Goal: Task Accomplishment & Management: Manage account settings

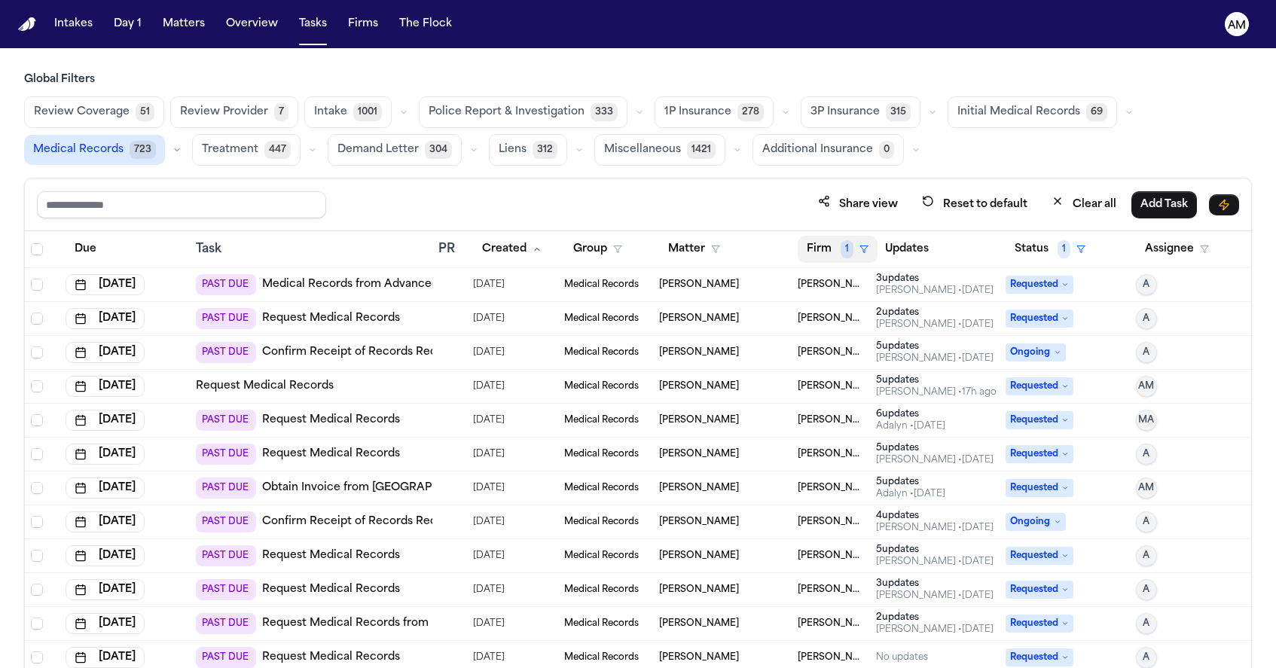
click at [842, 250] on span "1" at bounding box center [847, 249] width 13 height 18
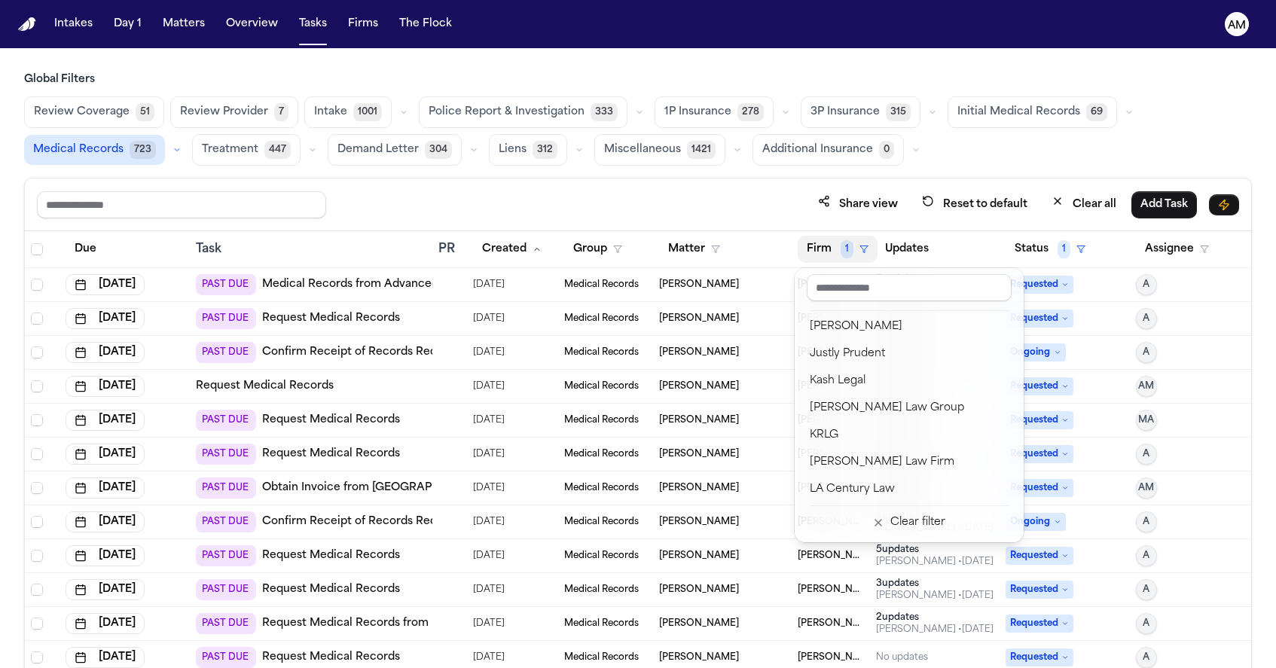
scroll to position [1015, 0]
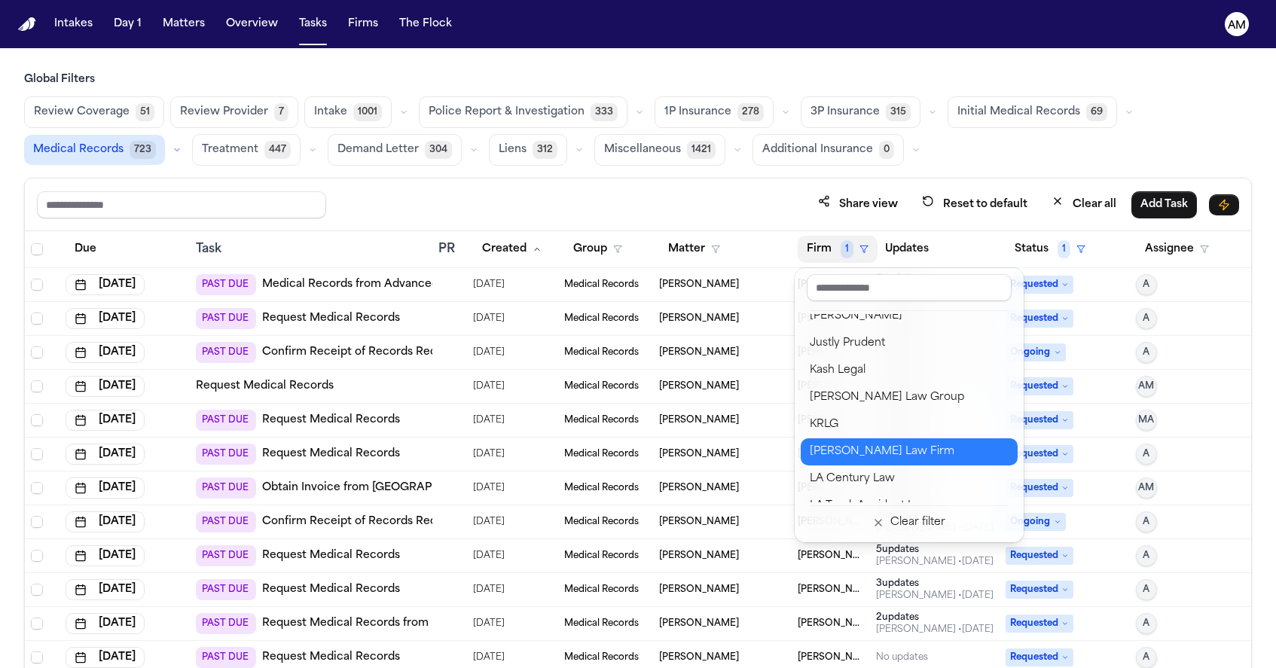
click at [844, 458] on div "Krolikowski Law Firm" at bounding box center [909, 452] width 199 height 18
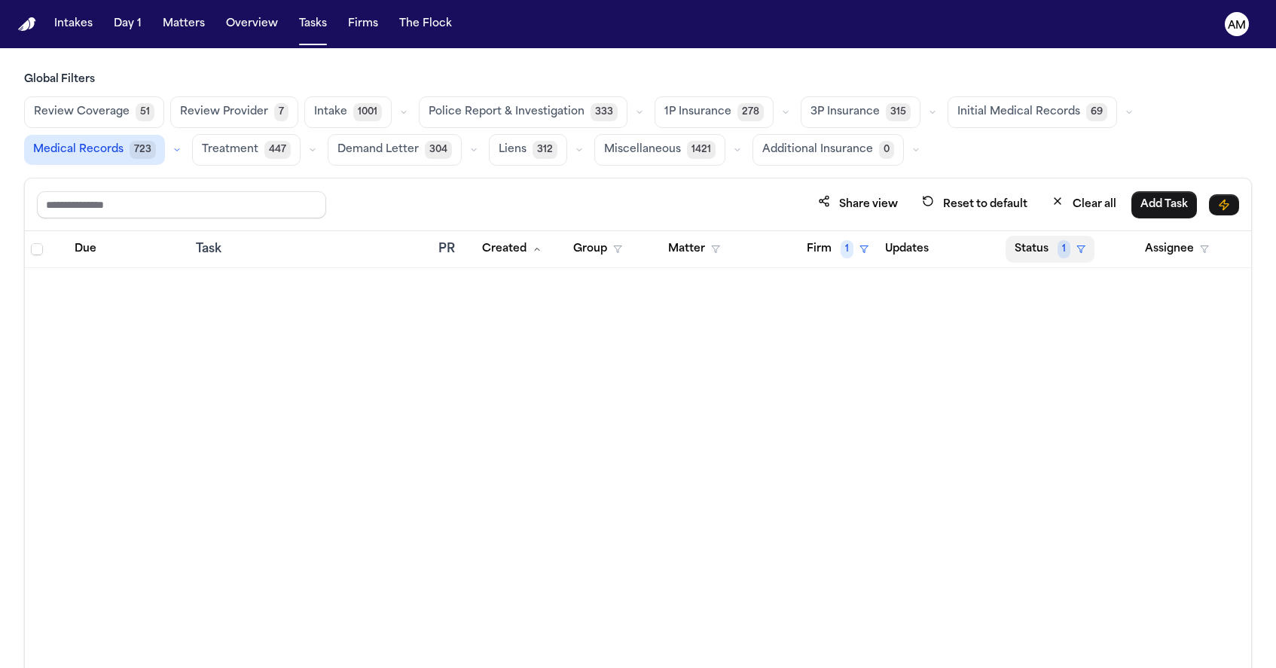
click at [1065, 255] on span "1" at bounding box center [1064, 249] width 13 height 18
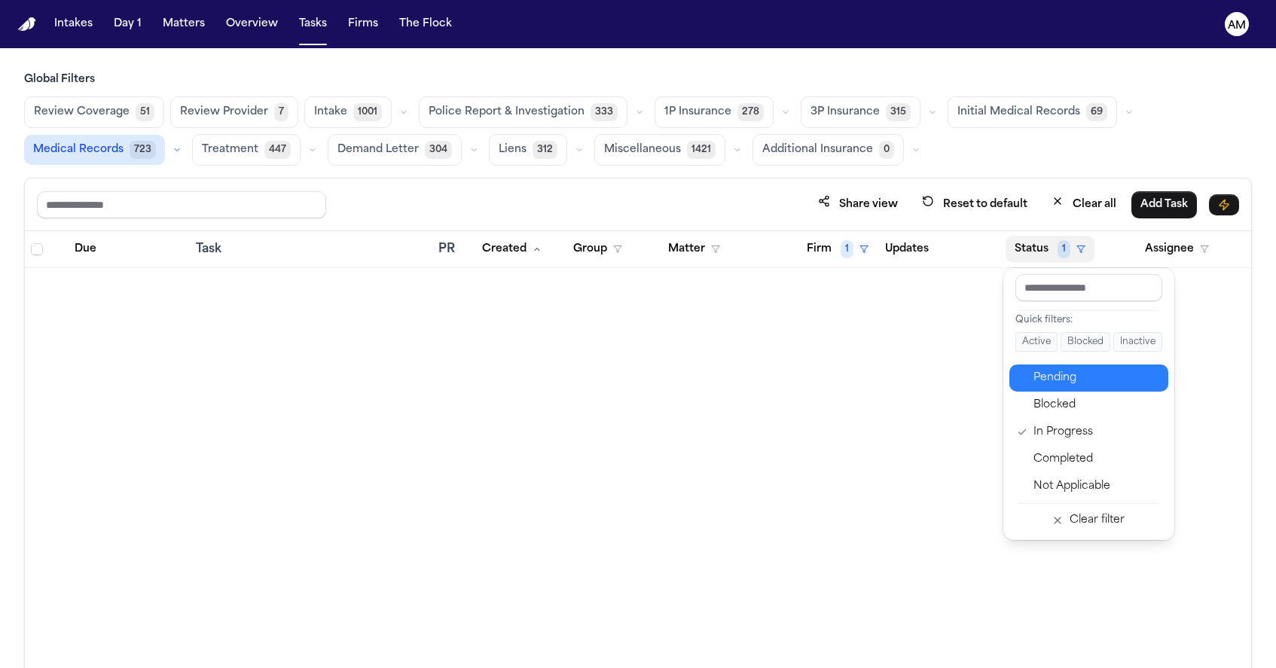
click at [1070, 382] on div "Pending" at bounding box center [1097, 378] width 126 height 18
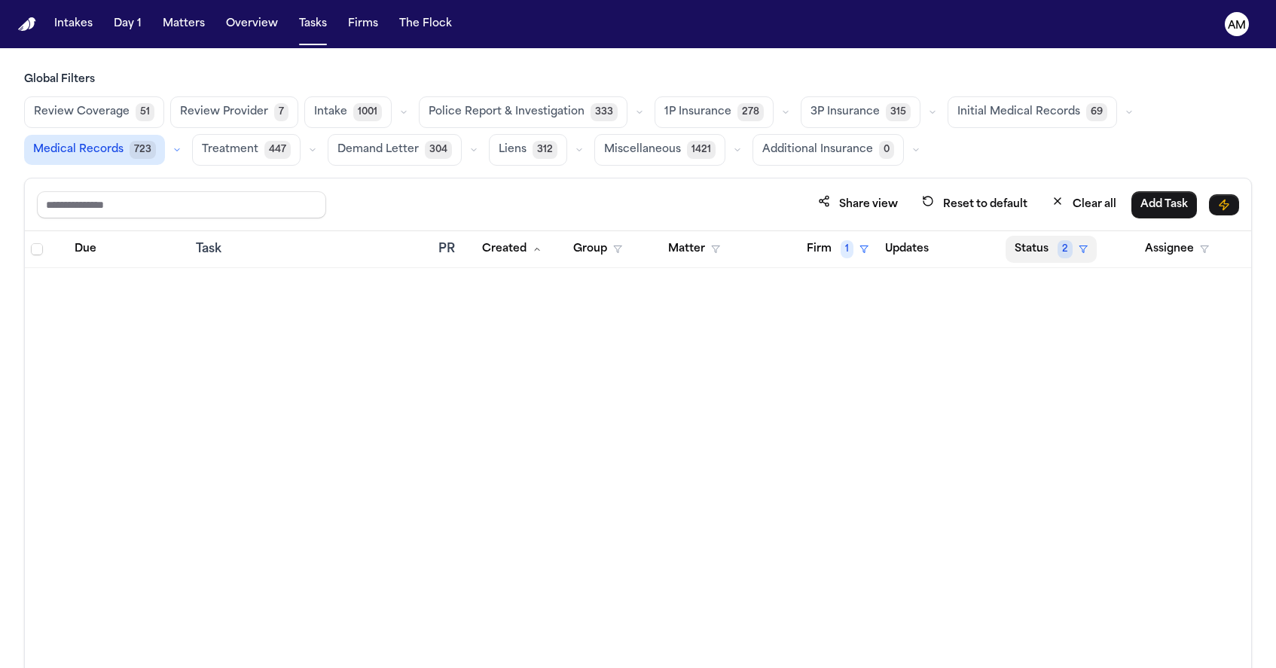
click at [1045, 244] on button "Status 2" at bounding box center [1051, 249] width 91 height 27
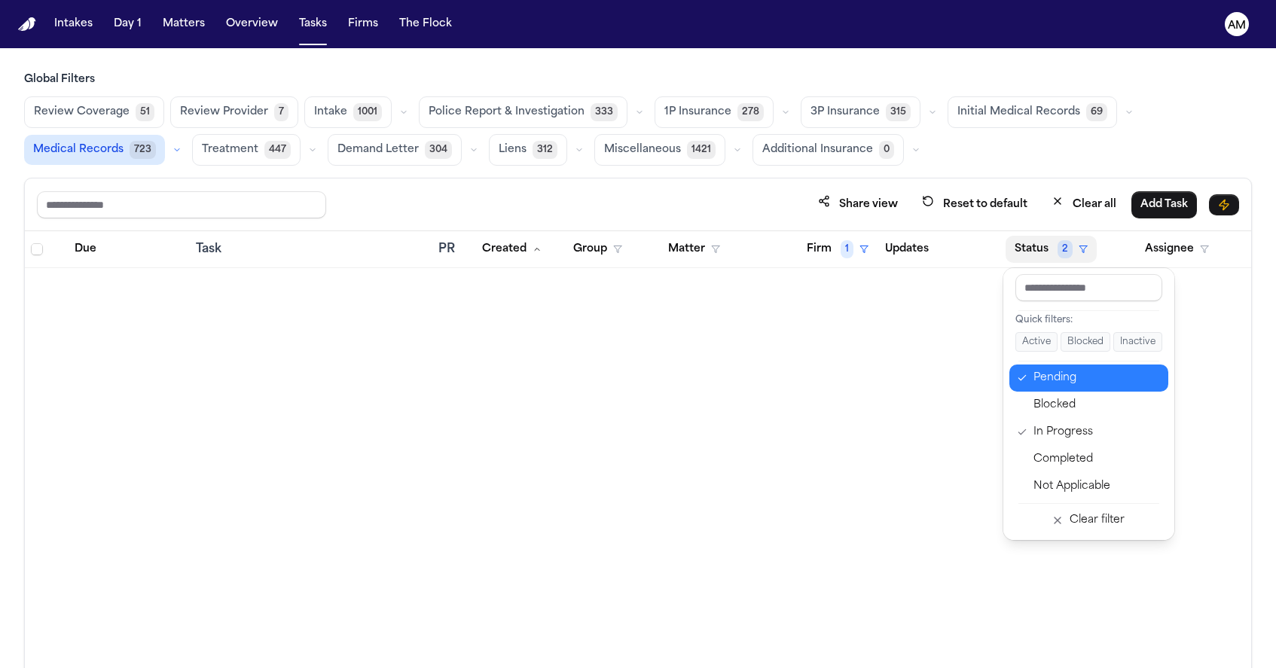
click at [1049, 380] on div "Pending" at bounding box center [1097, 378] width 126 height 18
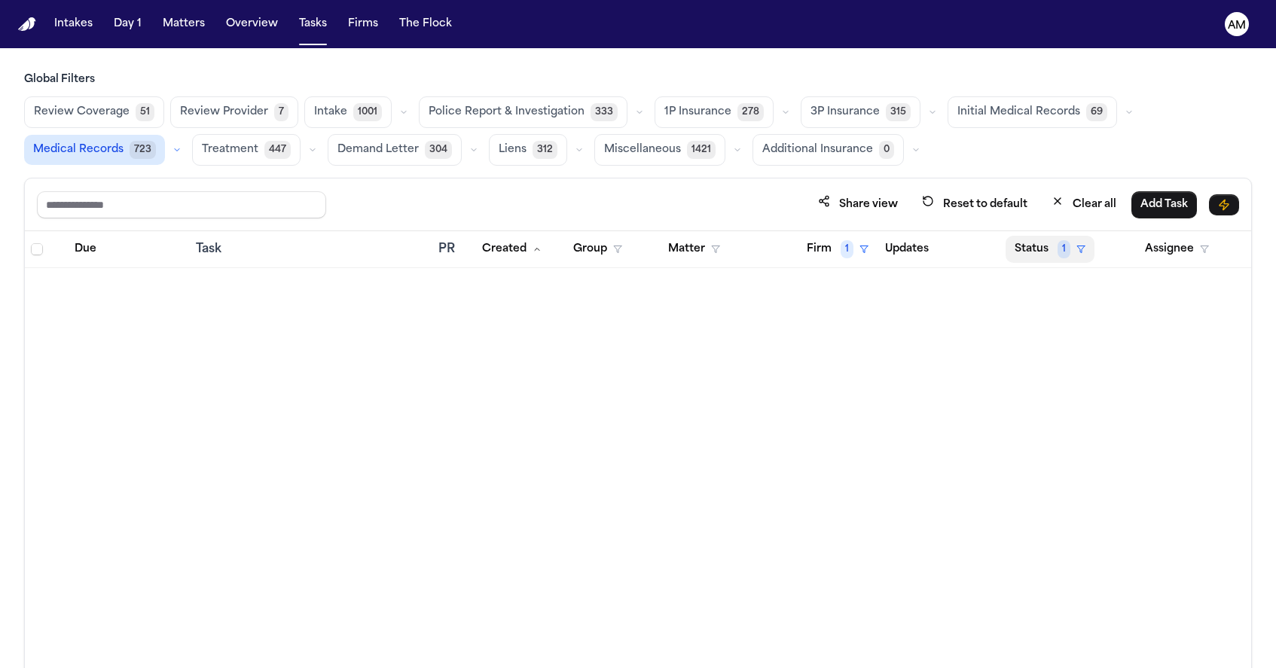
click at [1014, 257] on button "Status 1" at bounding box center [1050, 249] width 89 height 27
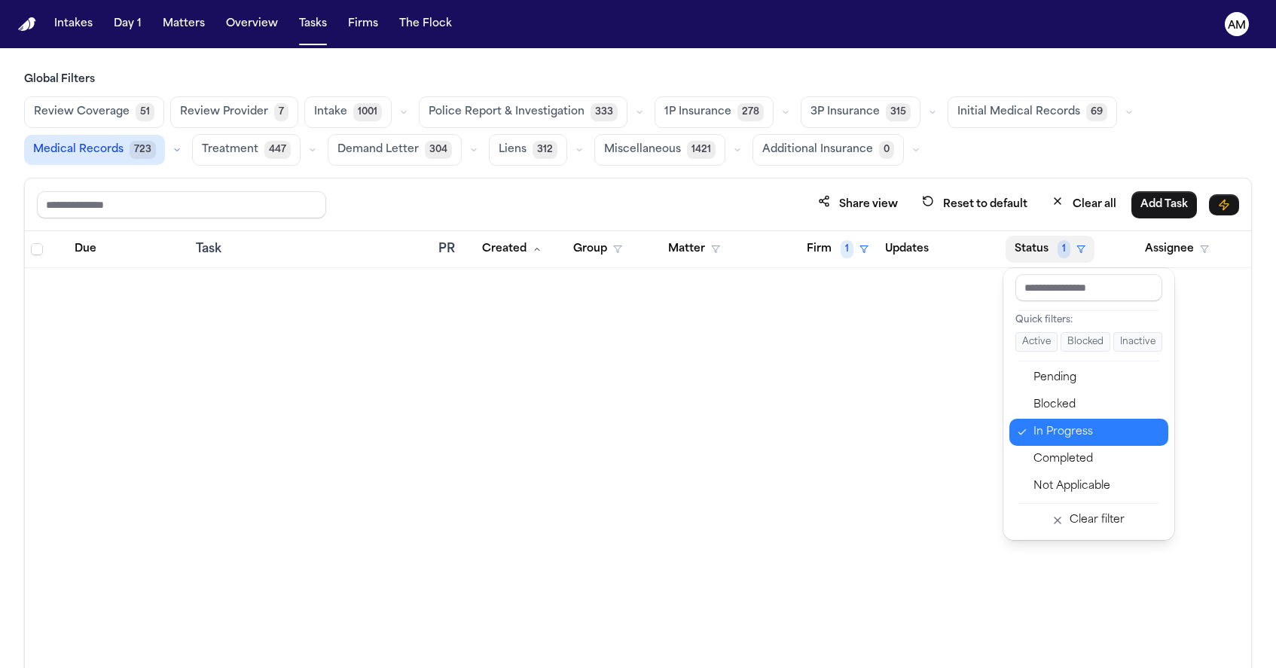
click at [1059, 436] on div "In Progress" at bounding box center [1097, 432] width 126 height 18
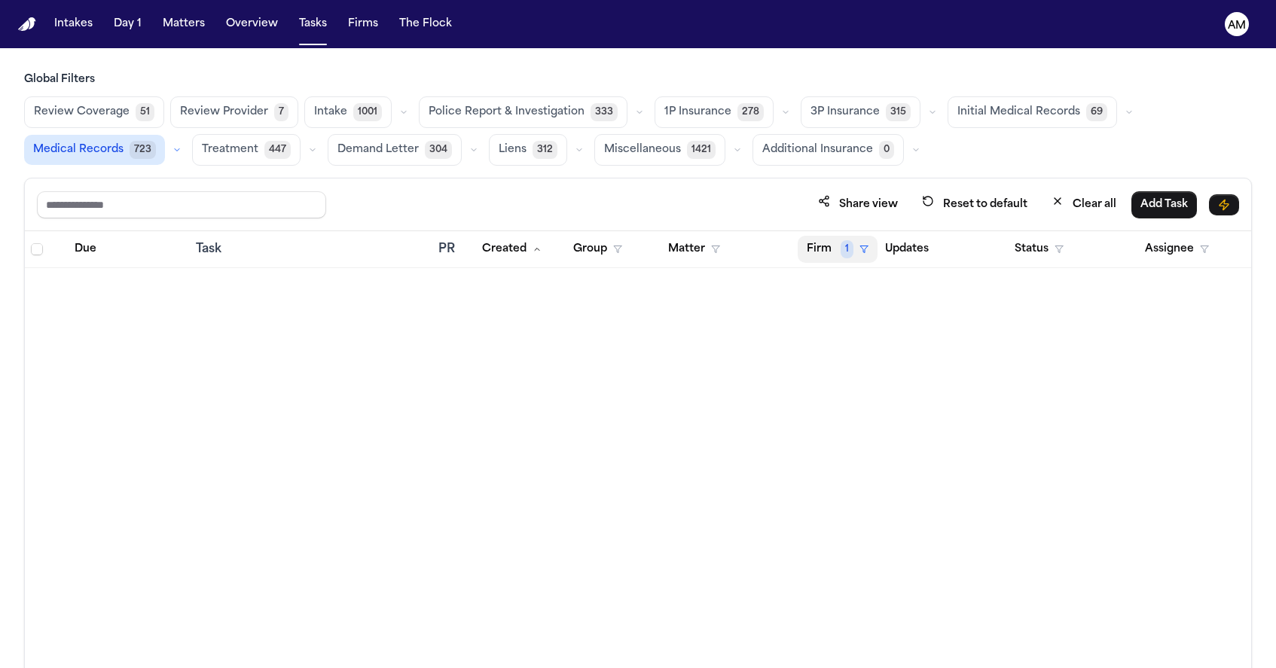
click at [838, 259] on button "Firm 1" at bounding box center [838, 249] width 80 height 27
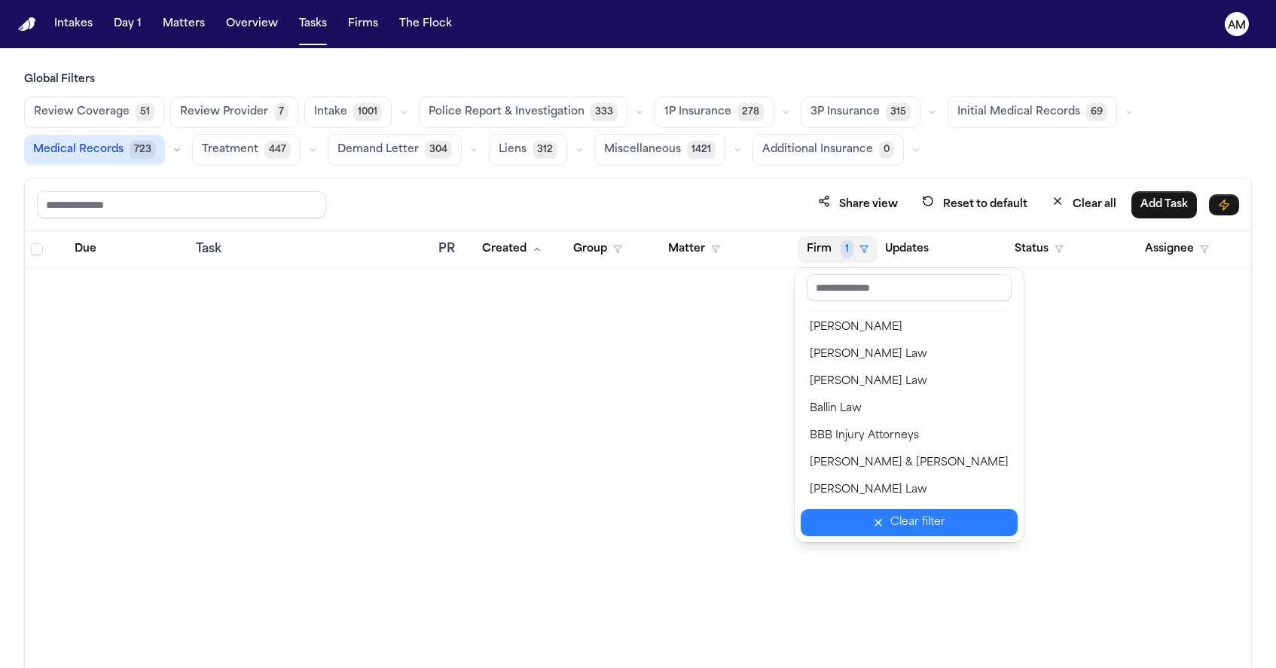
click at [875, 524] on button "Clear filter" at bounding box center [909, 522] width 217 height 27
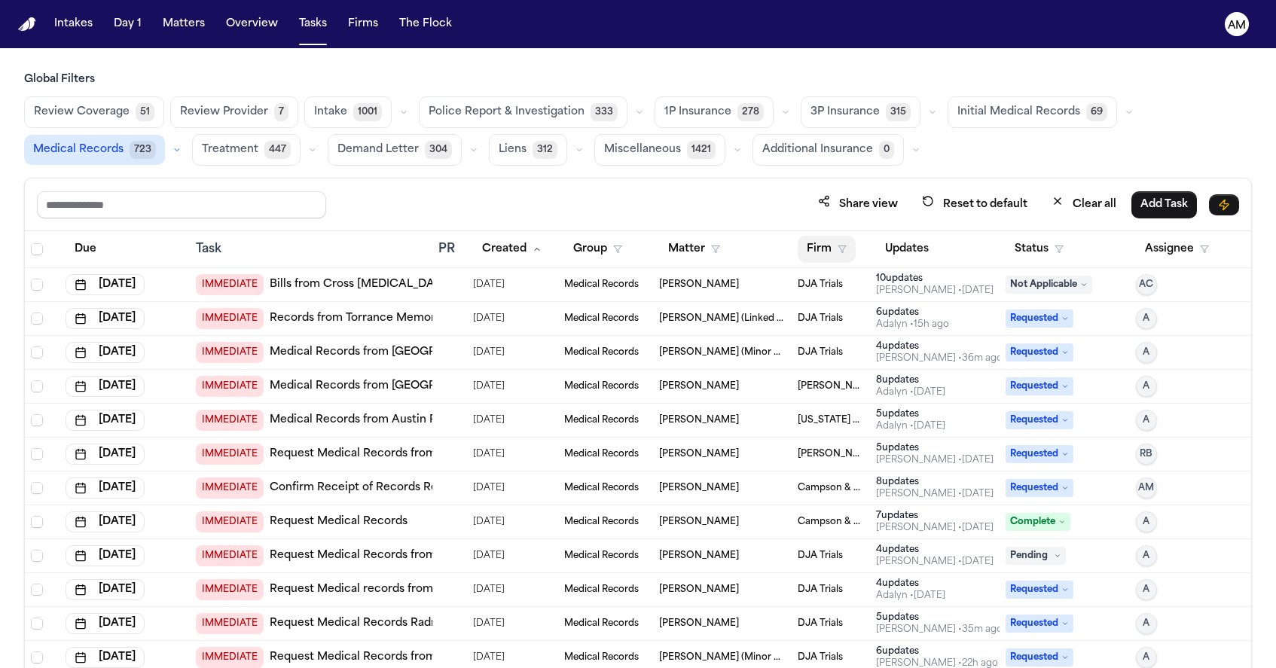
click at [832, 249] on button "Firm" at bounding box center [827, 249] width 58 height 27
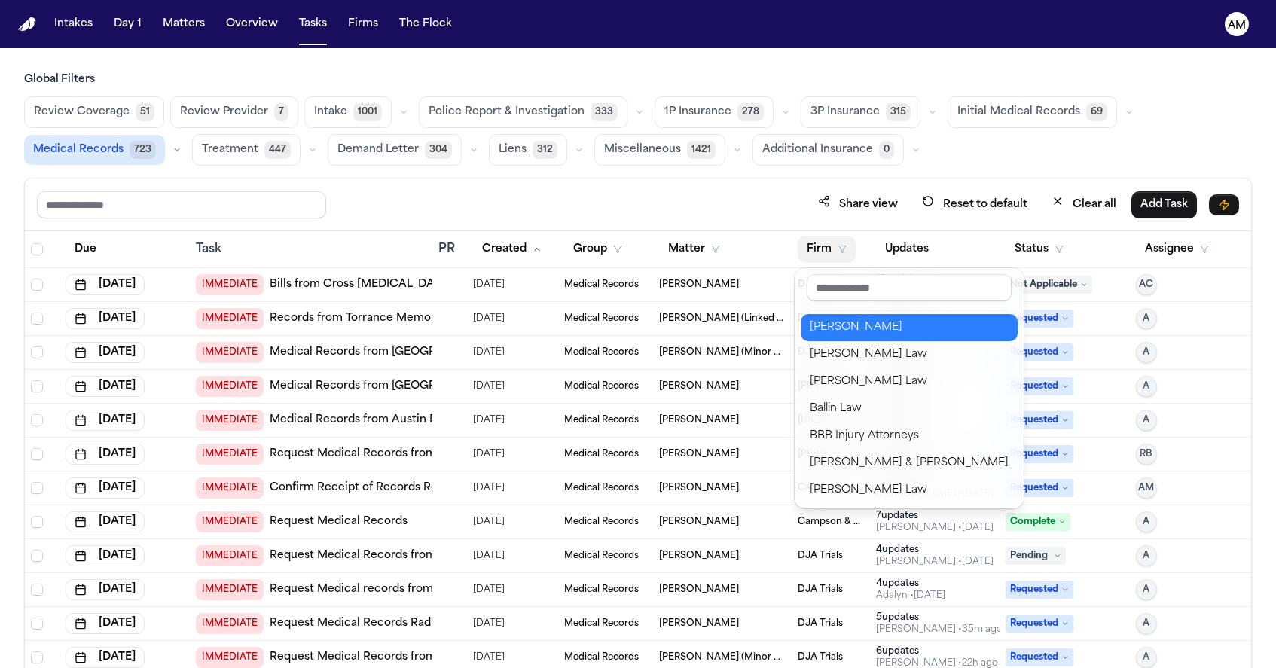
click at [843, 333] on div "[PERSON_NAME]" at bounding box center [909, 328] width 199 height 18
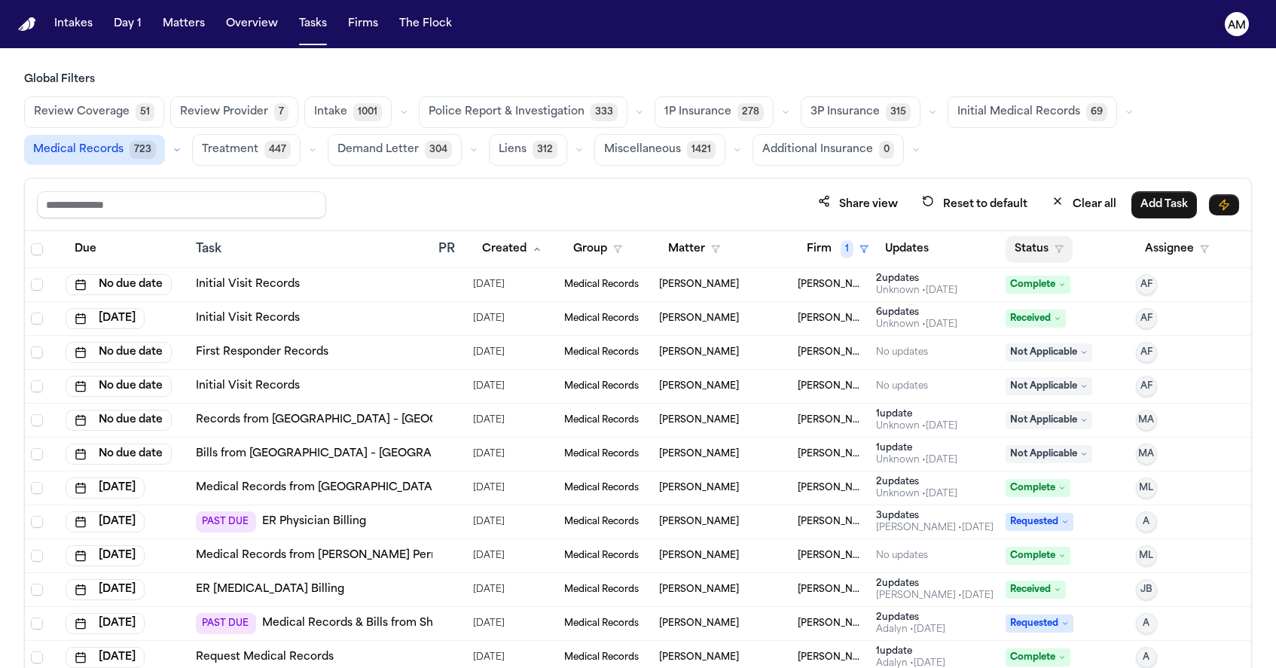
click at [1034, 256] on button "Status" at bounding box center [1039, 249] width 67 height 27
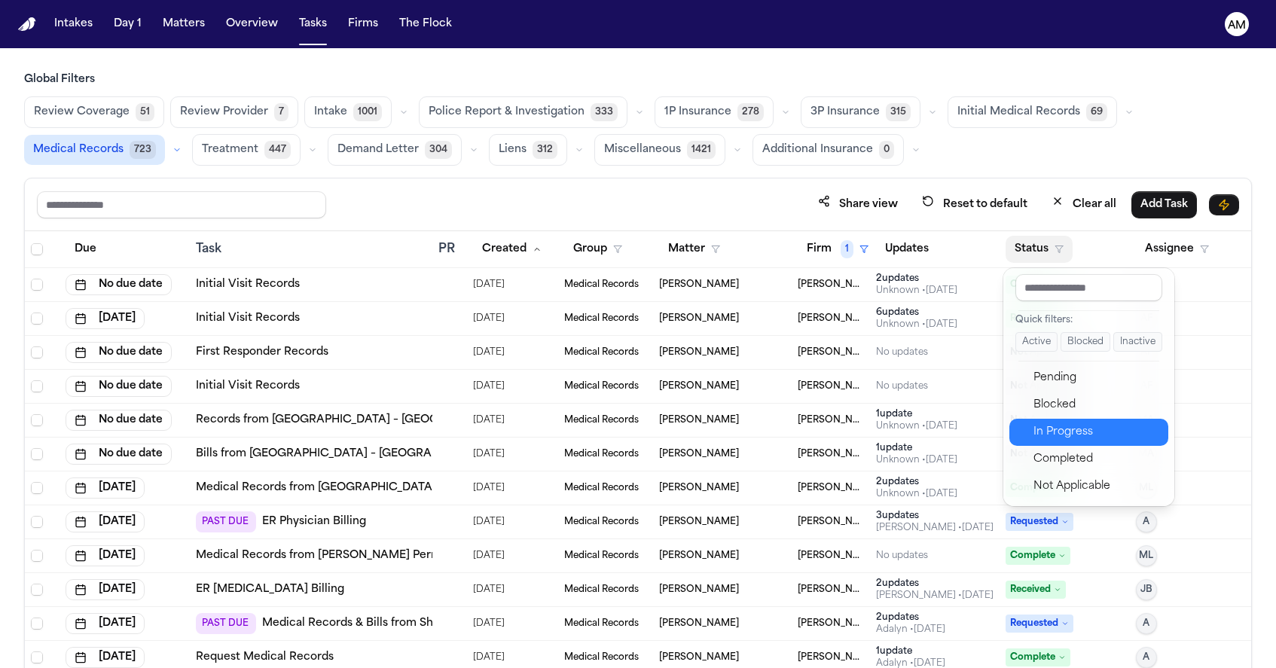
click at [1057, 439] on div "In Progress" at bounding box center [1097, 432] width 126 height 18
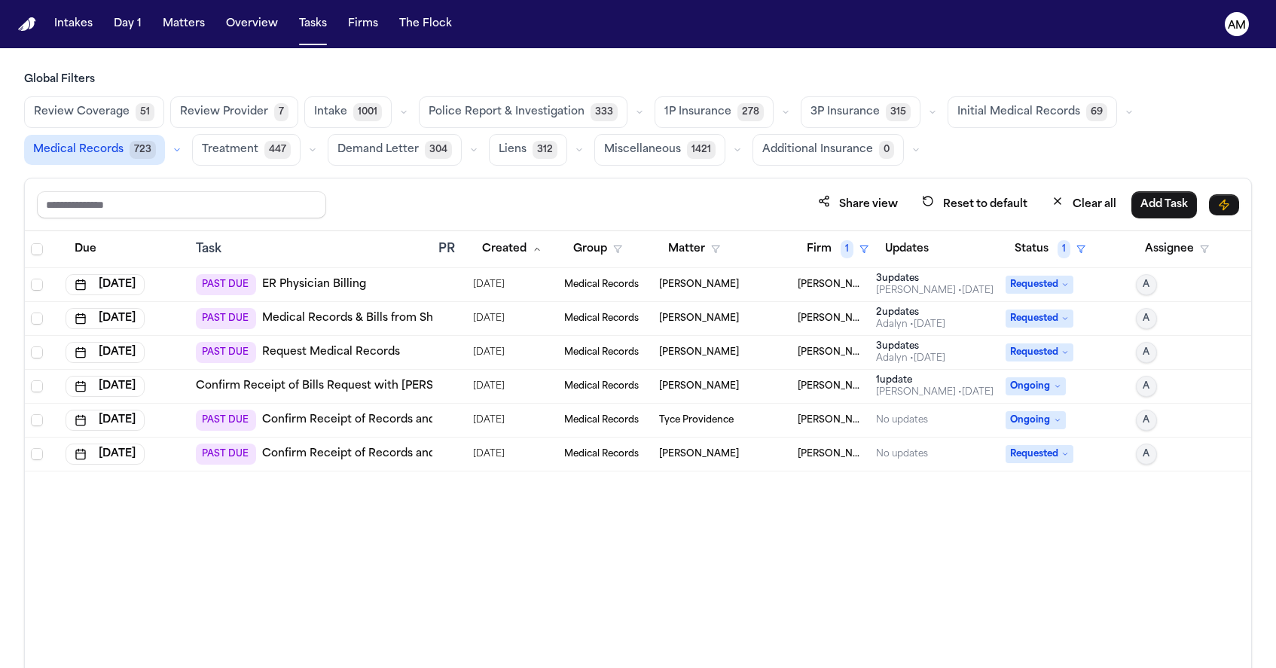
click at [384, 428] on div "PAST DUE Confirm Receipt of Records and Bills Request with Kaiser Permanente Sa…" at bounding box center [508, 420] width 624 height 21
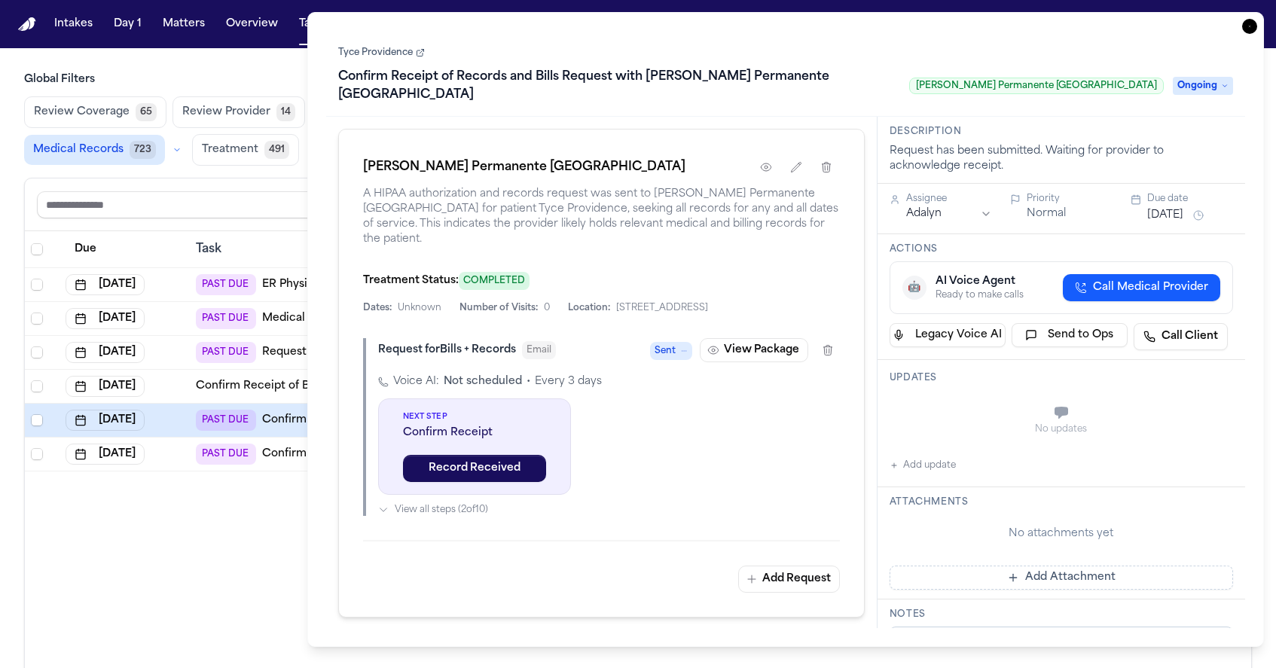
click at [1247, 23] on icon "button" at bounding box center [1249, 26] width 15 height 15
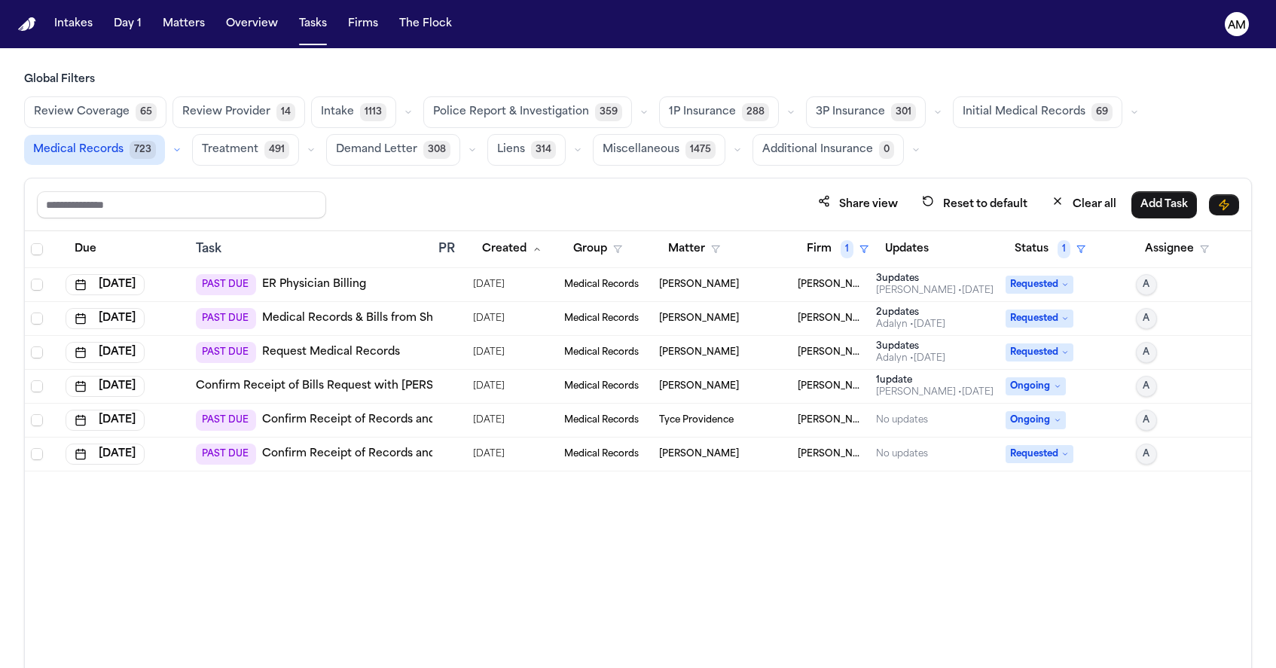
click at [350, 415] on link "Confirm Receipt of Records and Bills Request with Kaiser Permanente San Diego M…" at bounding box center [541, 420] width 558 height 15
click at [392, 422] on link "Confirm Receipt of Records and Bills Request with Kaiser Permanente San Diego M…" at bounding box center [541, 420] width 558 height 15
click at [380, 457] on link "Confirm Receipt of Records and Bills Request with Logan Heights Family Health C…" at bounding box center [505, 454] width 486 height 15
click at [847, 258] on button "Firm 1" at bounding box center [838, 249] width 80 height 27
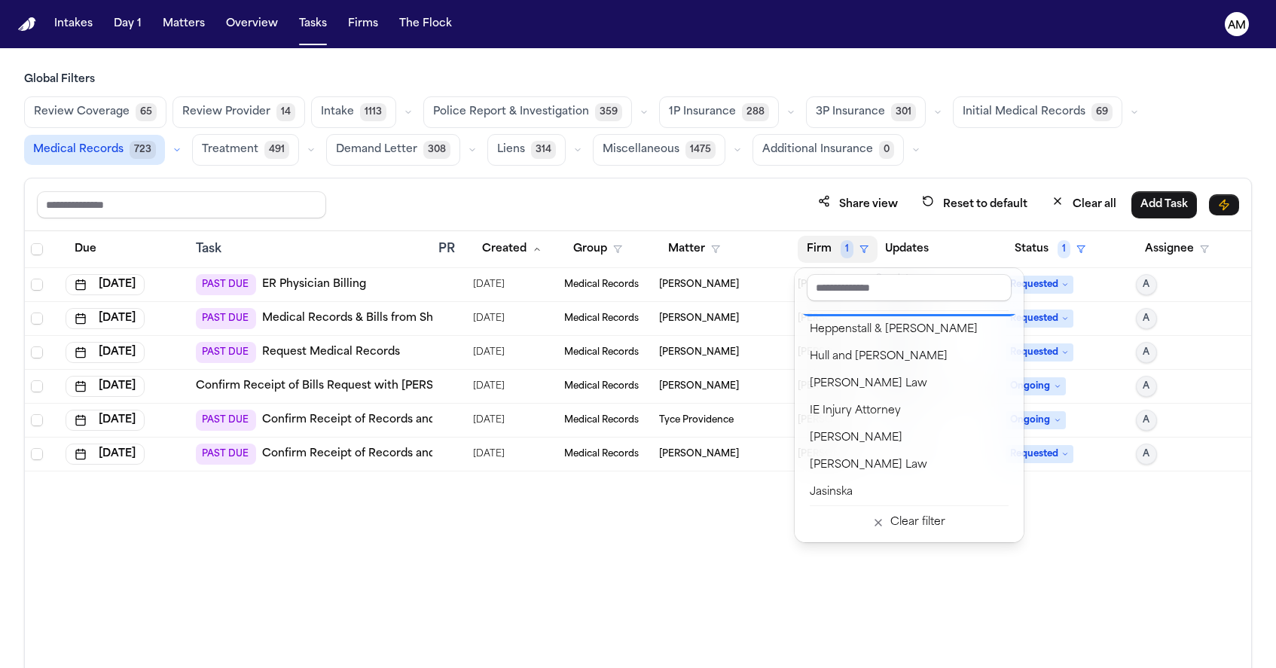
scroll to position [820, 0]
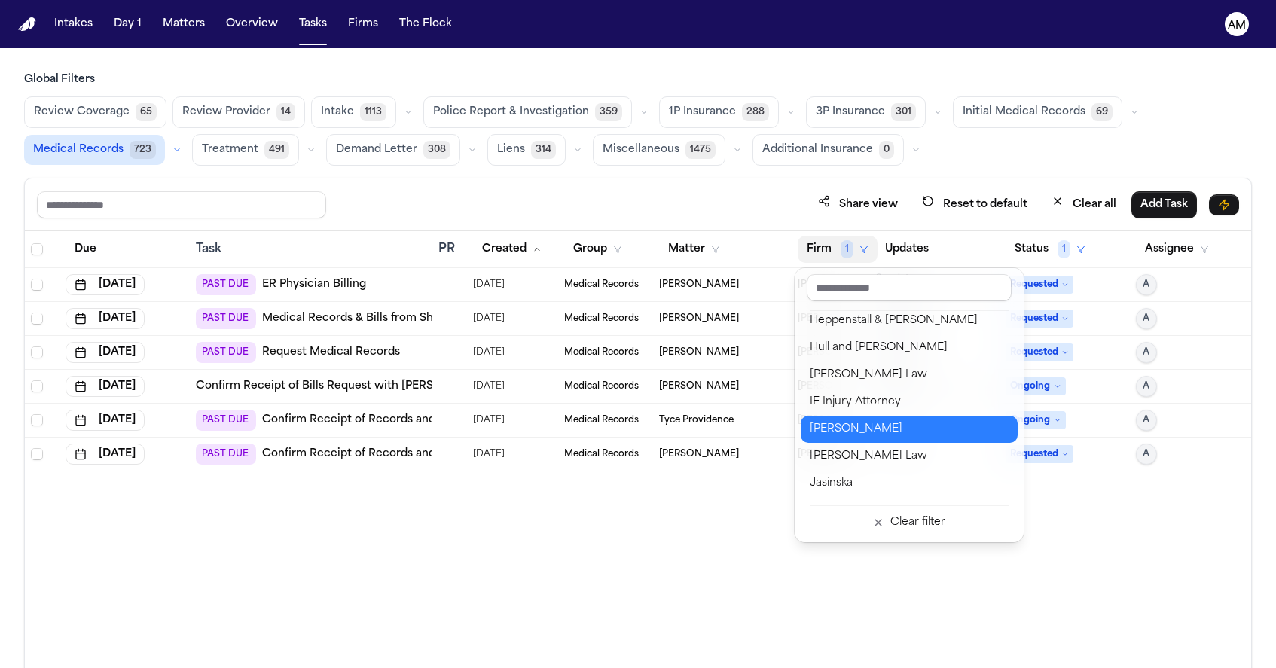
click at [854, 420] on div "J. Alexander Law" at bounding box center [909, 429] width 199 height 18
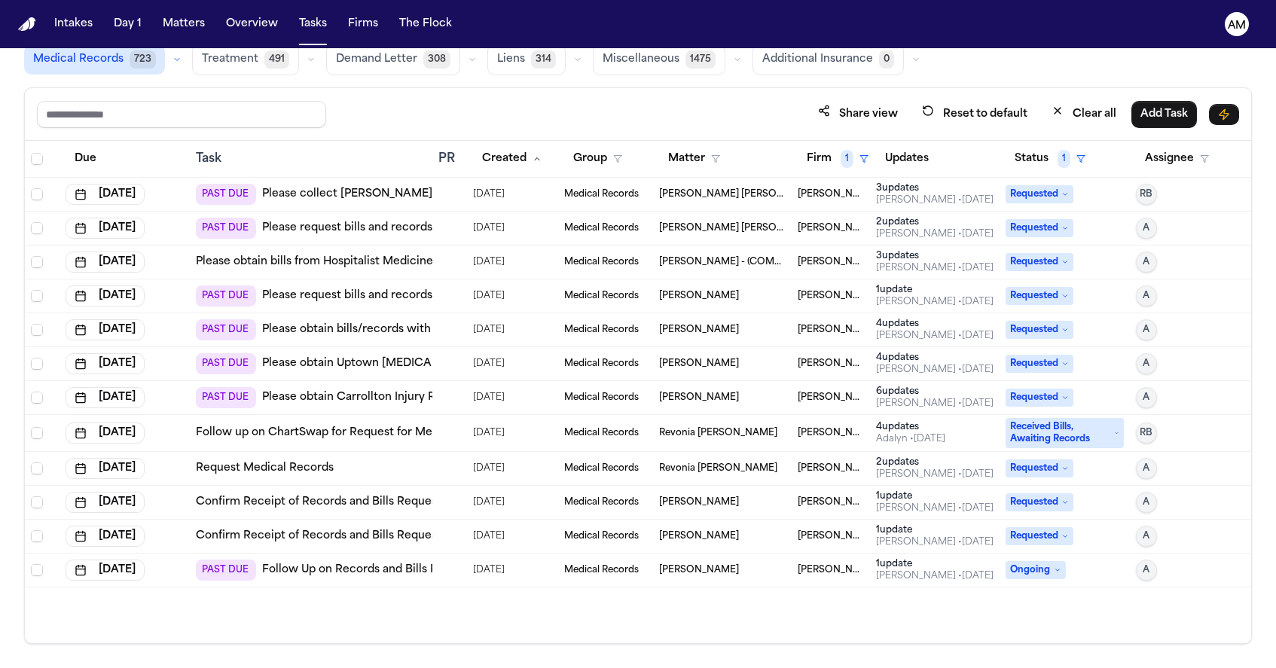
scroll to position [90, 0]
click at [1043, 161] on button "Status 1" at bounding box center [1050, 159] width 89 height 27
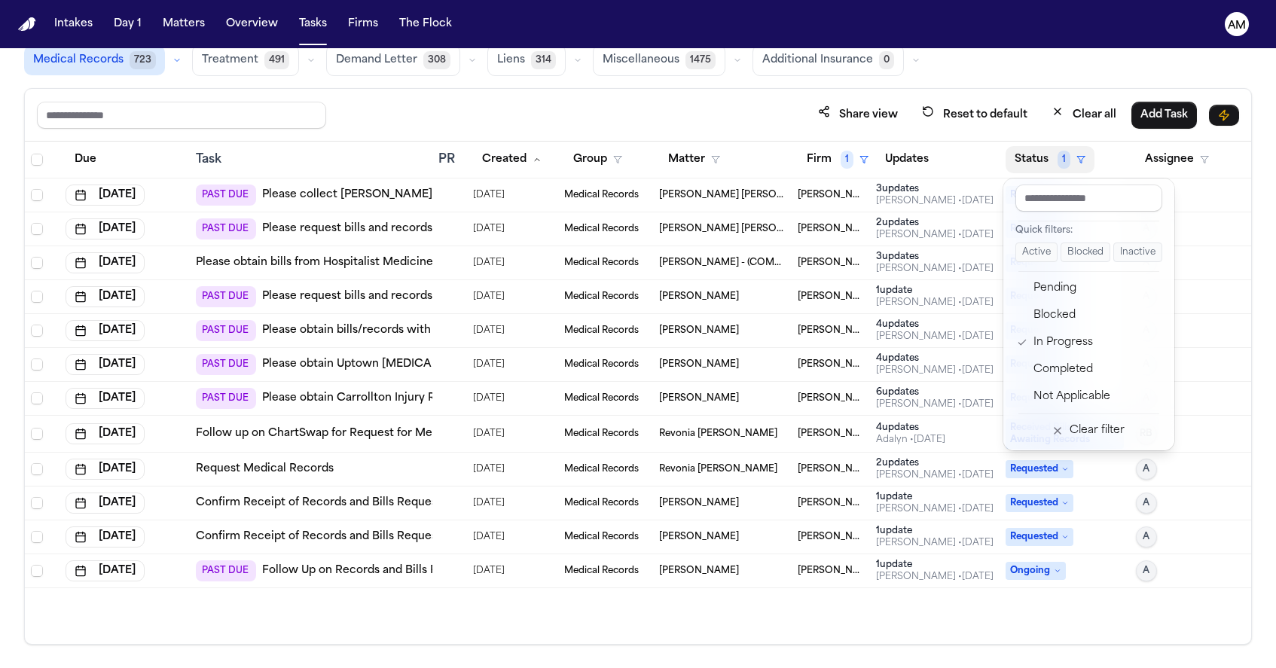
click at [1005, 58] on div "Global Filters Review Coverage 65 Review Provider 14 Intake 1113 Police Report …" at bounding box center [638, 314] width 1228 height 662
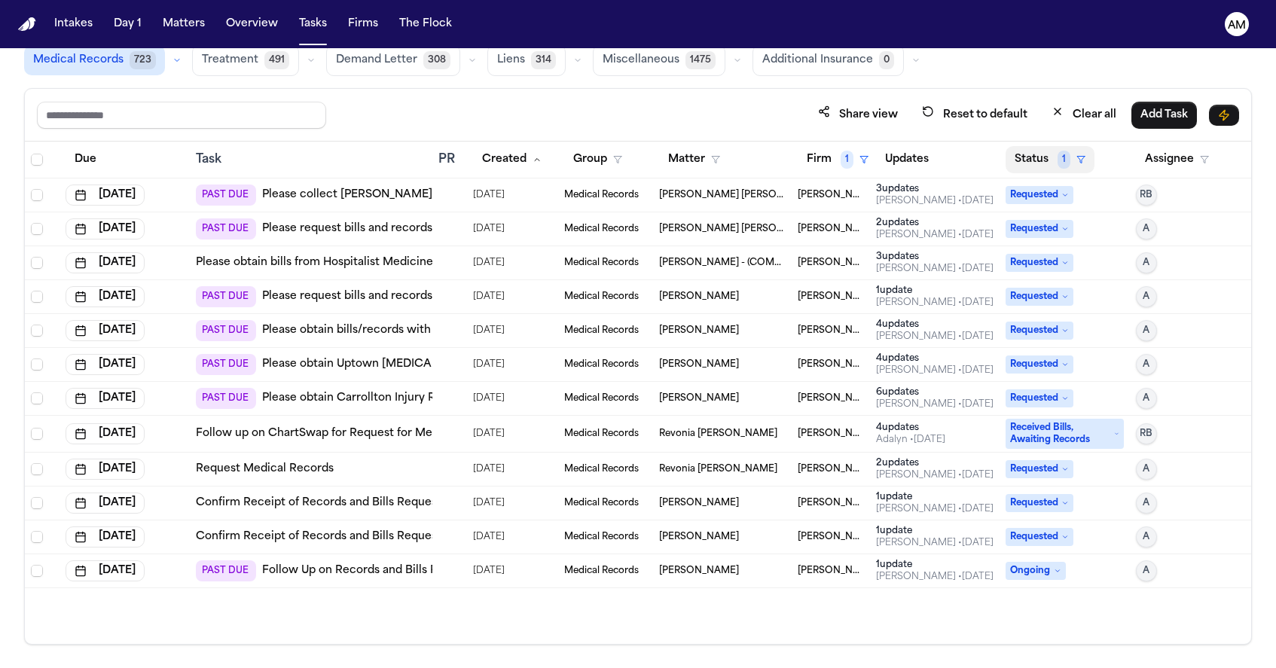
click at [1035, 157] on button "Status 1" at bounding box center [1050, 159] width 89 height 27
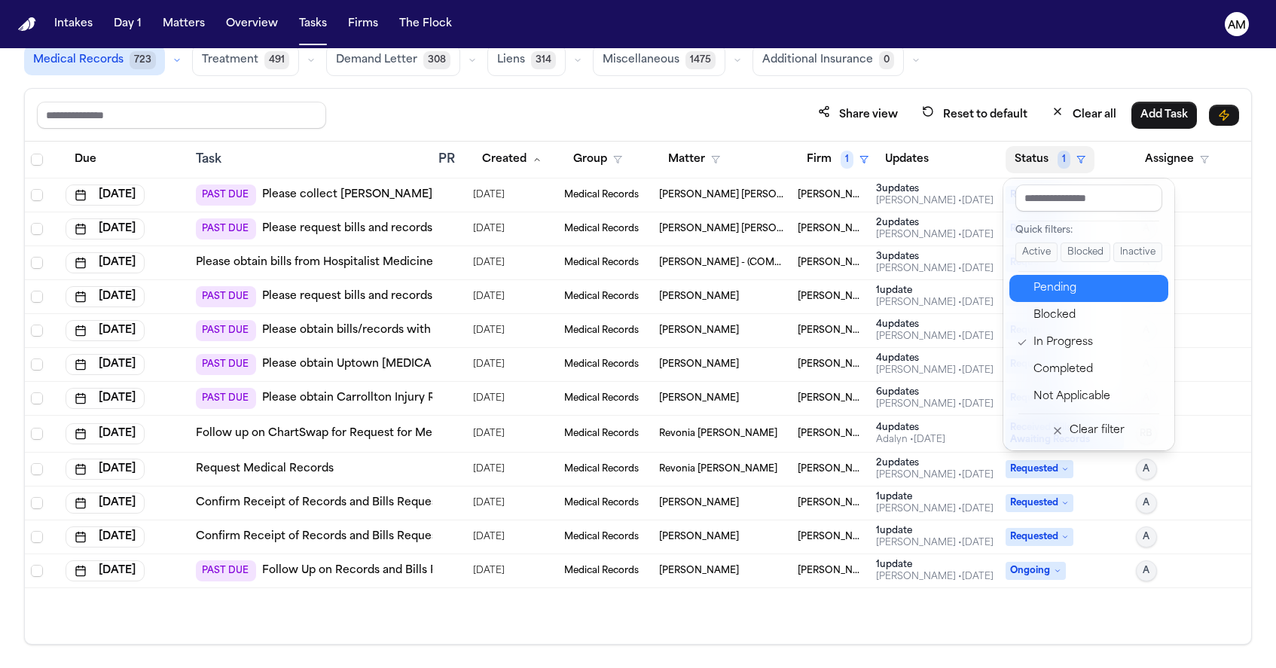
click at [1055, 285] on div "Pending" at bounding box center [1097, 288] width 126 height 18
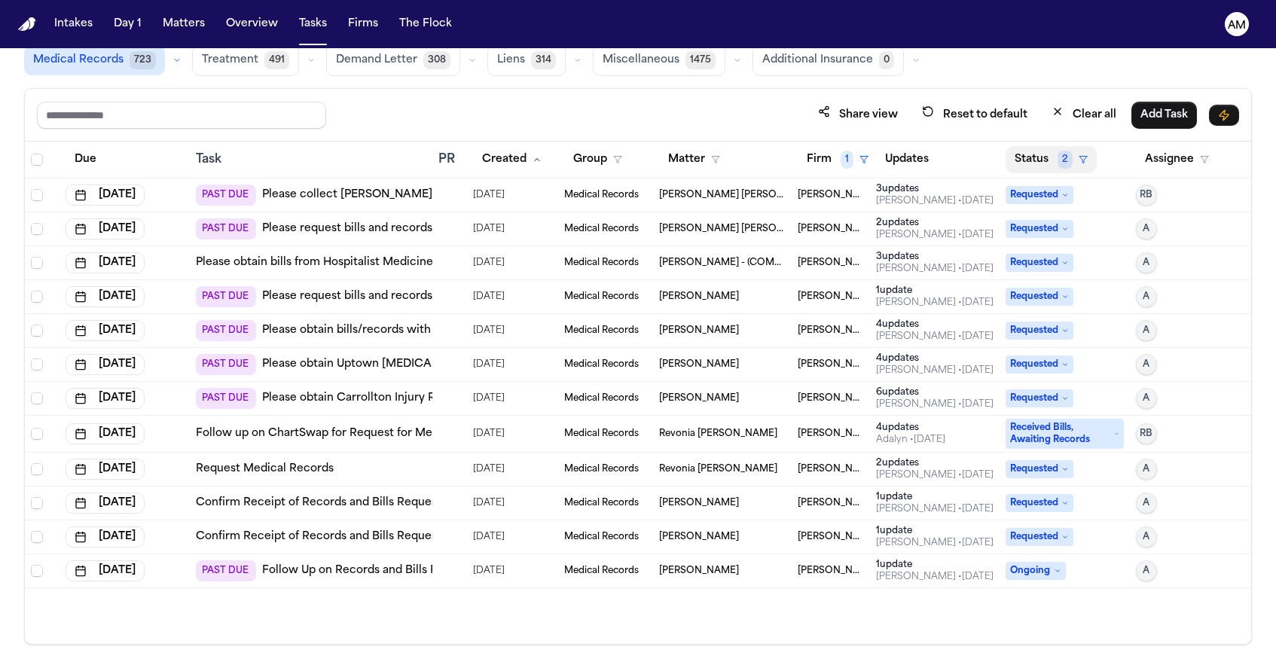
click at [1041, 157] on button "Status 2" at bounding box center [1051, 159] width 91 height 27
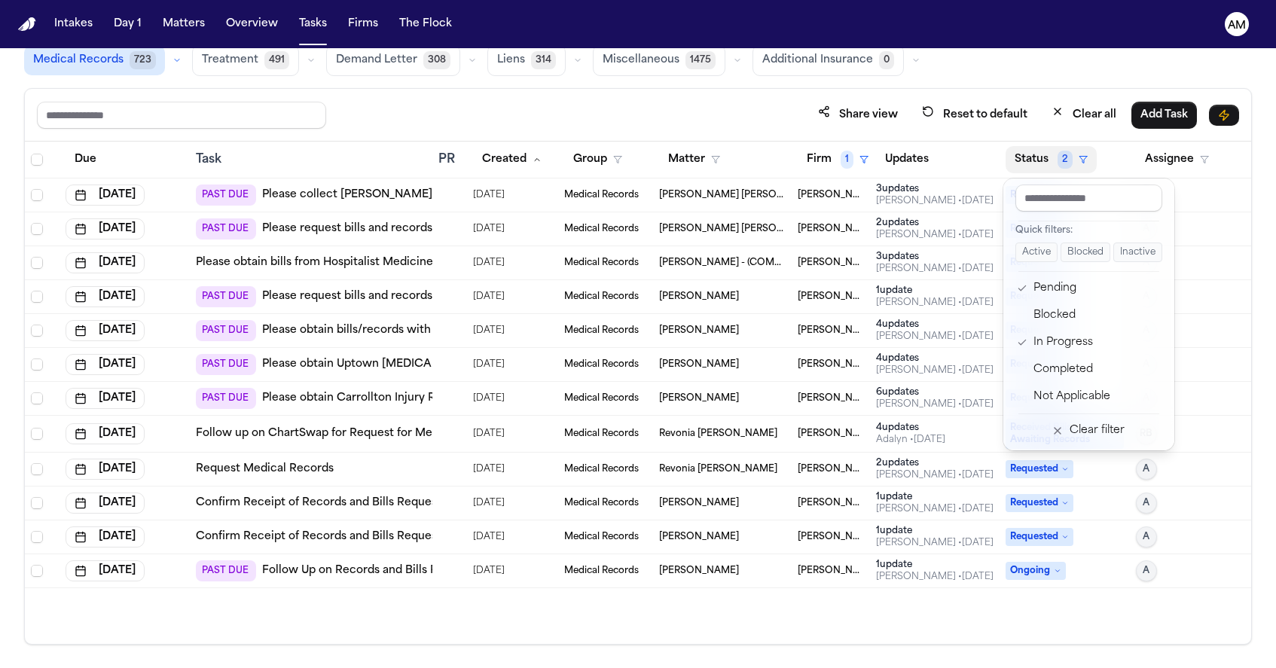
click at [841, 151] on table "Due Task PR Created Group Matter Firm 1 Updates Status 2 Assignee Oct 6, 2025 P…" at bounding box center [638, 365] width 1226 height 447
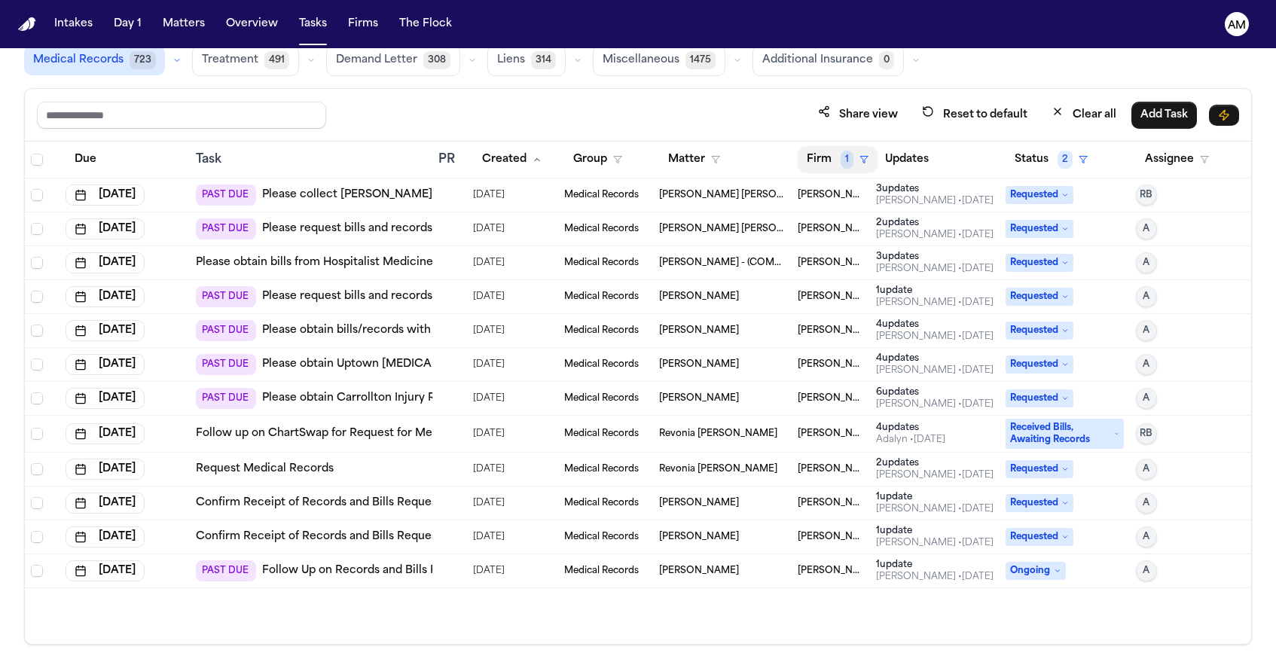
click at [854, 161] on button "Firm 1" at bounding box center [838, 159] width 80 height 27
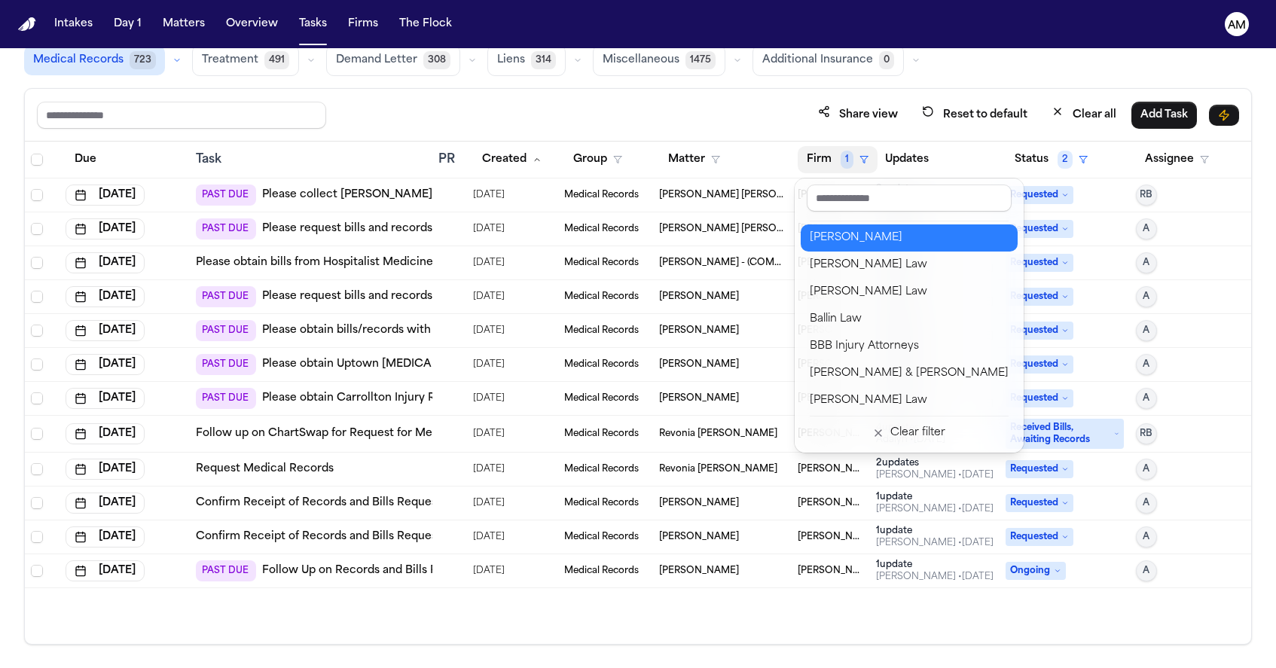
click at [854, 239] on div "[PERSON_NAME]" at bounding box center [909, 238] width 199 height 18
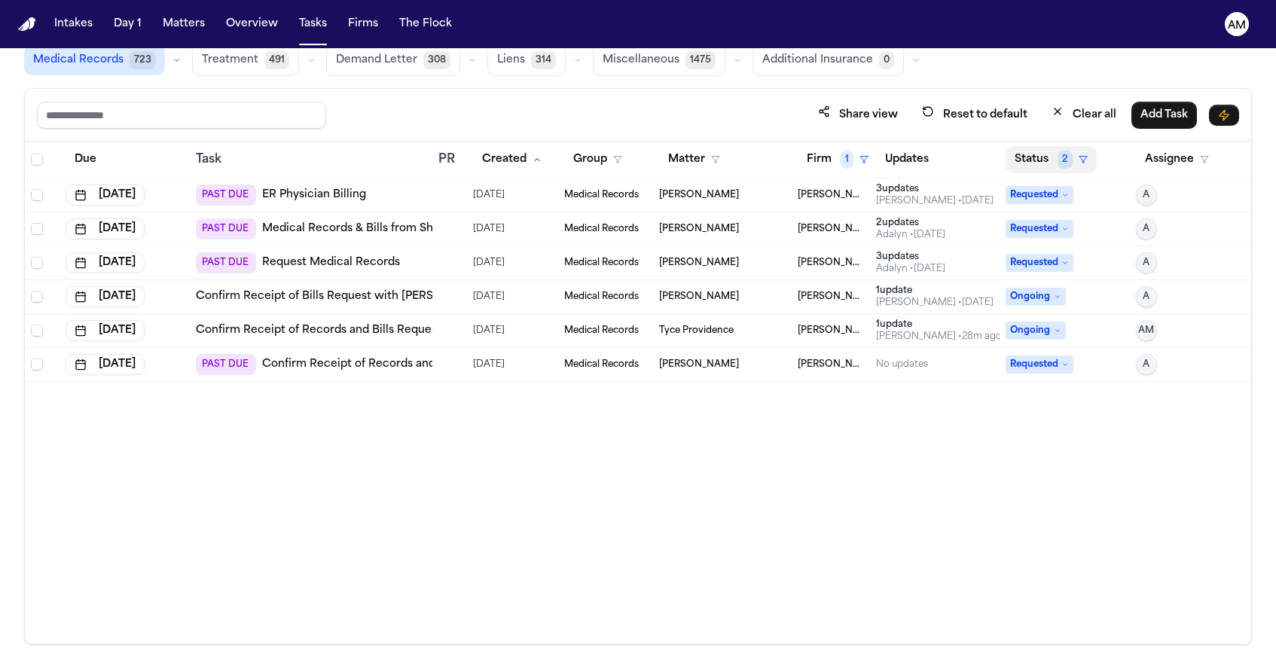
click at [1038, 172] on button "Status 2" at bounding box center [1051, 159] width 91 height 27
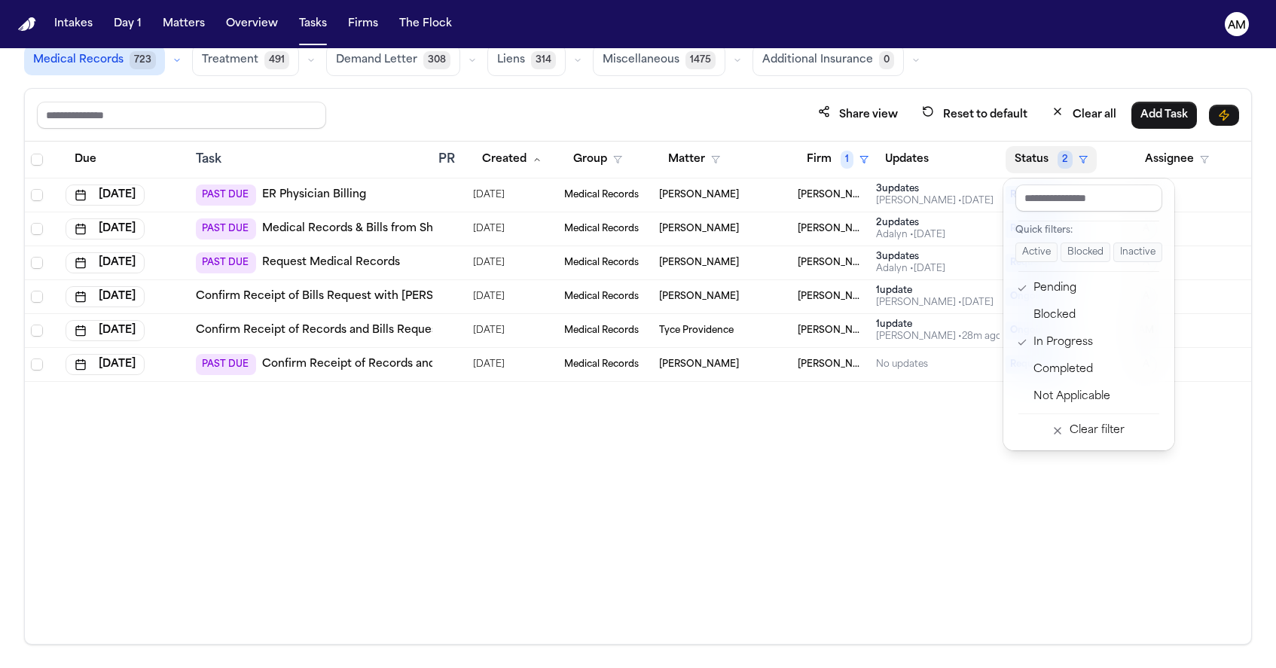
click at [945, 423] on div "Due Task PR Created Group Matter Firm 1 Updates Status 2 Assignee Jul 28, 2025 …" at bounding box center [638, 393] width 1226 height 502
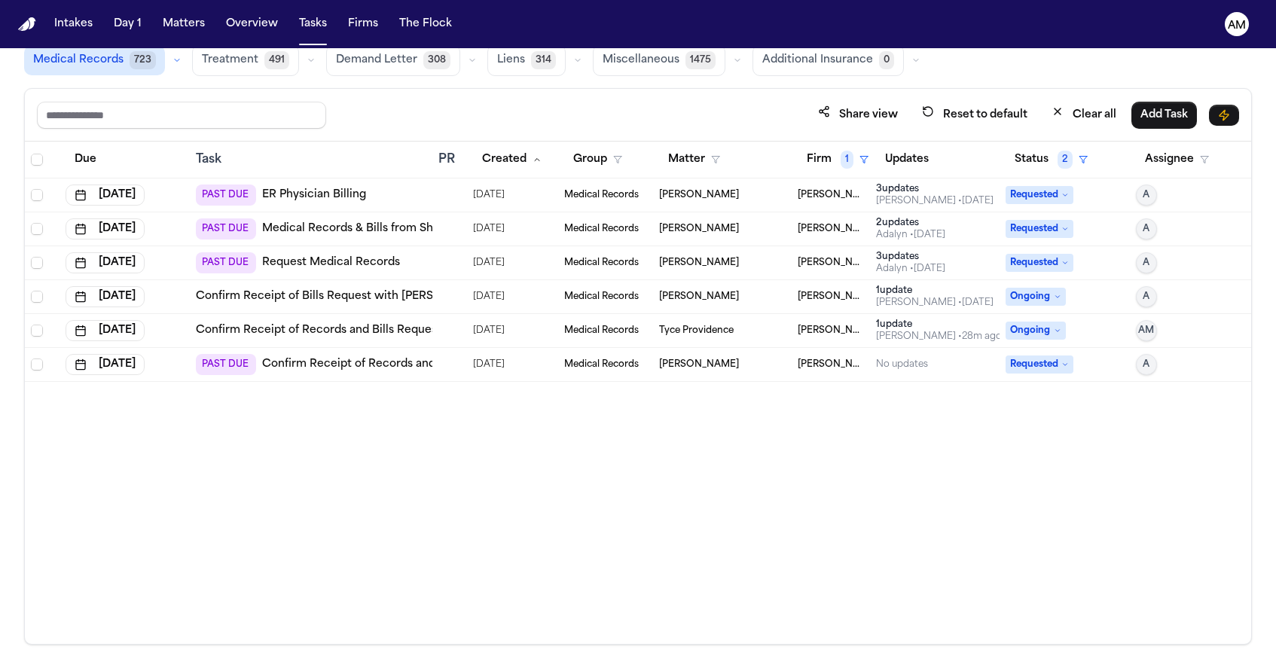
click at [389, 303] on link "Confirm Receipt of Bills Request with Wilma Chan Highland Hospital Campus (Alam…" at bounding box center [473, 296] width 555 height 15
click at [353, 366] on link "Confirm Receipt of Records and Bills Request with Logan Heights Family Health C…" at bounding box center [505, 364] width 486 height 15
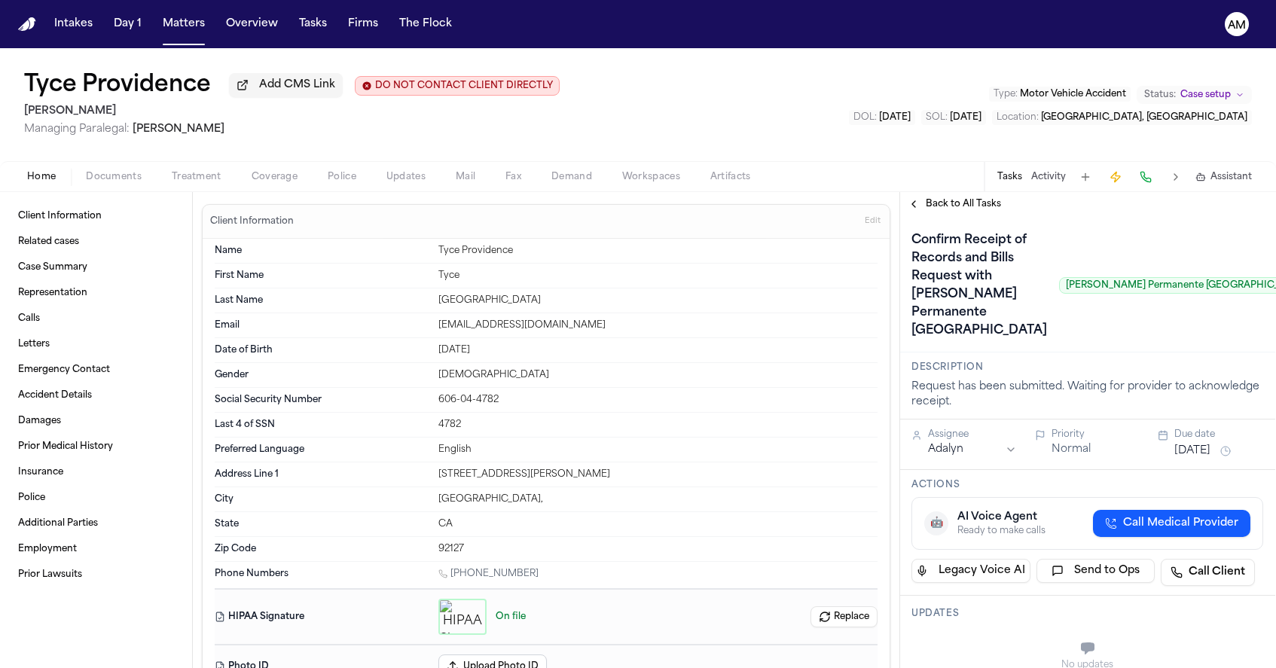
scroll to position [0, 1]
click at [185, 186] on span "button" at bounding box center [197, 186] width 68 height 2
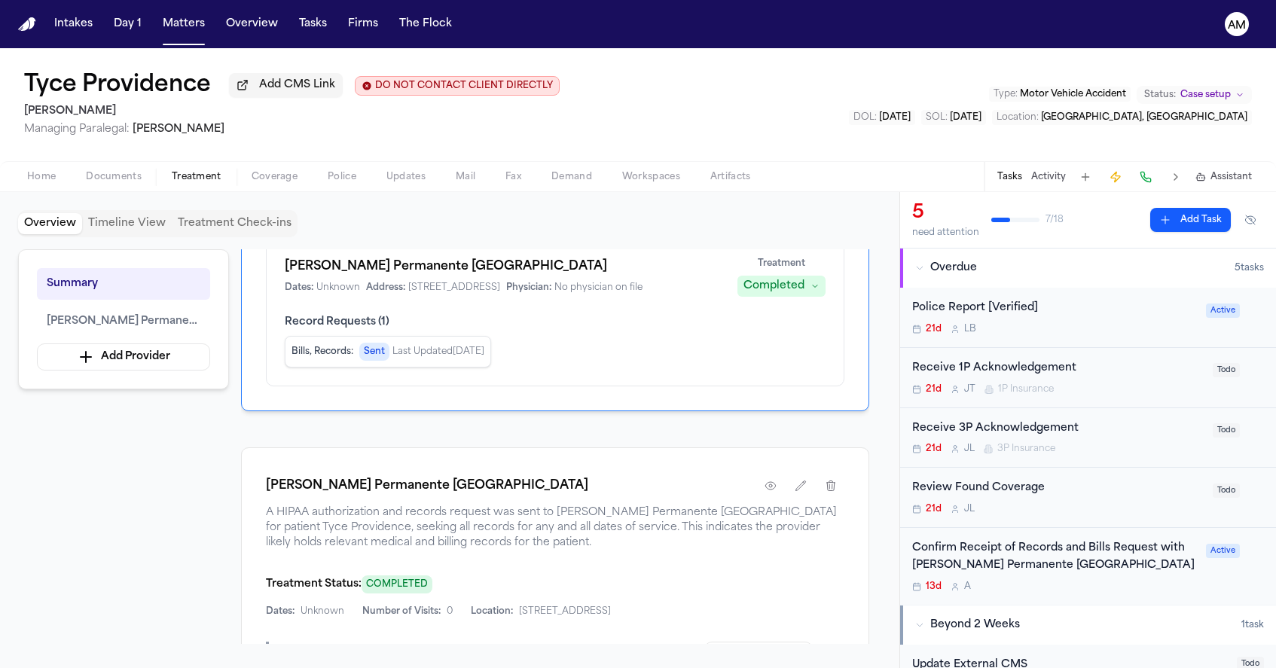
scroll to position [147, 0]
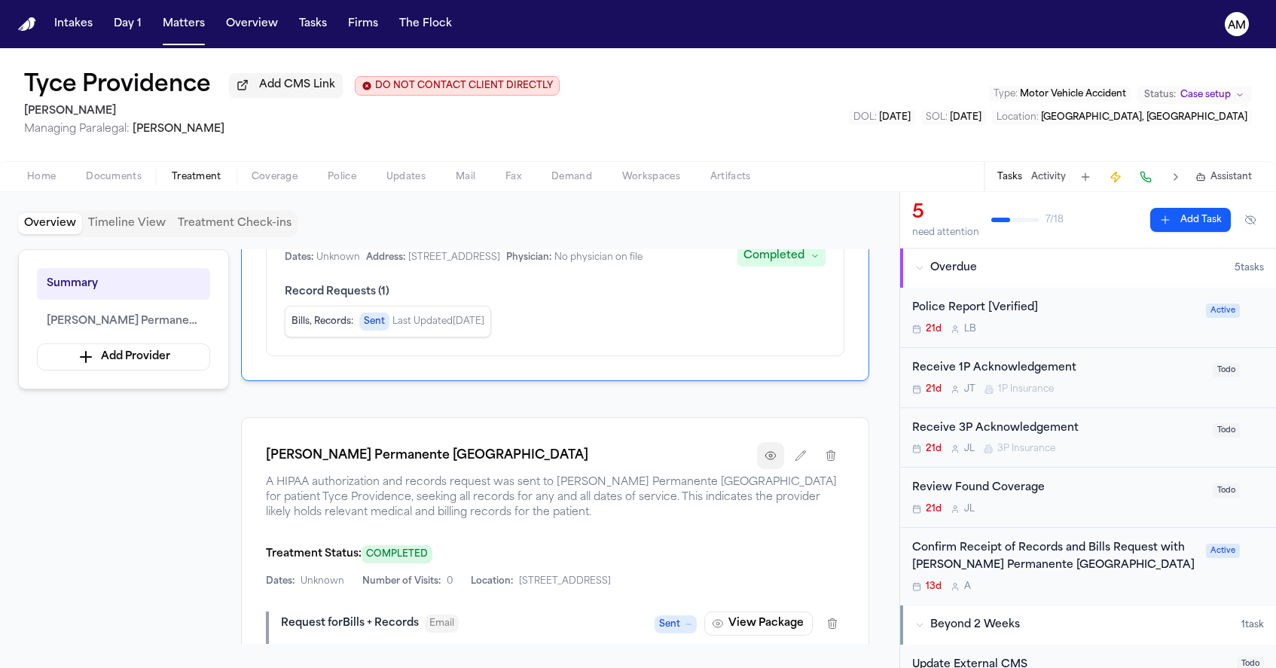
click at [772, 460] on icon "button" at bounding box center [770, 456] width 10 height 8
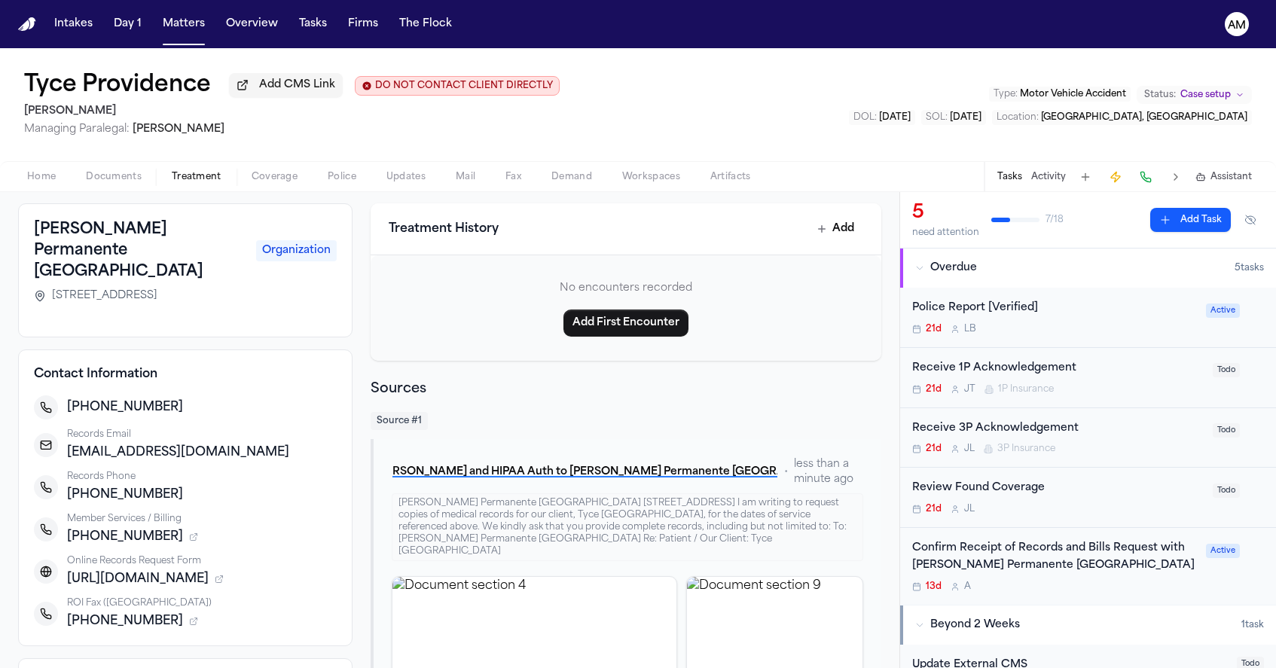
scroll to position [72, 0]
click at [579, 475] on button "T. Providence - MR Request and HIPAA Auth to Kaiser Permanente San Diego Medica…" at bounding box center [585, 471] width 386 height 27
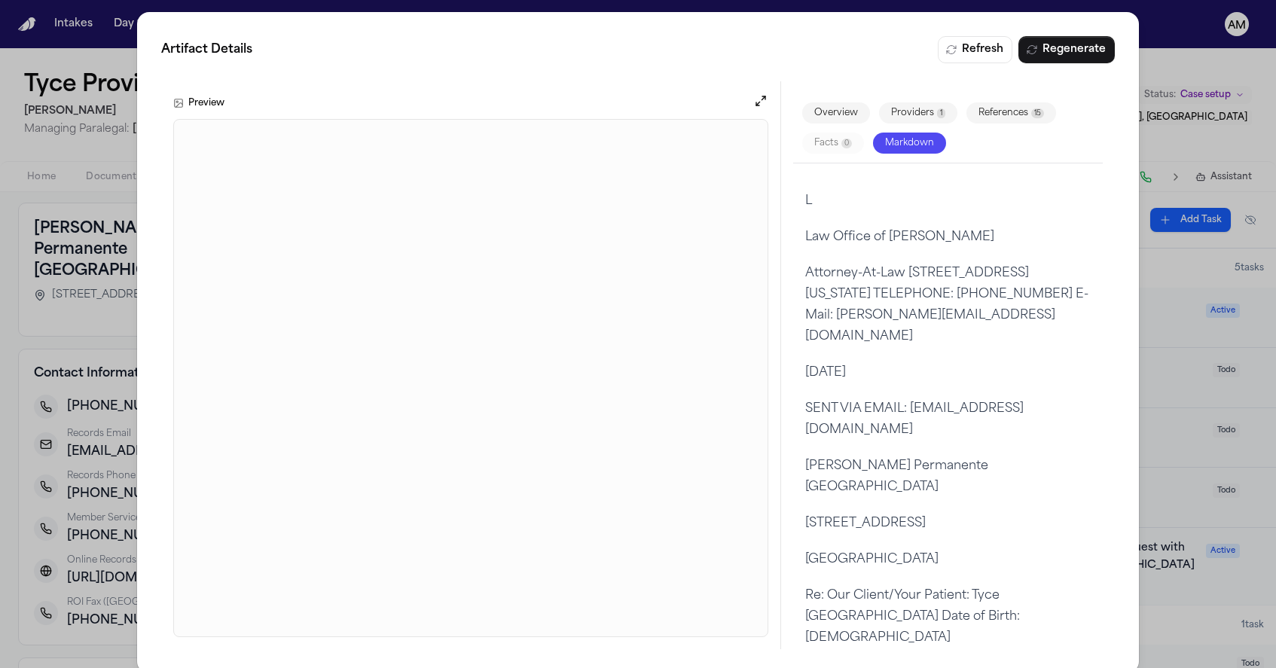
click at [1173, 37] on div "Artifact Details Refresh Regenerate Preview Overview Providers 1 References 15 …" at bounding box center [638, 342] width 1276 height 685
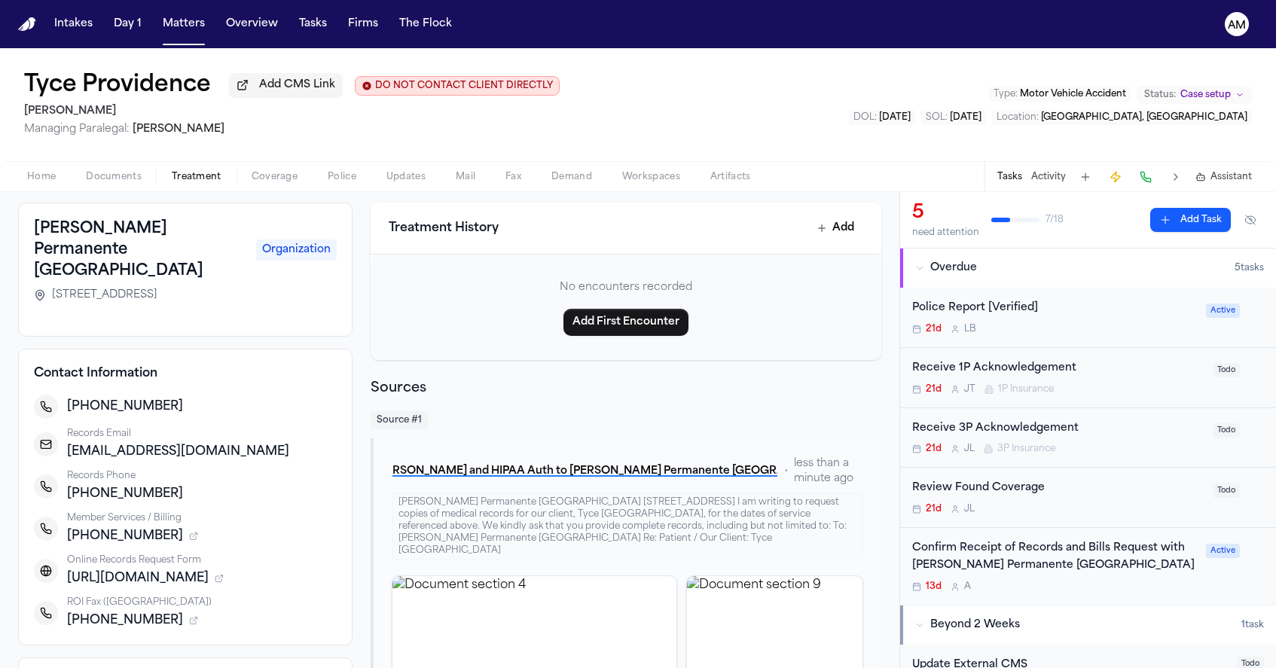
click at [1073, 560] on div "Confirm Receipt of Records and Bills Request with Kaiser Permanente San Diego M…" at bounding box center [1054, 557] width 285 height 35
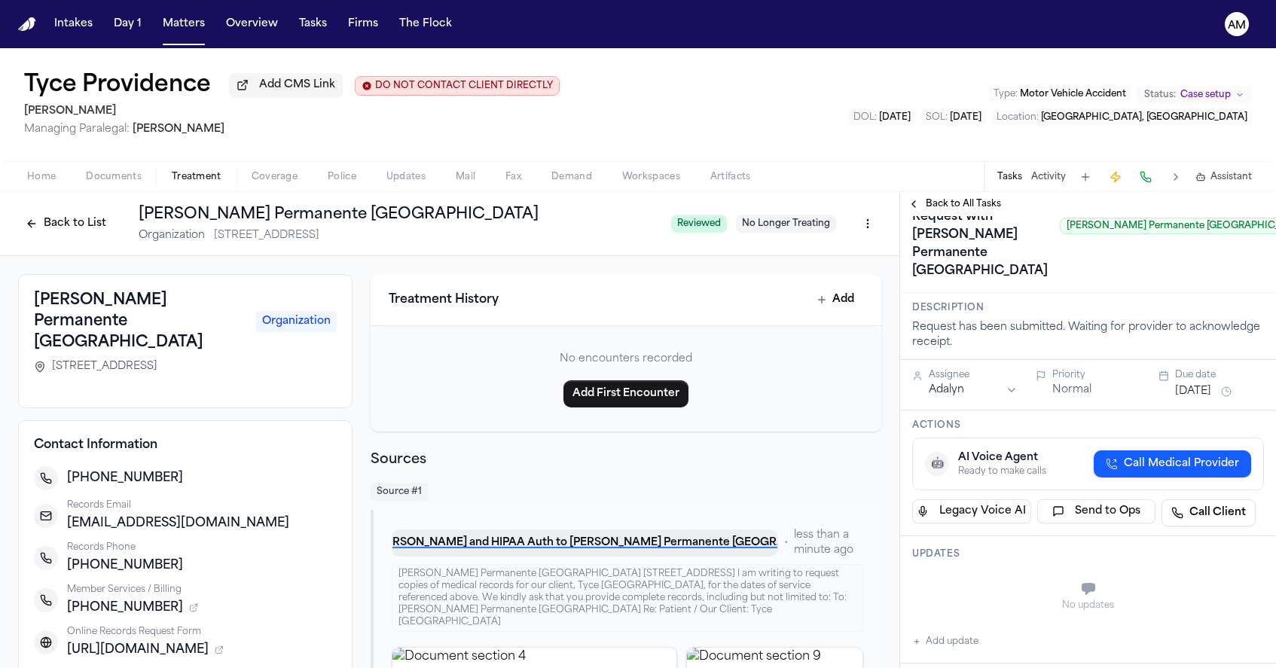
click at [698, 546] on button "T. Providence - MR Request and HIPAA Auth to Kaiser Permanente San Diego Medica…" at bounding box center [585, 543] width 386 height 27
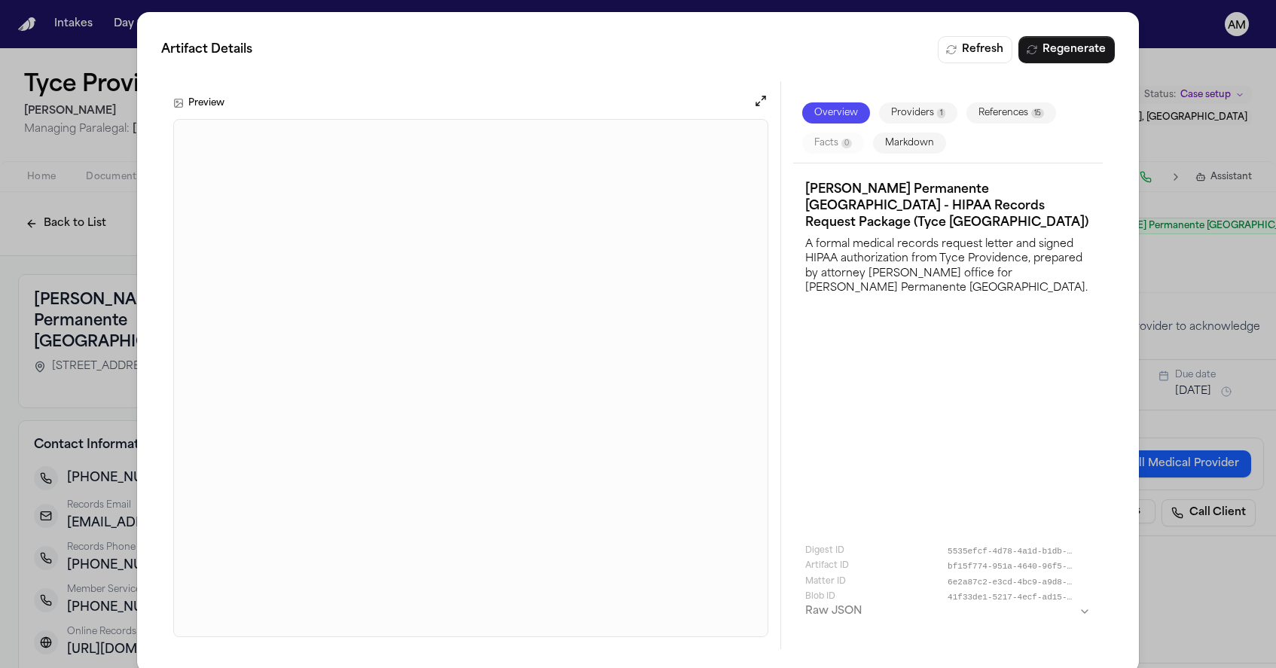
click at [1162, 319] on div "Artifact Details Refresh Regenerate Preview Overview Providers 1 References 15 …" at bounding box center [638, 342] width 1276 height 685
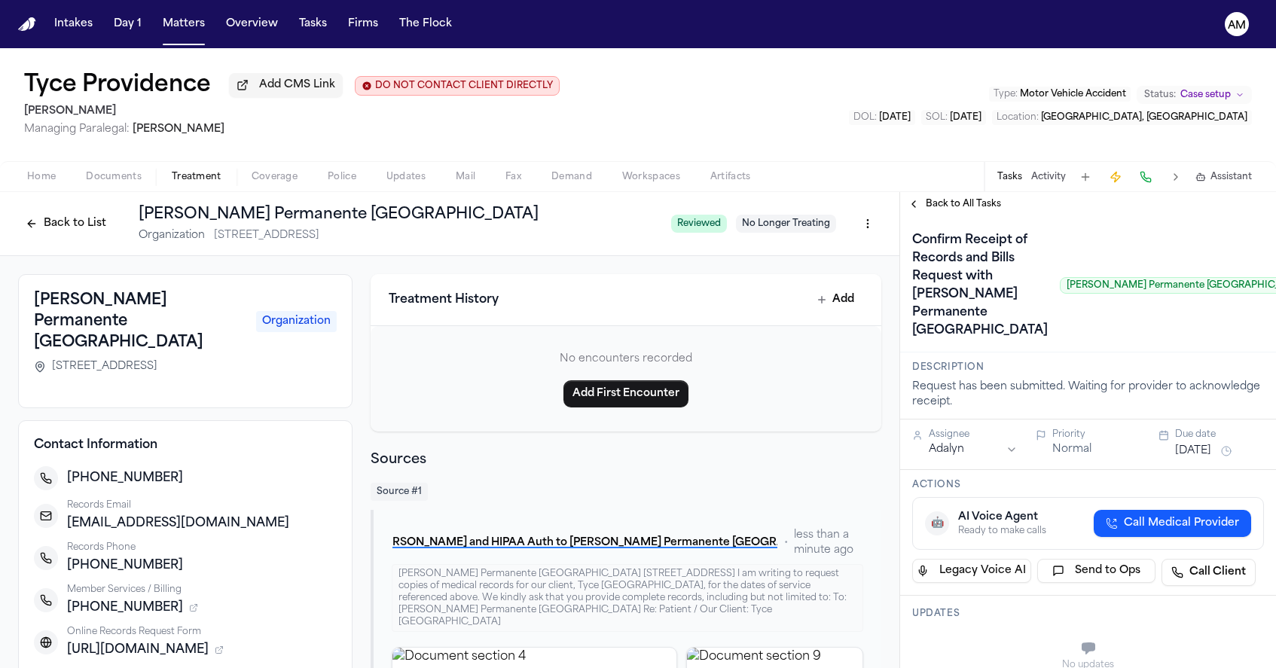
click at [972, 210] on span "Back to All Tasks" at bounding box center [963, 204] width 75 height 12
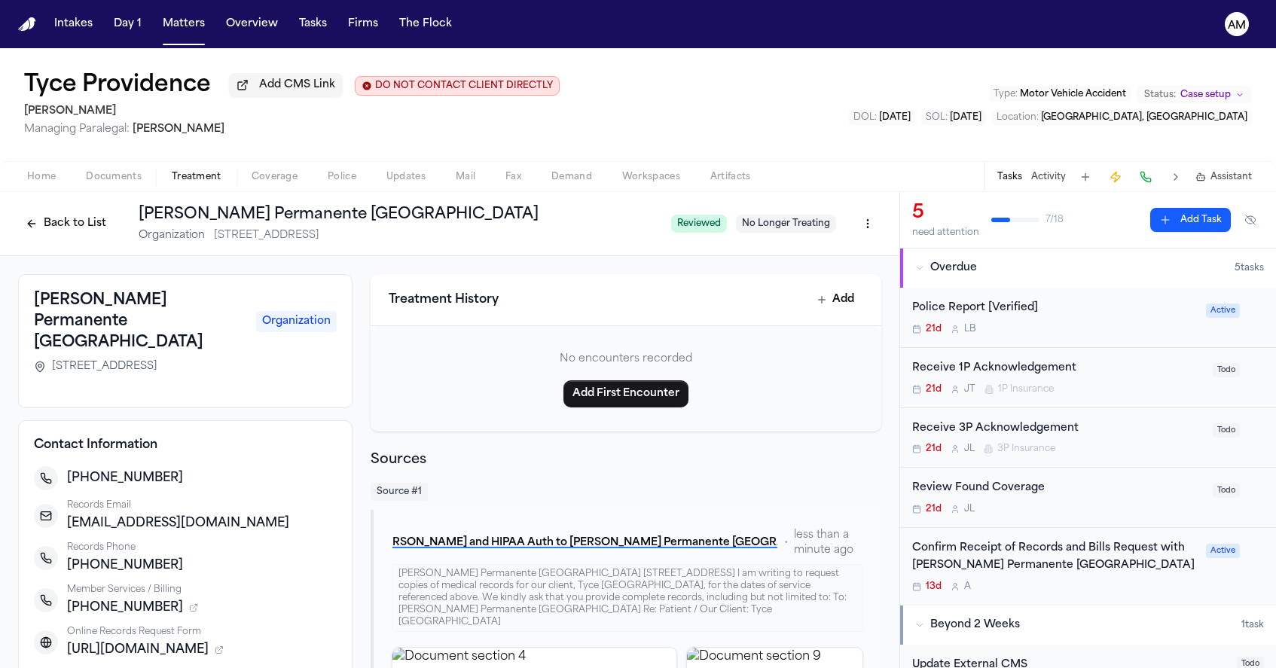
click at [1094, 574] on div "Confirm Receipt of Records and Bills Request with Kaiser Permanente San Diego M…" at bounding box center [1054, 566] width 285 height 53
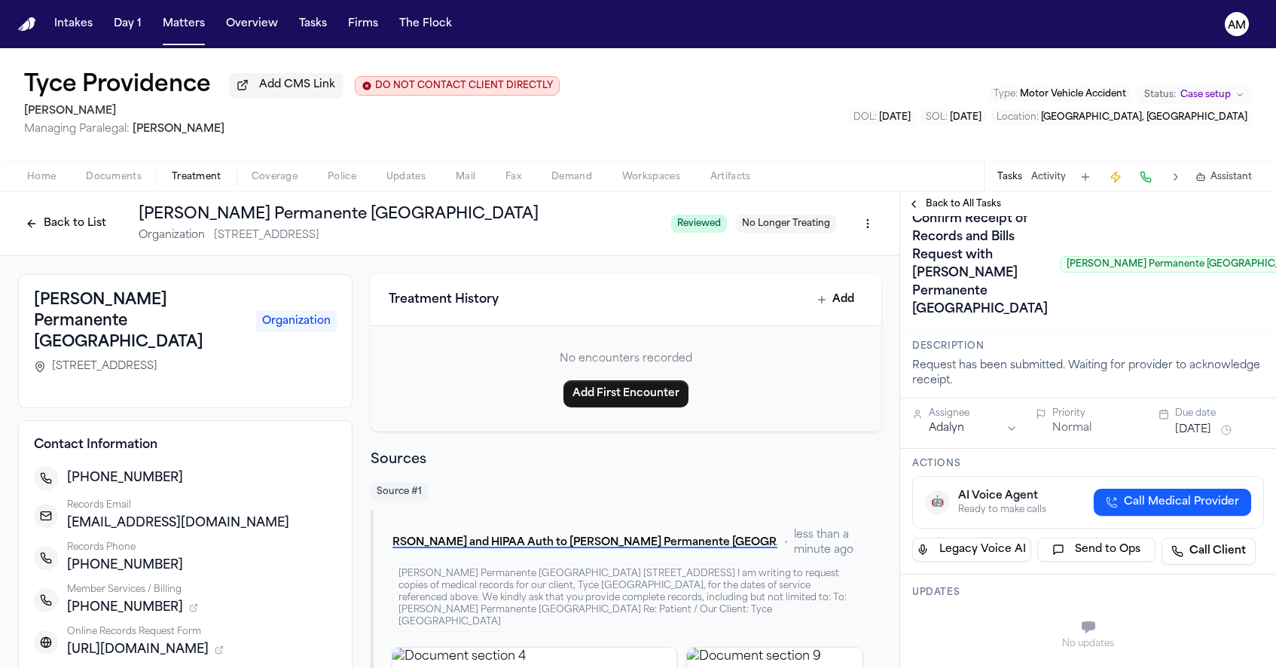
scroll to position [30, 0]
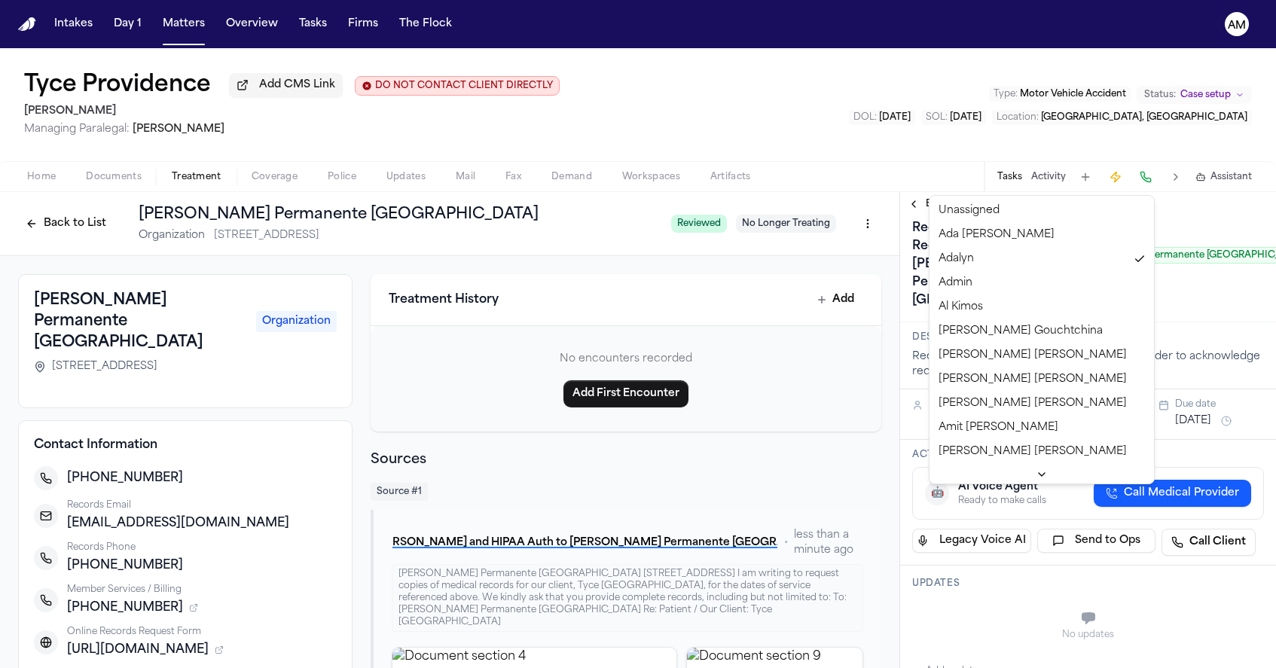
click at [939, 493] on html "Intakes Day 1 Matters Overview Tasks Firms The Flock AM Tyce Providence Add CMS…" at bounding box center [638, 334] width 1276 height 668
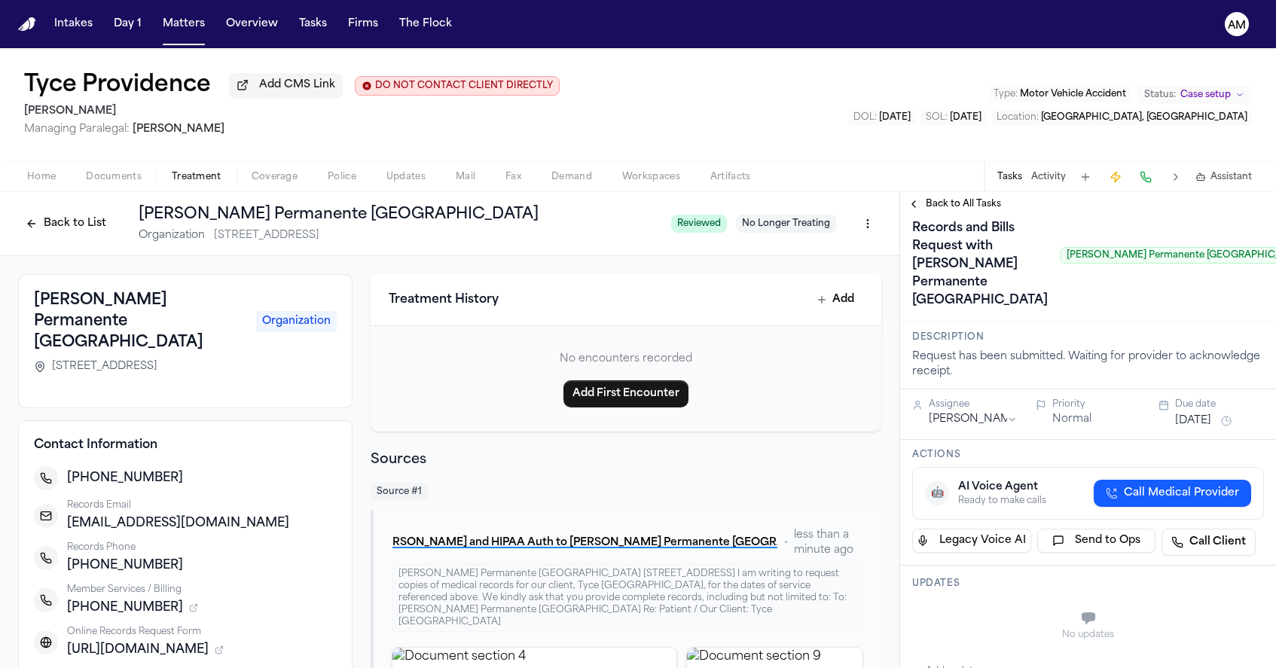
click at [1192, 429] on button "Oct 1, 2025" at bounding box center [1193, 421] width 36 height 15
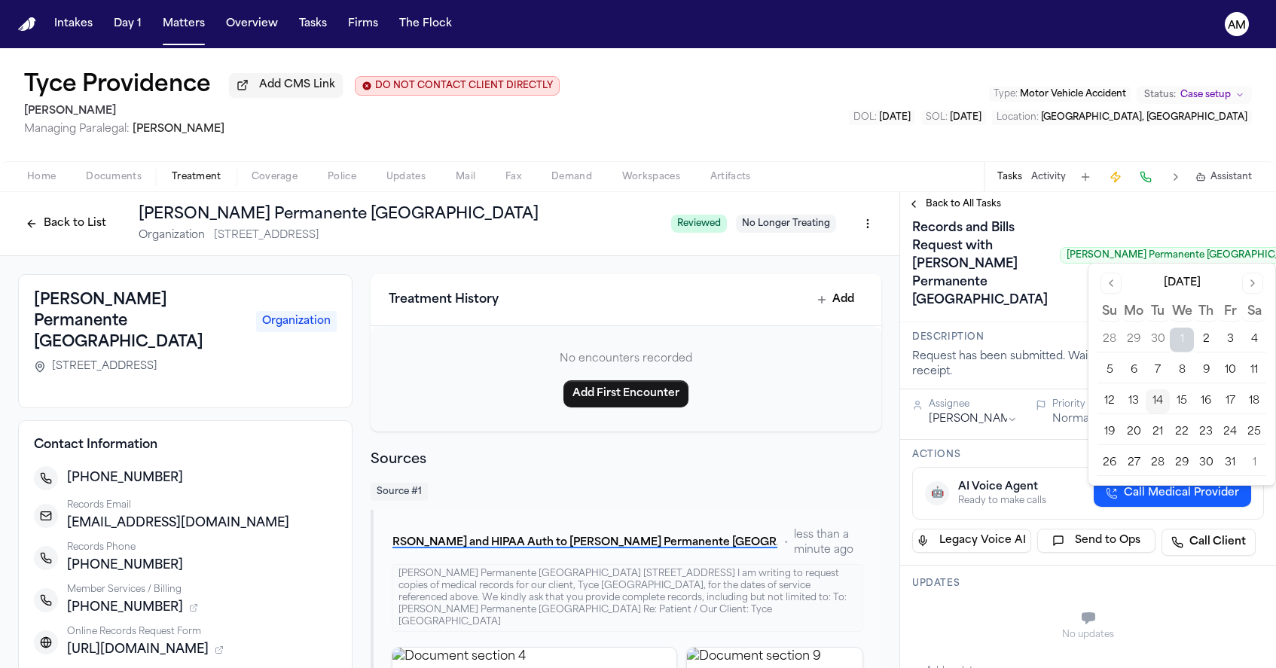
click at [1187, 378] on button "8" at bounding box center [1182, 371] width 24 height 24
click at [1208, 401] on button "16" at bounding box center [1206, 401] width 24 height 24
click at [1123, 538] on div "Actions 🤖 AI Voice Agent Ready to make calls Call Medical Provider Legacy Voice…" at bounding box center [1088, 503] width 376 height 126
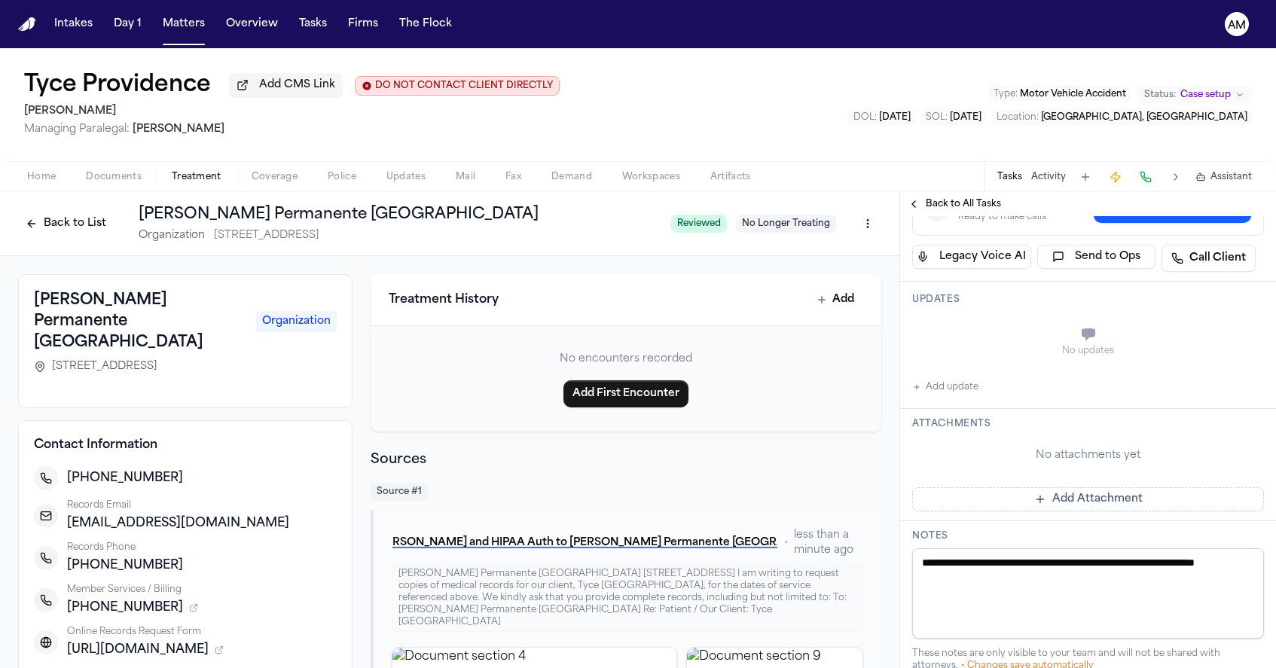
scroll to position [289, 0]
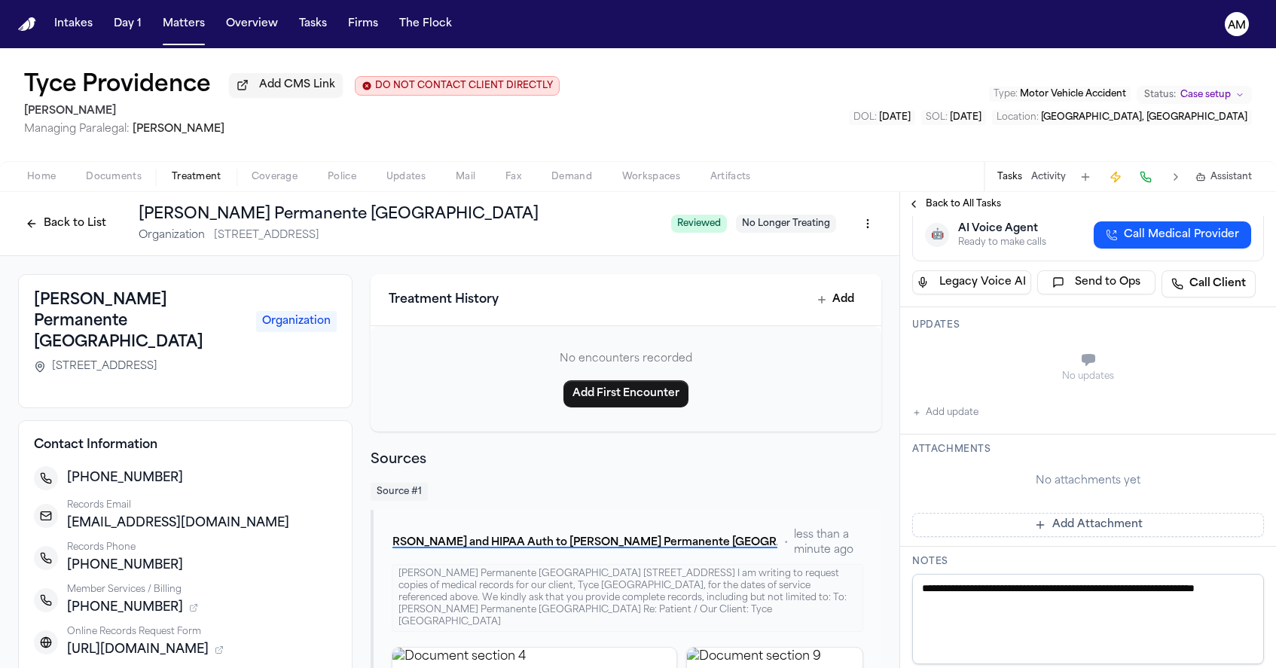
click at [955, 422] on button "Add update" at bounding box center [945, 413] width 66 height 18
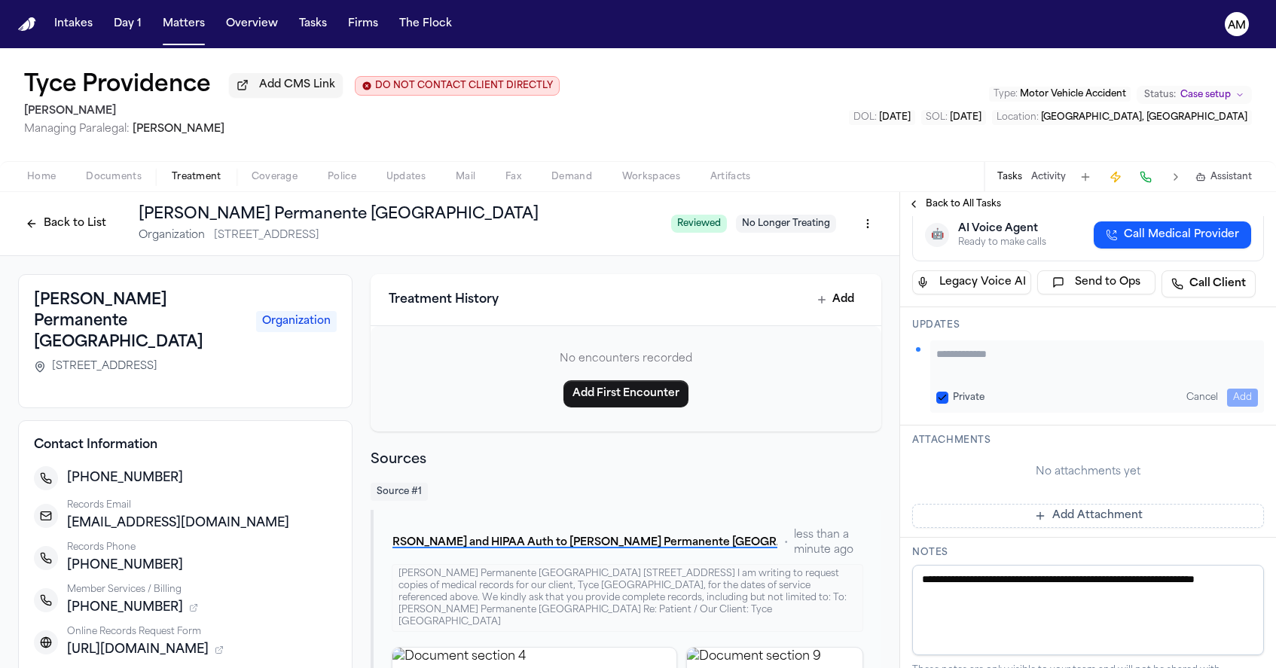
click at [948, 404] on button "Private" at bounding box center [942, 398] width 12 height 12
click at [972, 377] on textarea "Add your update" at bounding box center [1097, 362] width 322 height 30
type textarea "**********"
click at [1243, 407] on button "Add" at bounding box center [1242, 398] width 31 height 18
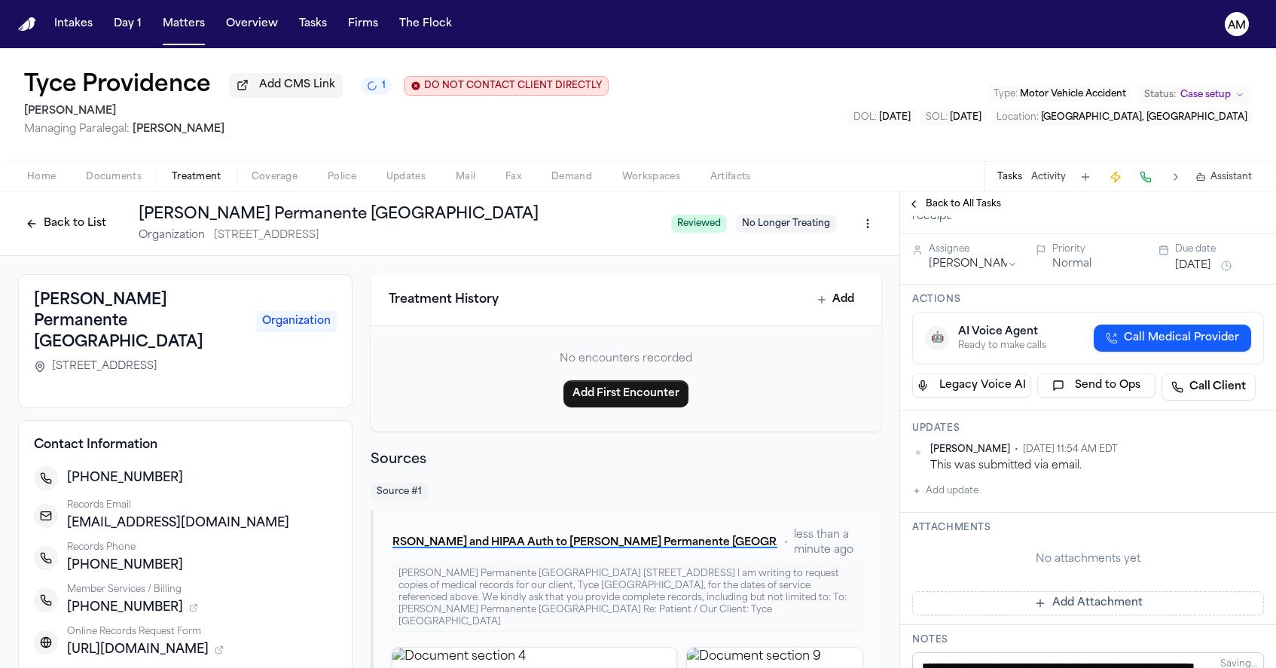
scroll to position [194, 0]
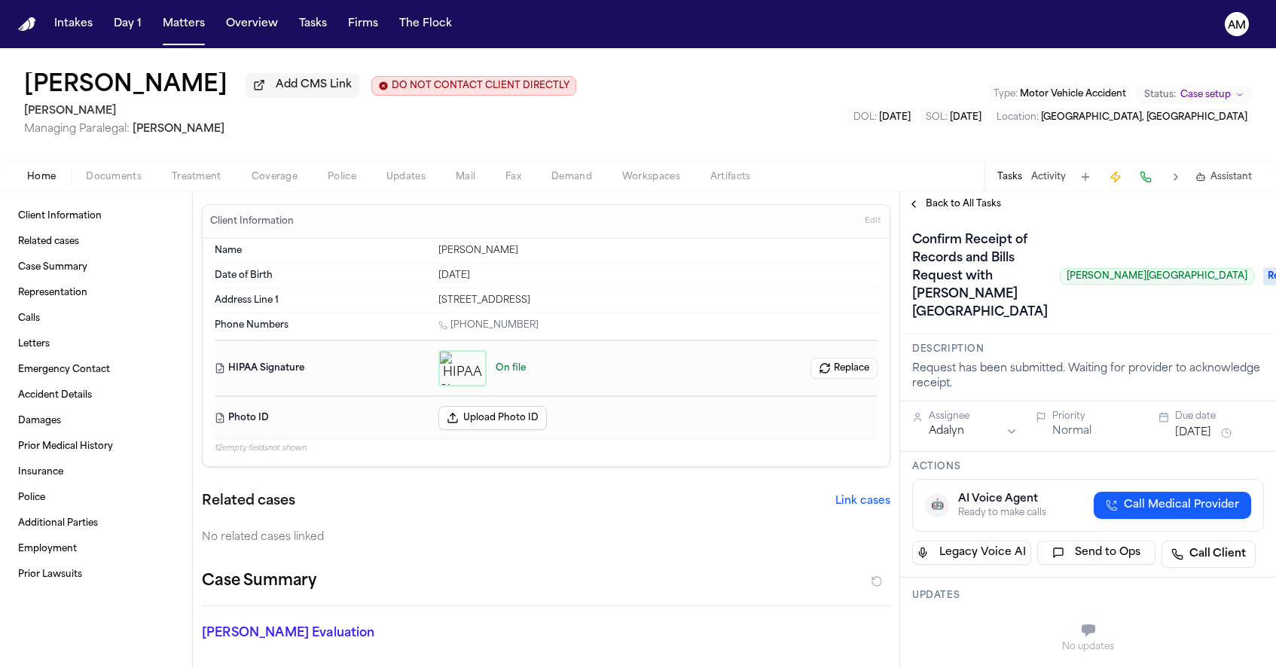
click at [190, 170] on button "Treatment" at bounding box center [197, 177] width 80 height 18
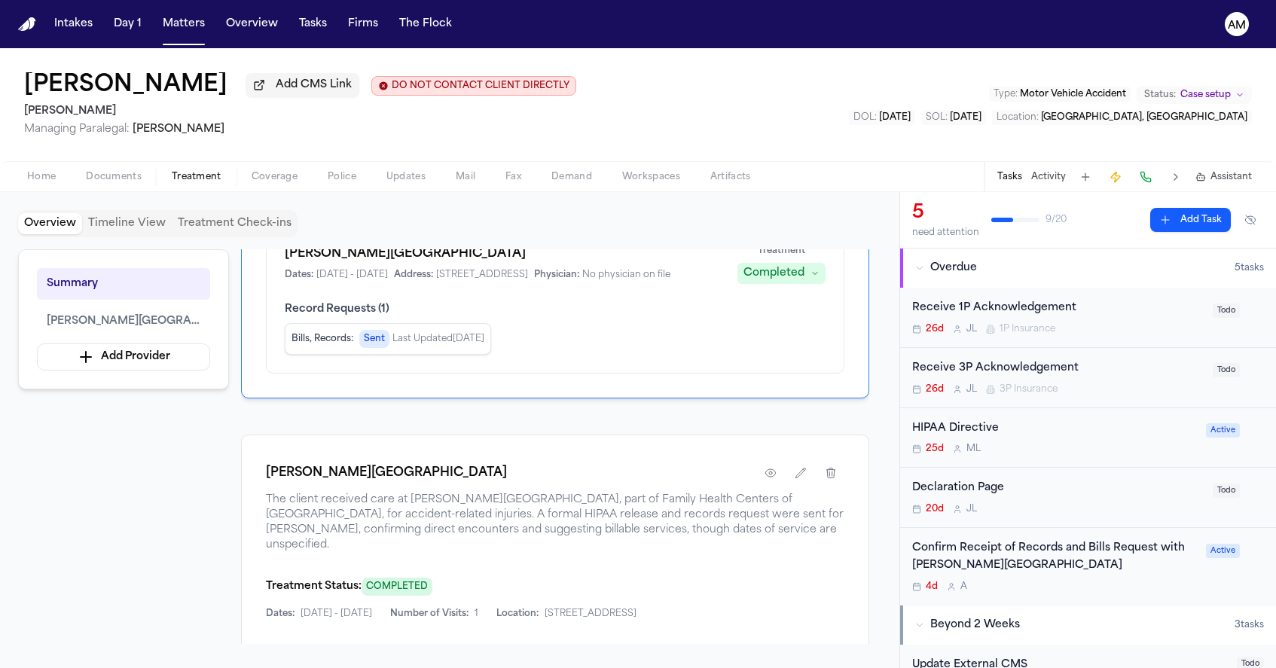
scroll to position [130, 0]
click at [771, 478] on icon "button" at bounding box center [771, 472] width 12 height 12
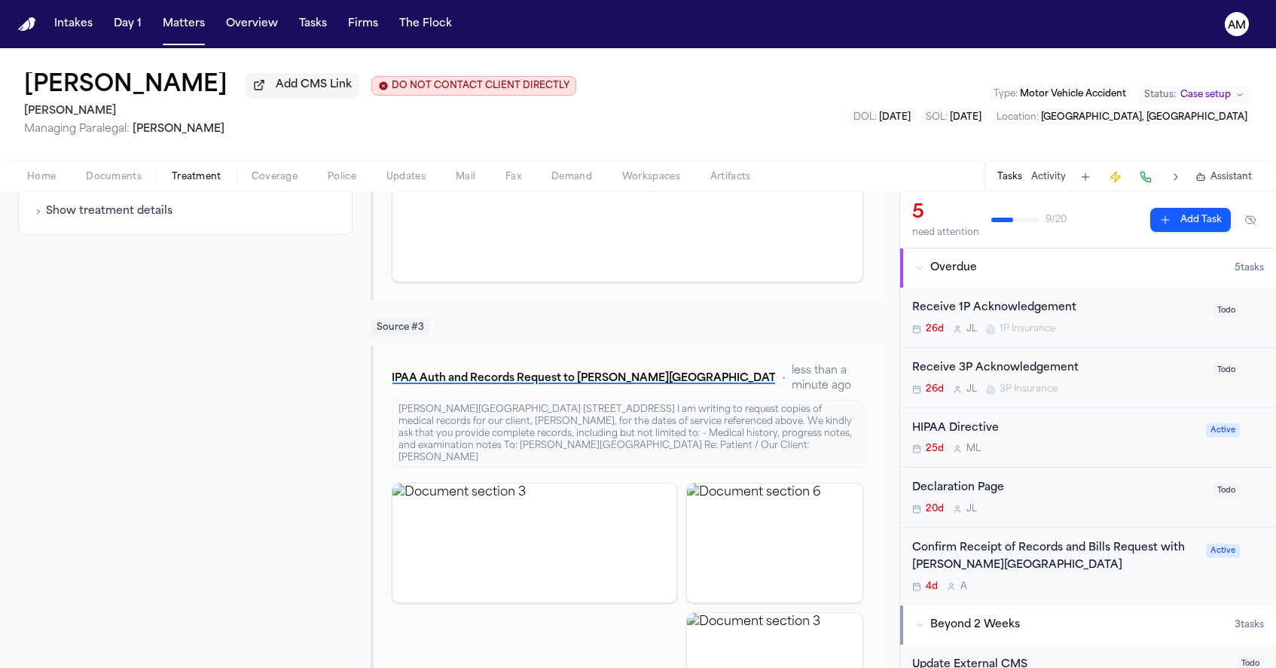
scroll to position [594, 0]
click at [700, 391] on button "C. Matthis - HIPAA Auth and Records Request to Logan Heights Family Health Cent…" at bounding box center [584, 377] width 384 height 27
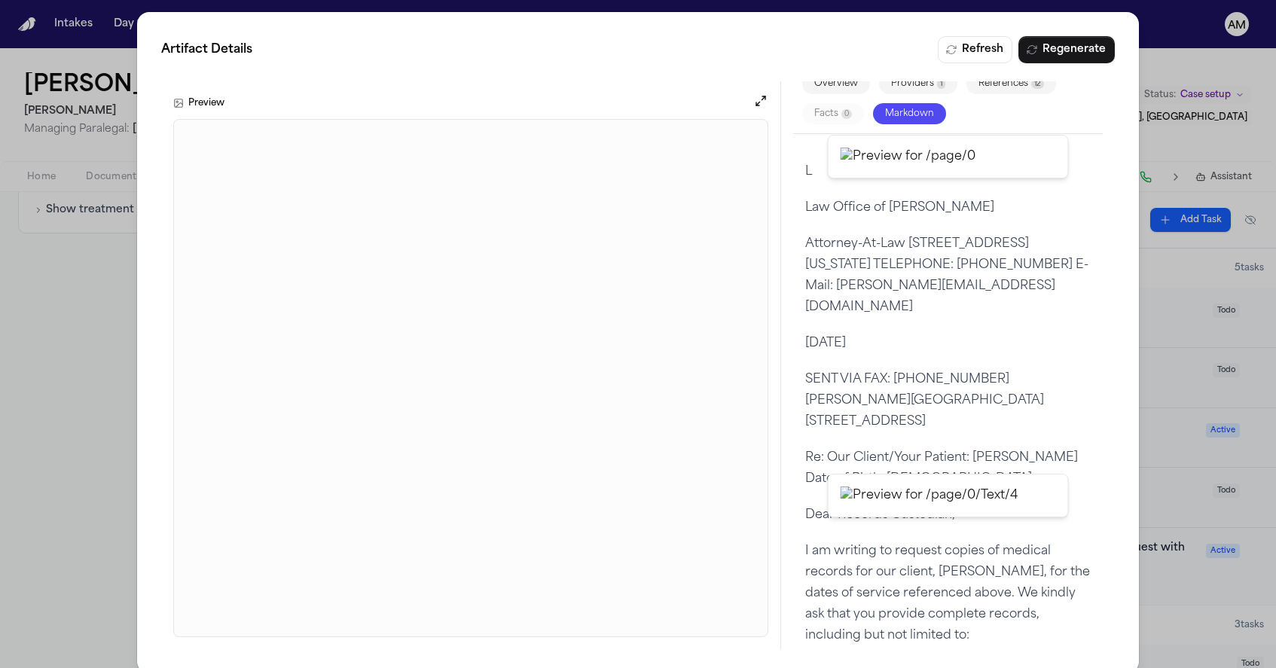
scroll to position [31, 0]
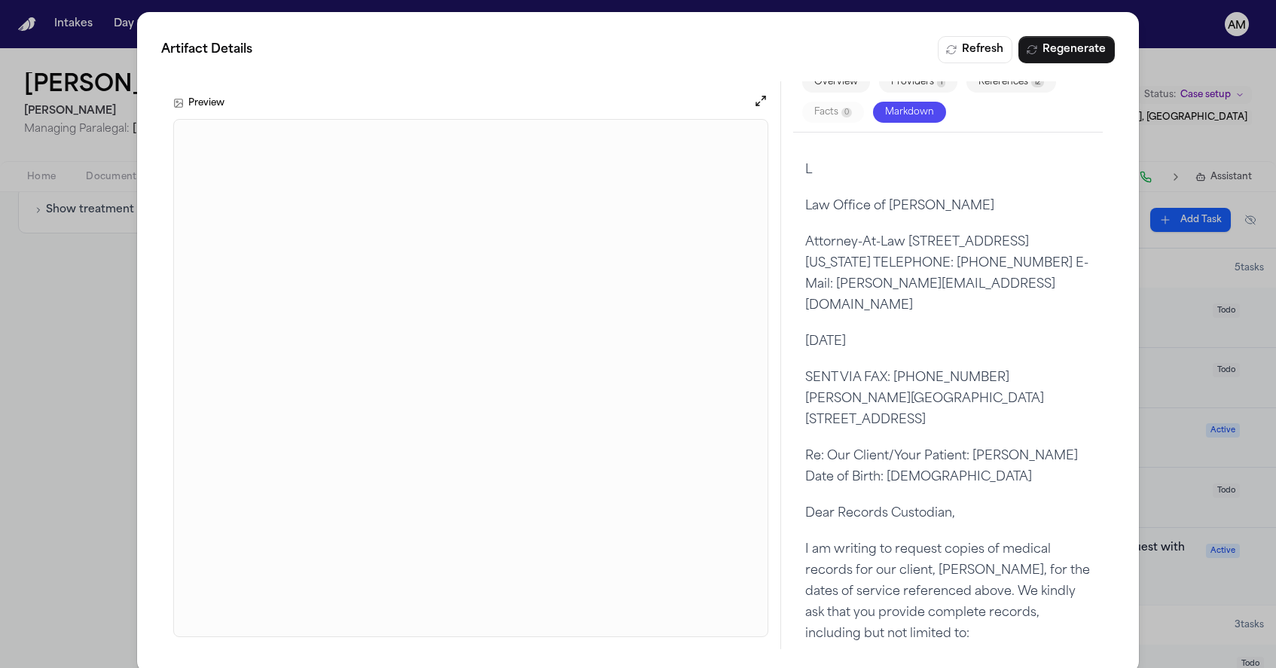
click at [92, 365] on div "Artifact Details Refresh Regenerate Preview Overview Providers 1 References 12 …" at bounding box center [638, 342] width 1276 height 685
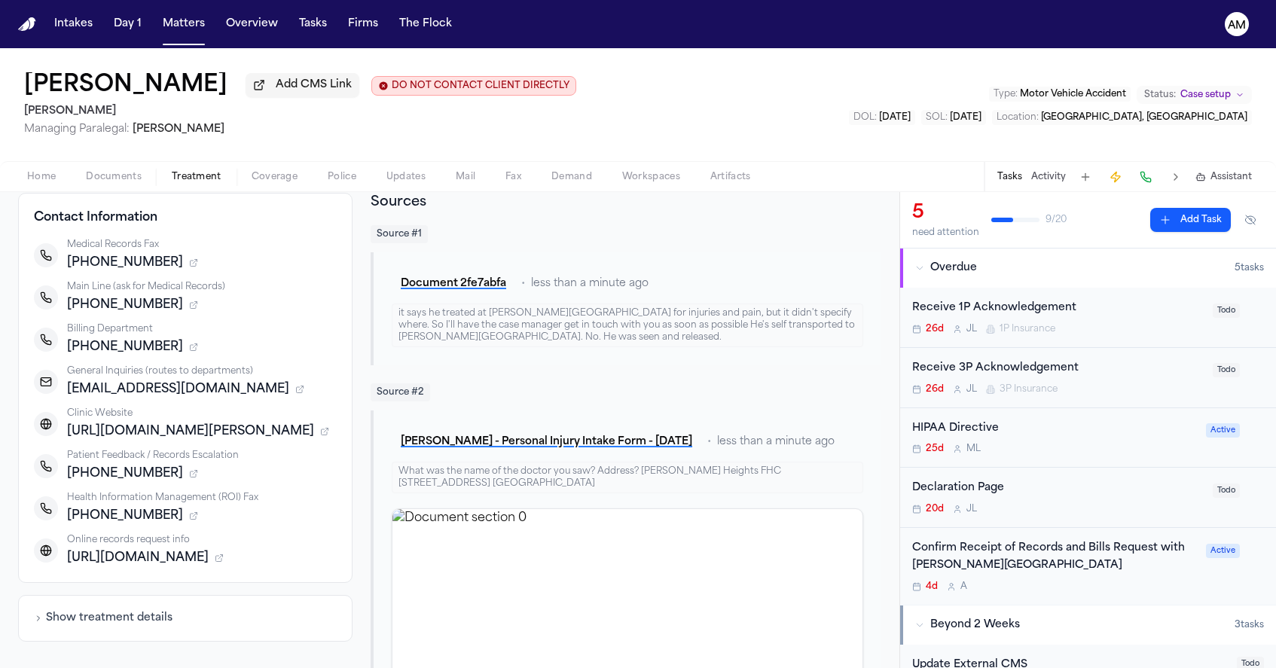
scroll to position [185, 0]
click at [1217, 580] on div "Confirm Receipt of Records and Bills Request with Logan Heights Family Health C…" at bounding box center [1088, 566] width 352 height 53
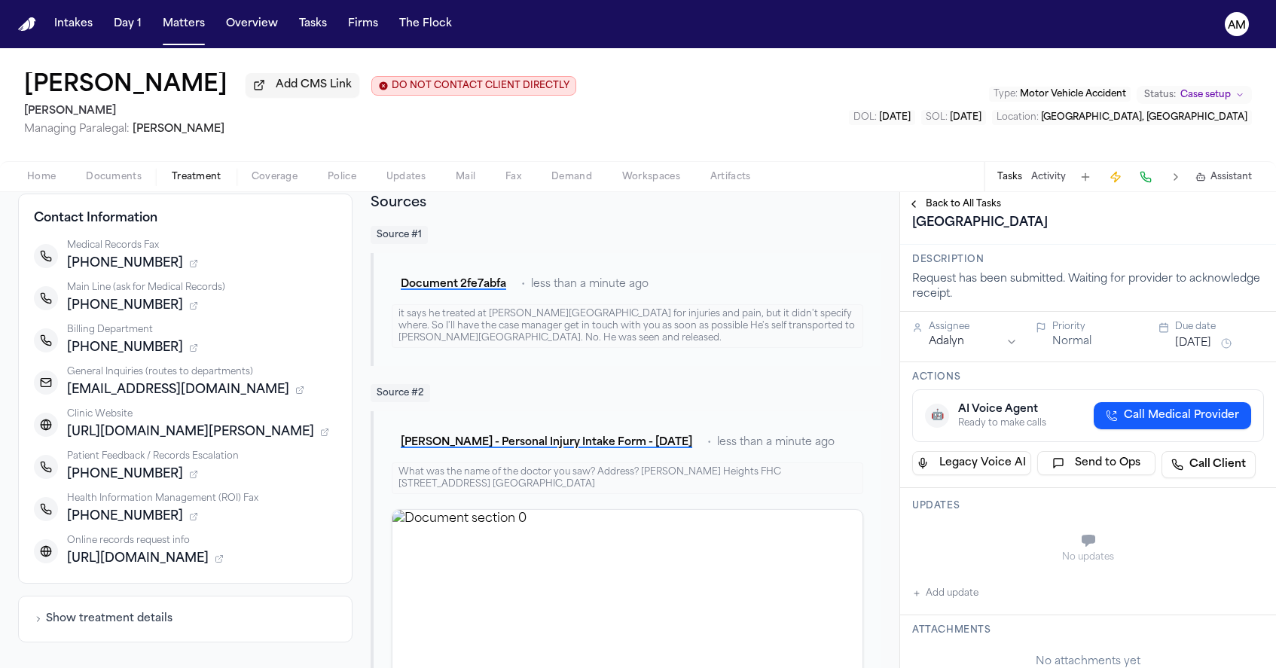
scroll to position [94, 0]
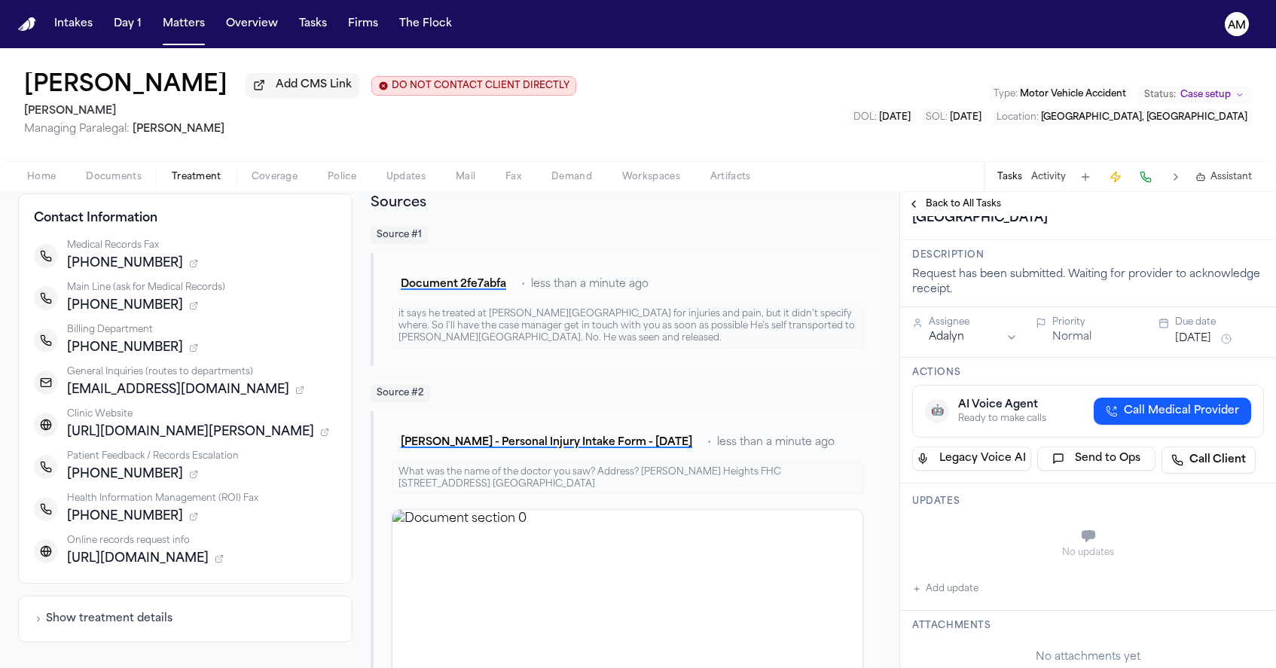
click at [950, 598] on button "Add update" at bounding box center [945, 589] width 66 height 18
click at [948, 583] on div "Private Cancel Add" at bounding box center [1097, 574] width 322 height 18
click at [944, 580] on button "Private" at bounding box center [942, 574] width 12 height 12
click at [986, 553] on textarea "Add your update" at bounding box center [1097, 538] width 322 height 30
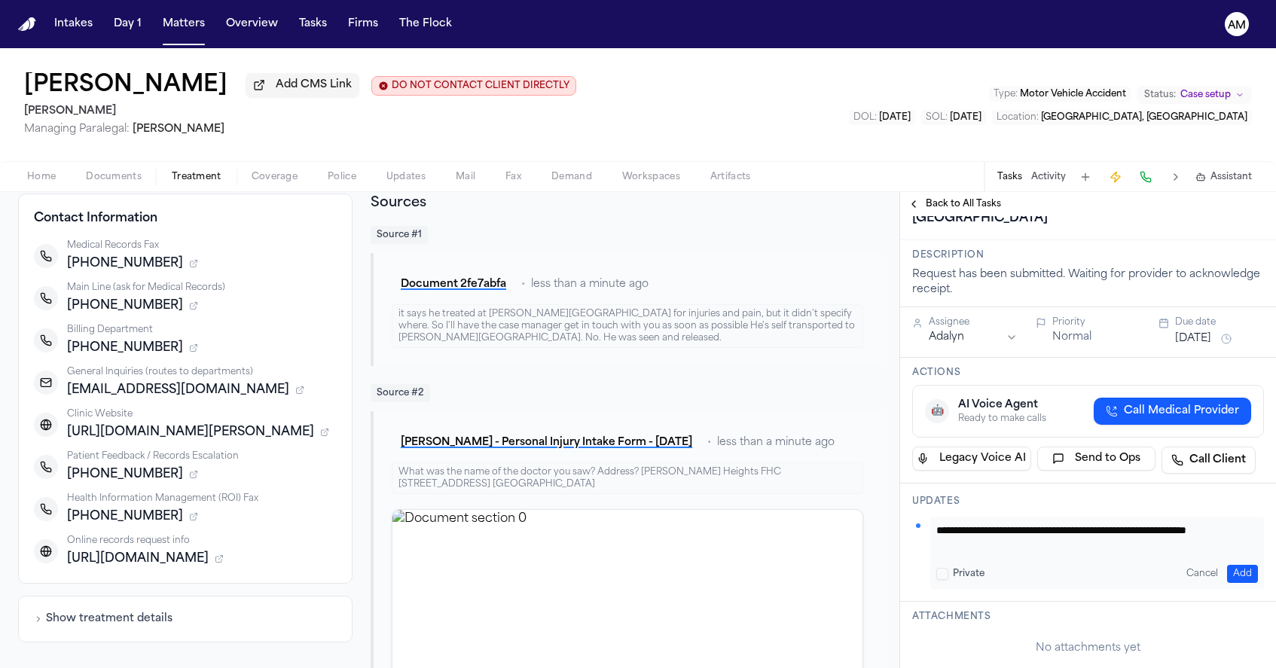
click at [953, 553] on textarea "**********" at bounding box center [1097, 538] width 322 height 30
click at [990, 553] on textarea "**********" at bounding box center [1097, 538] width 322 height 30
click at [1225, 553] on textarea "**********" at bounding box center [1097, 538] width 322 height 30
click at [1111, 553] on textarea "**********" at bounding box center [1097, 538] width 322 height 30
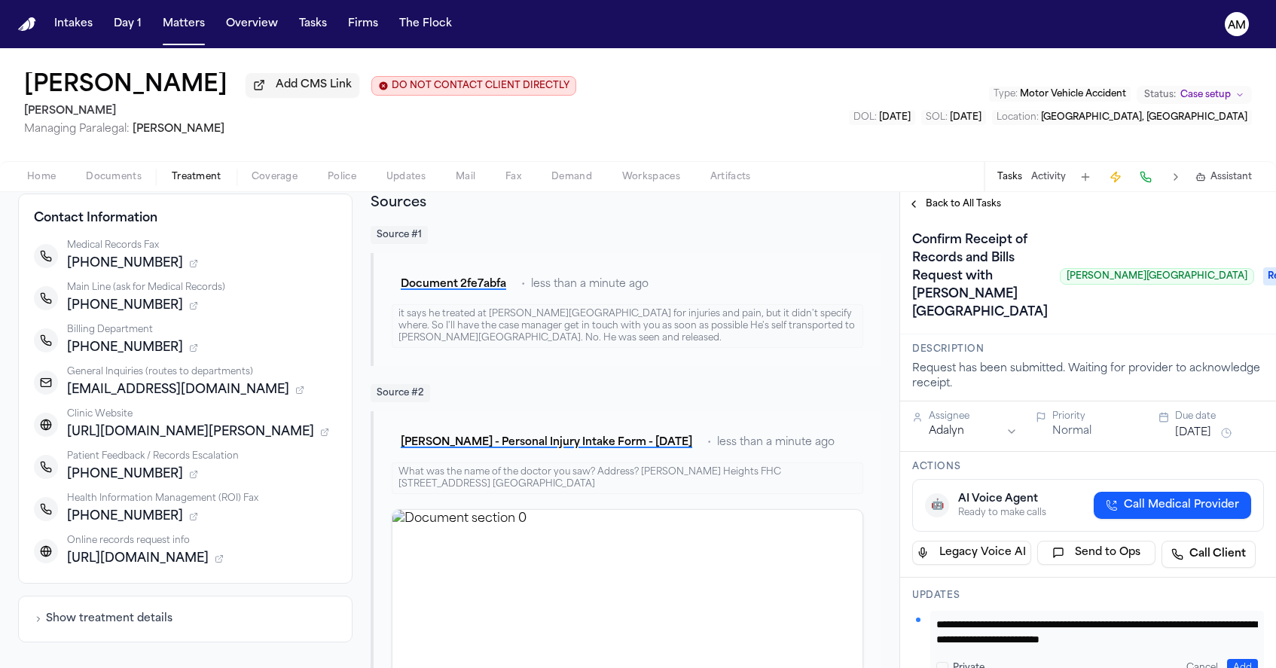
scroll to position [0, 0]
drag, startPoint x: 957, startPoint y: 371, endPoint x: 943, endPoint y: 317, distance: 56.1
click at [941, 317] on h1 "Confirm Receipt of Records and Bills Request with [PERSON_NAME][GEOGRAPHIC_DATA]" at bounding box center [980, 276] width 148 height 96
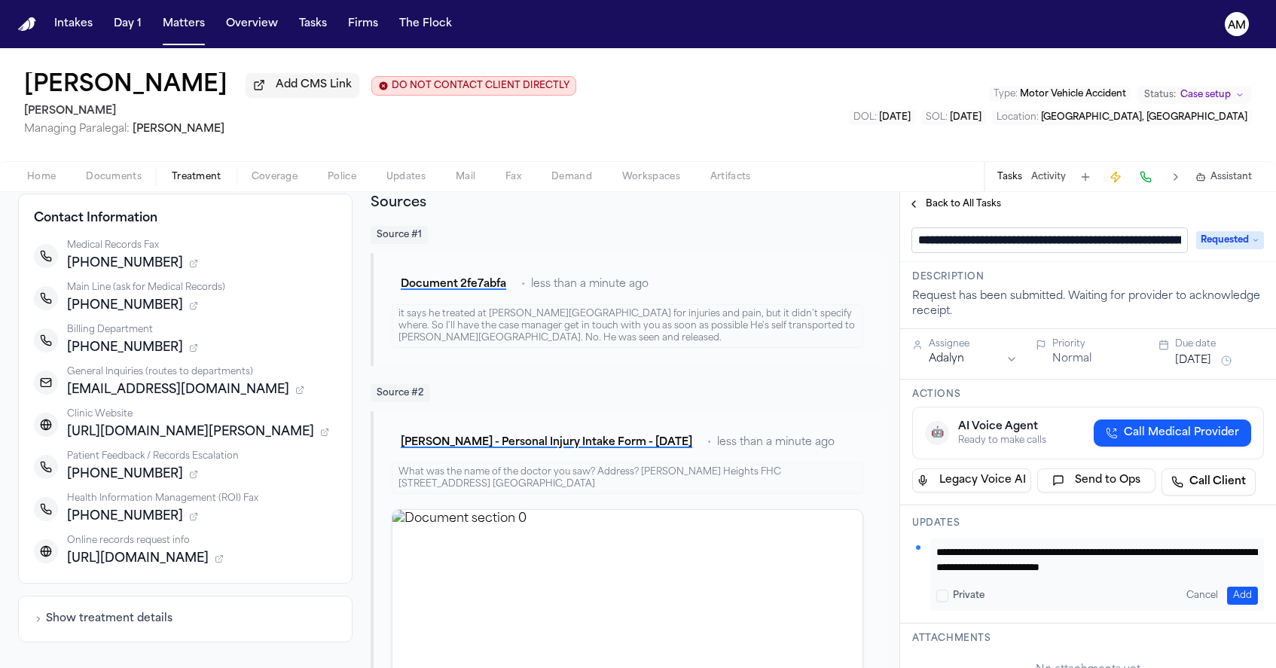
scroll to position [0, 265]
drag, startPoint x: 962, startPoint y: 244, endPoint x: 1234, endPoint y: 260, distance: 272.4
click at [1234, 260] on div "**********" at bounding box center [1088, 239] width 376 height 47
click at [1025, 244] on input "**********" at bounding box center [1049, 241] width 274 height 26
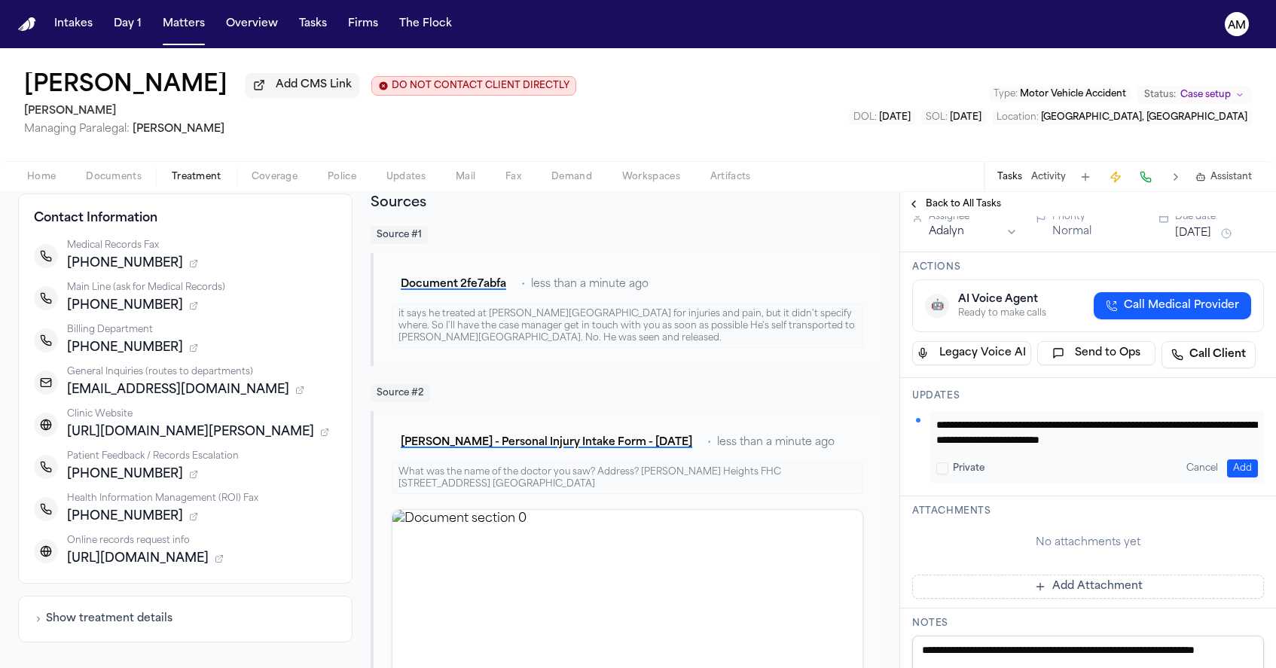
scroll to position [204, 0]
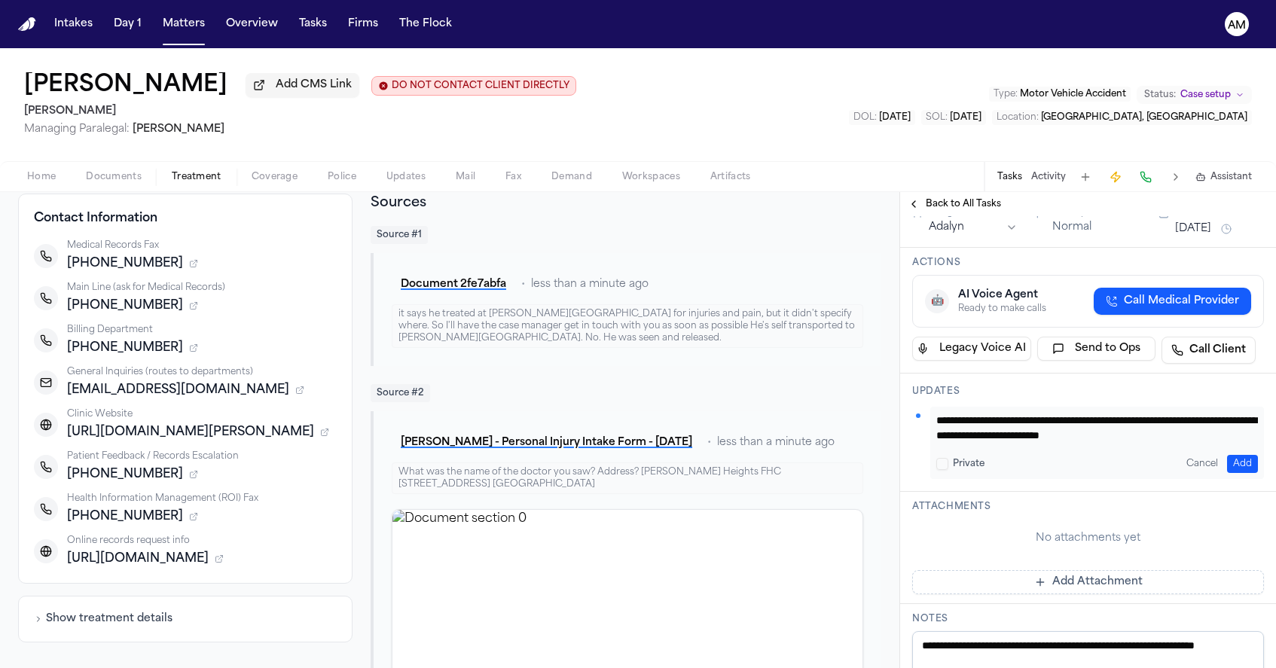
click at [1080, 443] on textarea "**********" at bounding box center [1097, 428] width 322 height 30
click at [1242, 443] on textarea "**********" at bounding box center [1097, 428] width 322 height 30
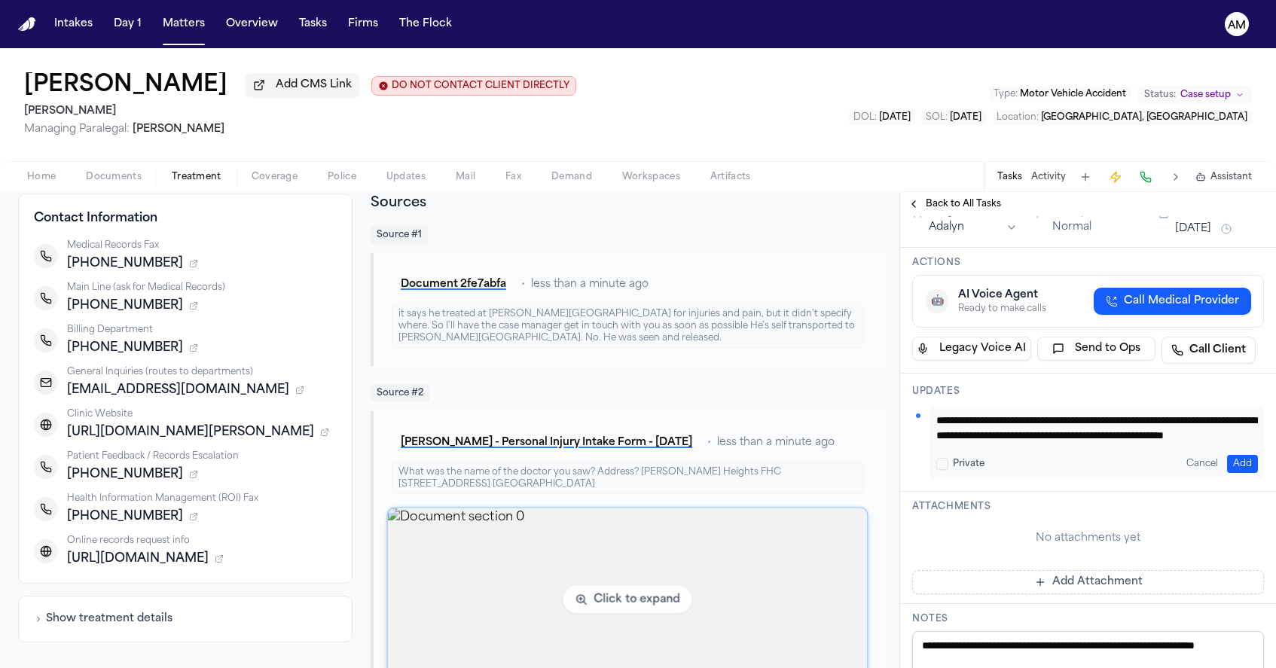
scroll to position [15, 0]
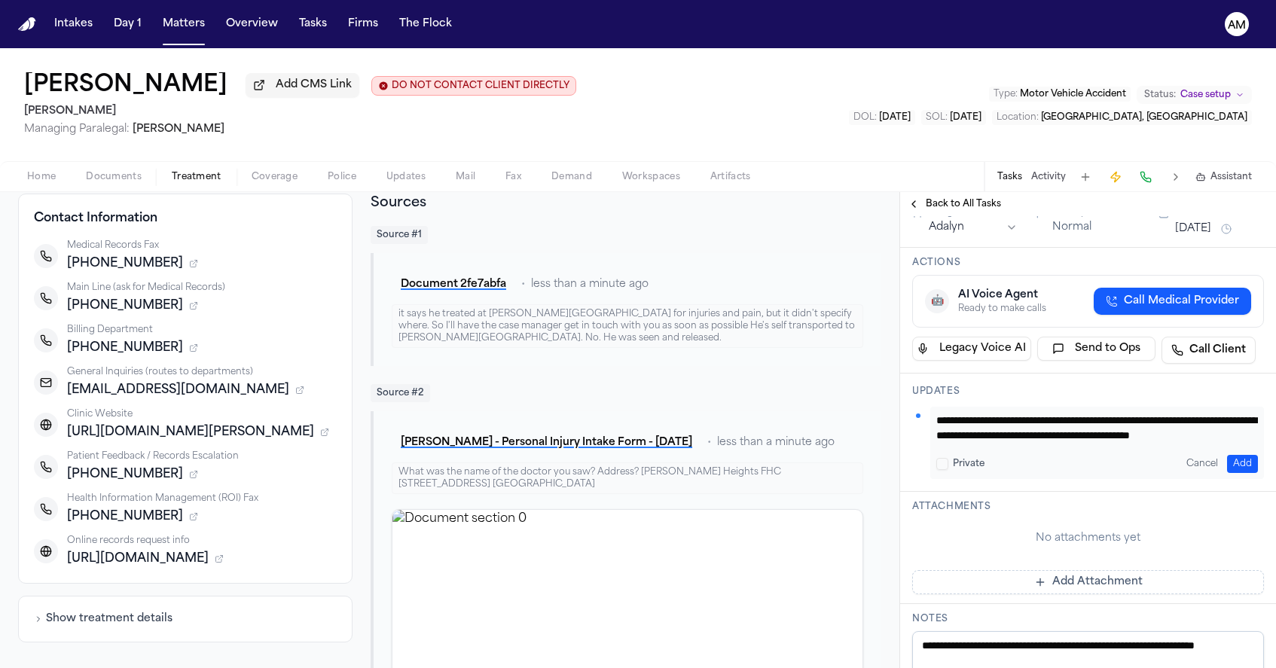
type textarea "**********"
click at [325, 566] on div "https://www.fhcsd.org/medical-records/" at bounding box center [202, 559] width 270 height 18
click at [224, 560] on icon "button" at bounding box center [219, 558] width 9 height 9
click at [126, 575] on span "FHCSD Medical Records" at bounding box center [136, 577] width 111 height 12
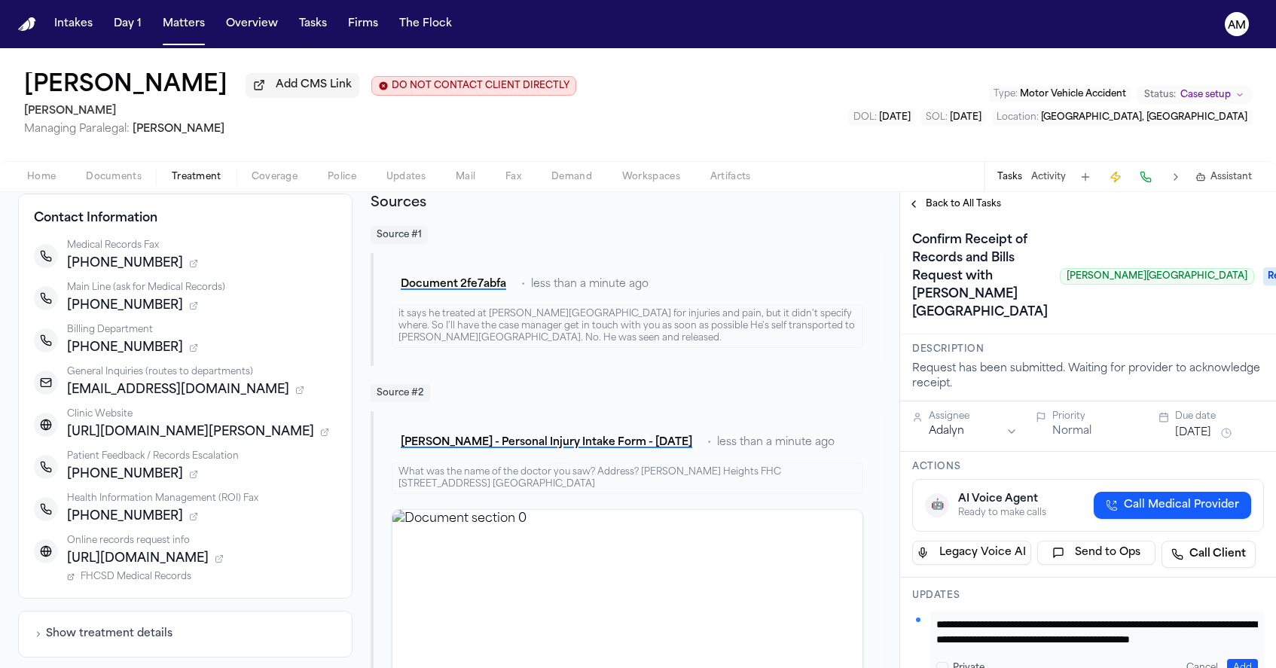
scroll to position [0, 0]
click at [224, 561] on icon "button" at bounding box center [219, 558] width 9 height 9
click at [119, 580] on span "FHCSD Medical Records" at bounding box center [136, 577] width 111 height 12
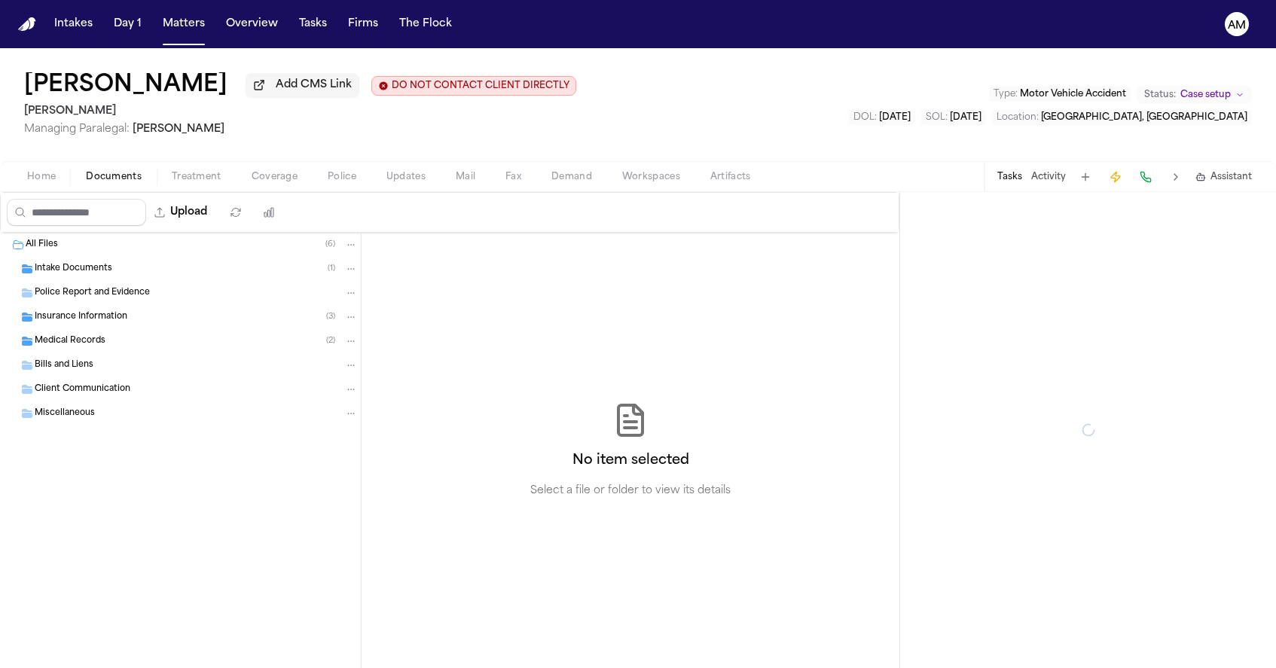
click at [114, 177] on span "Documents" at bounding box center [114, 177] width 56 height 12
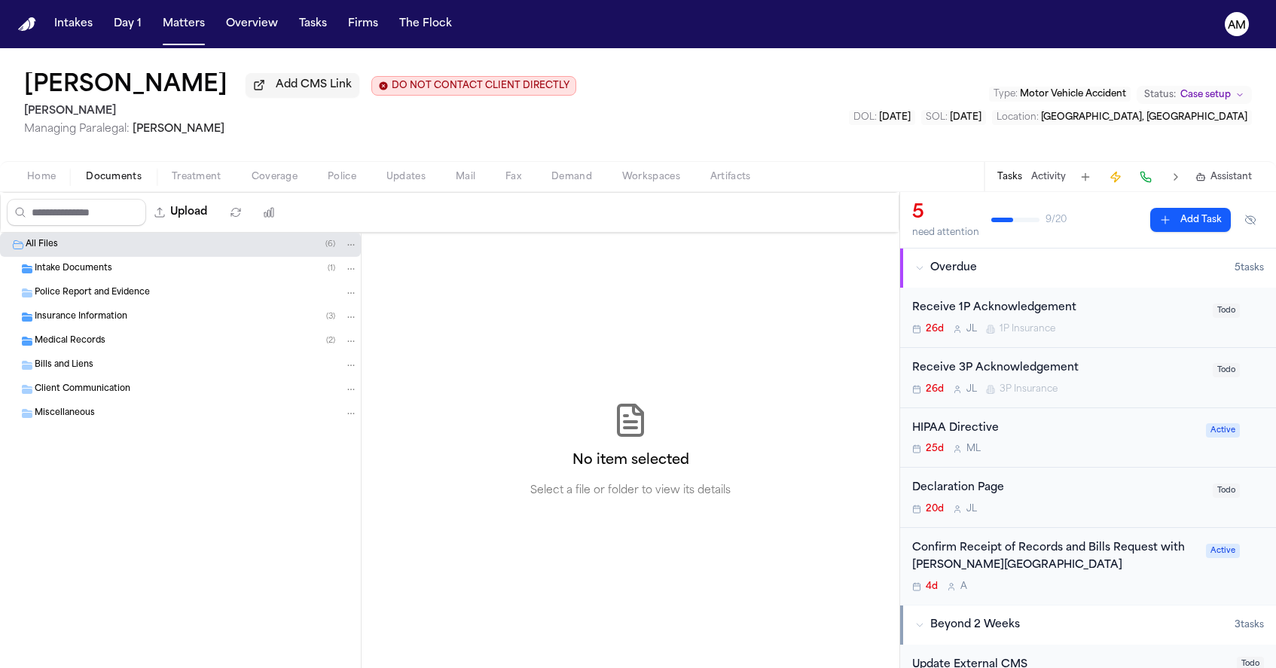
click at [45, 174] on span "Home" at bounding box center [41, 177] width 29 height 12
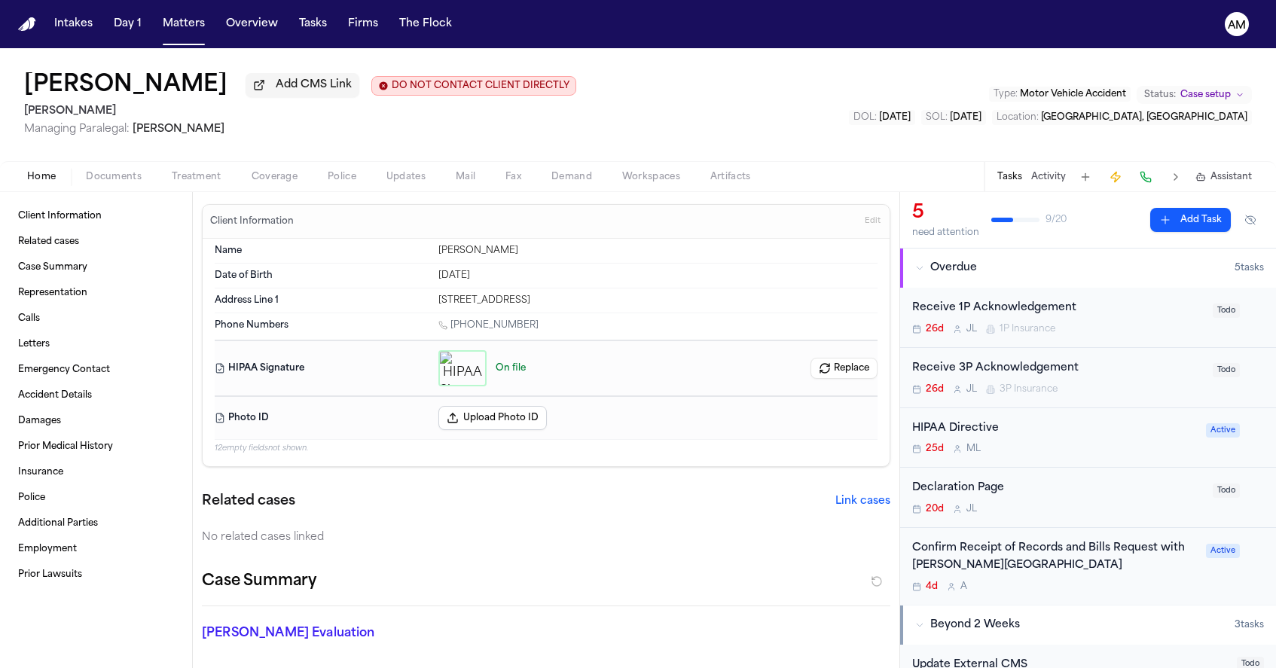
click at [1150, 597] on div "Confirm Receipt of Records and Bills Request with Logan Heights Family Health C…" at bounding box center [1088, 566] width 376 height 77
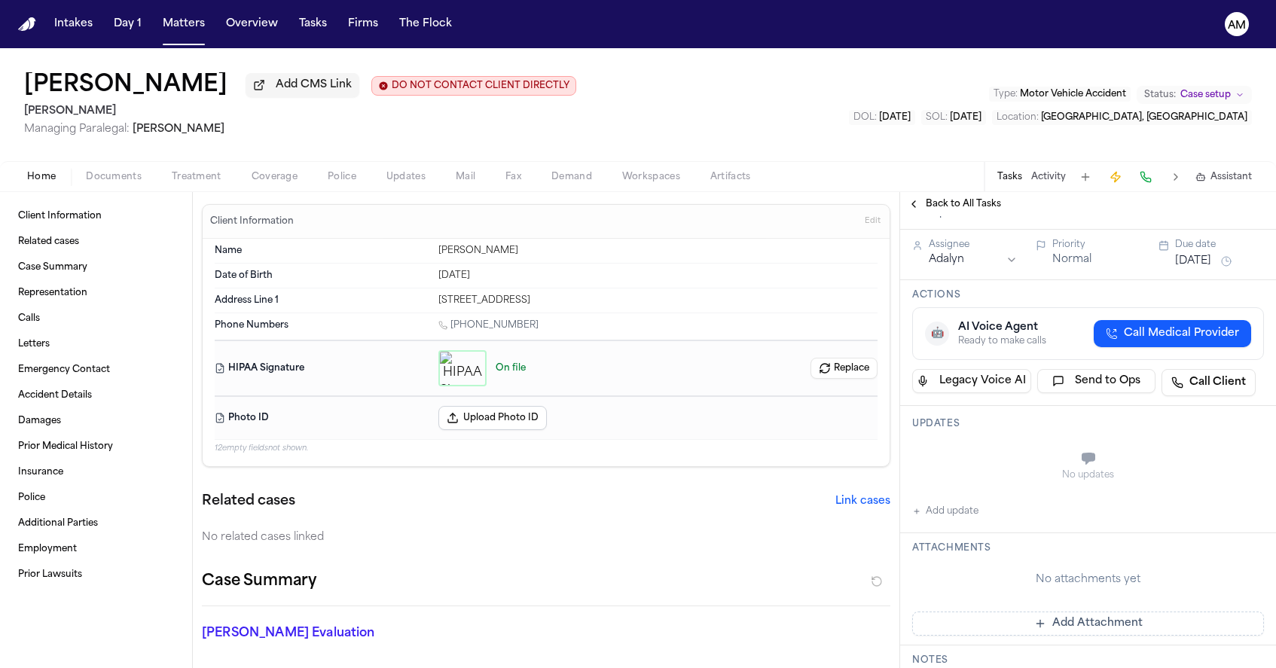
scroll to position [209, 0]
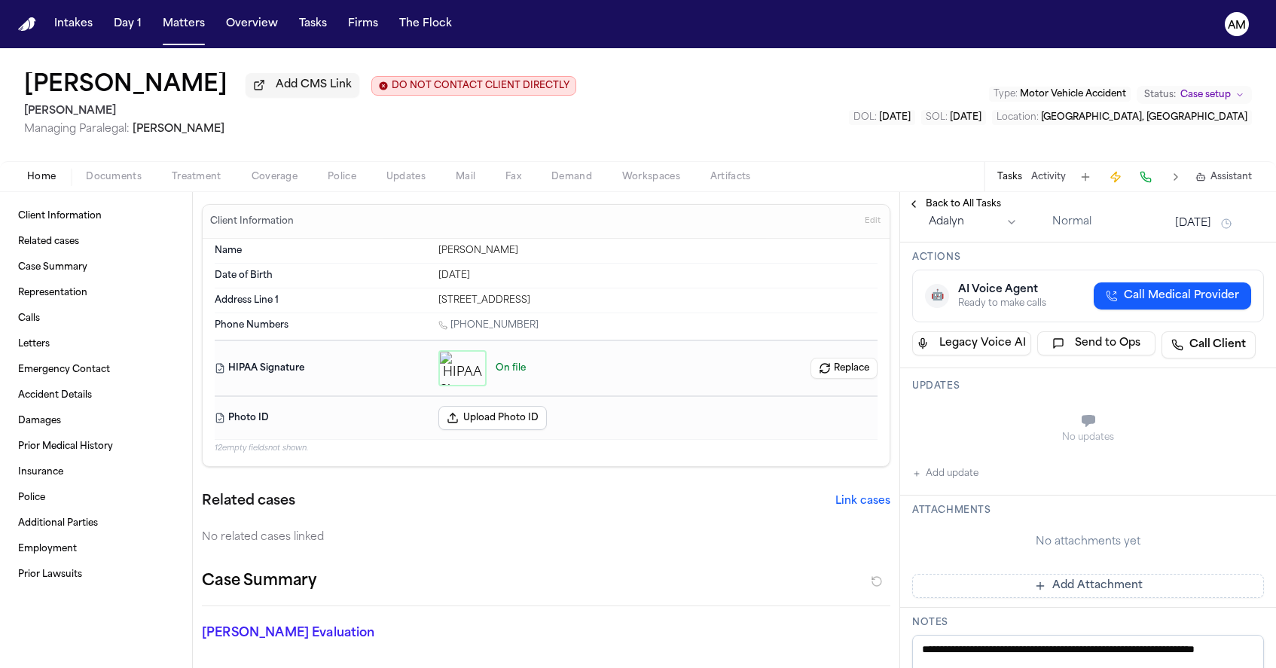
click at [972, 483] on button "Add update" at bounding box center [945, 474] width 66 height 18
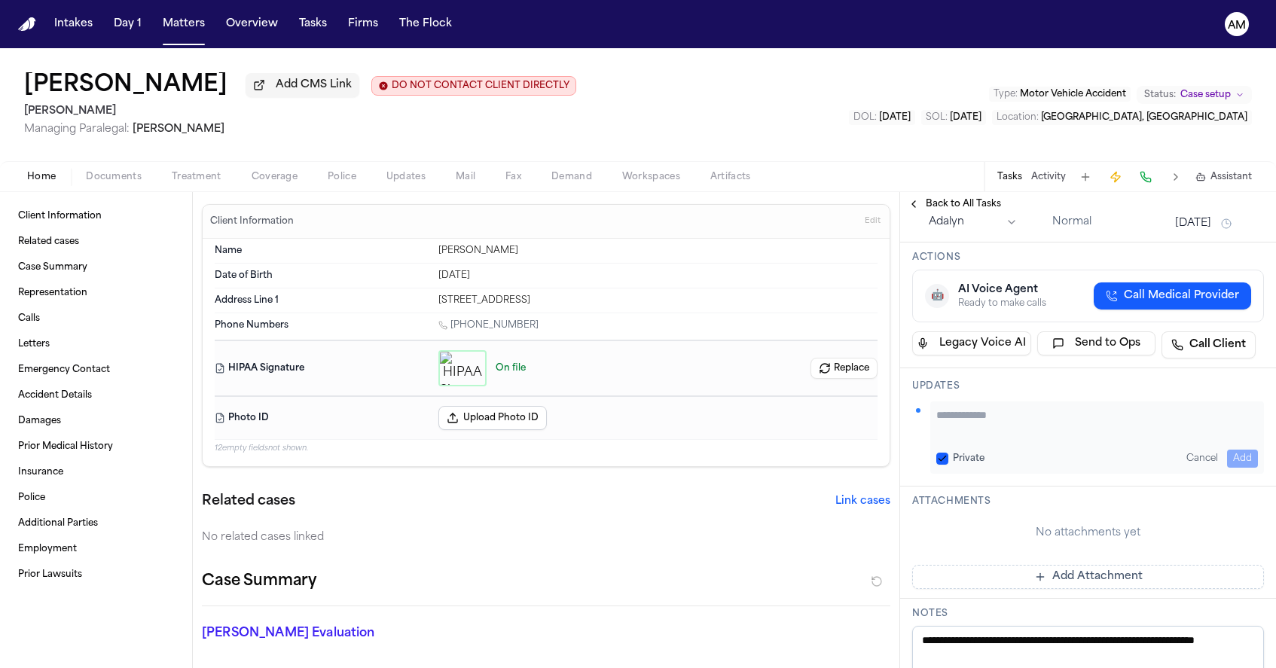
click at [943, 465] on button "Private" at bounding box center [942, 459] width 12 height 12
click at [940, 438] on textarea "Add your update" at bounding box center [1097, 423] width 322 height 30
click at [1013, 456] on div "**********" at bounding box center [1088, 427] width 376 height 118
click at [999, 438] on textarea "**********" at bounding box center [1097, 423] width 322 height 30
click at [937, 438] on textarea "**********" at bounding box center [1097, 423] width 322 height 30
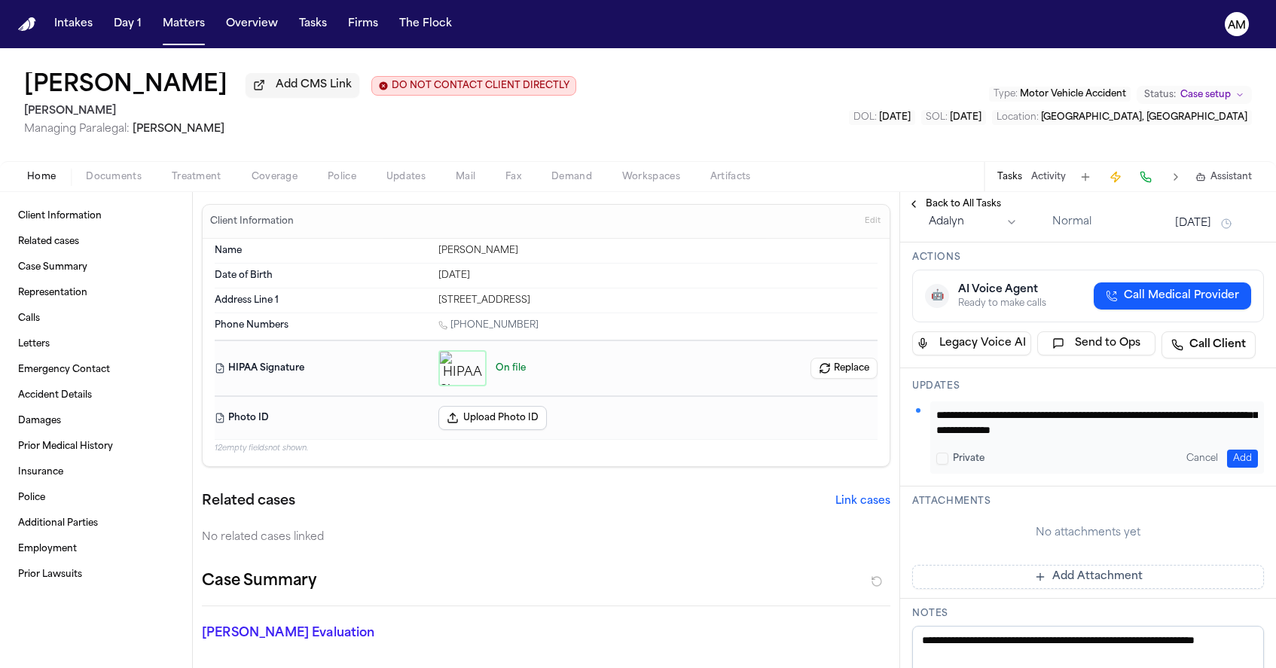
scroll to position [26, 0]
click at [1162, 438] on textarea "**********" at bounding box center [1097, 423] width 322 height 30
click at [1210, 438] on textarea "**********" at bounding box center [1097, 423] width 322 height 30
click at [1253, 438] on textarea "**********" at bounding box center [1097, 423] width 322 height 30
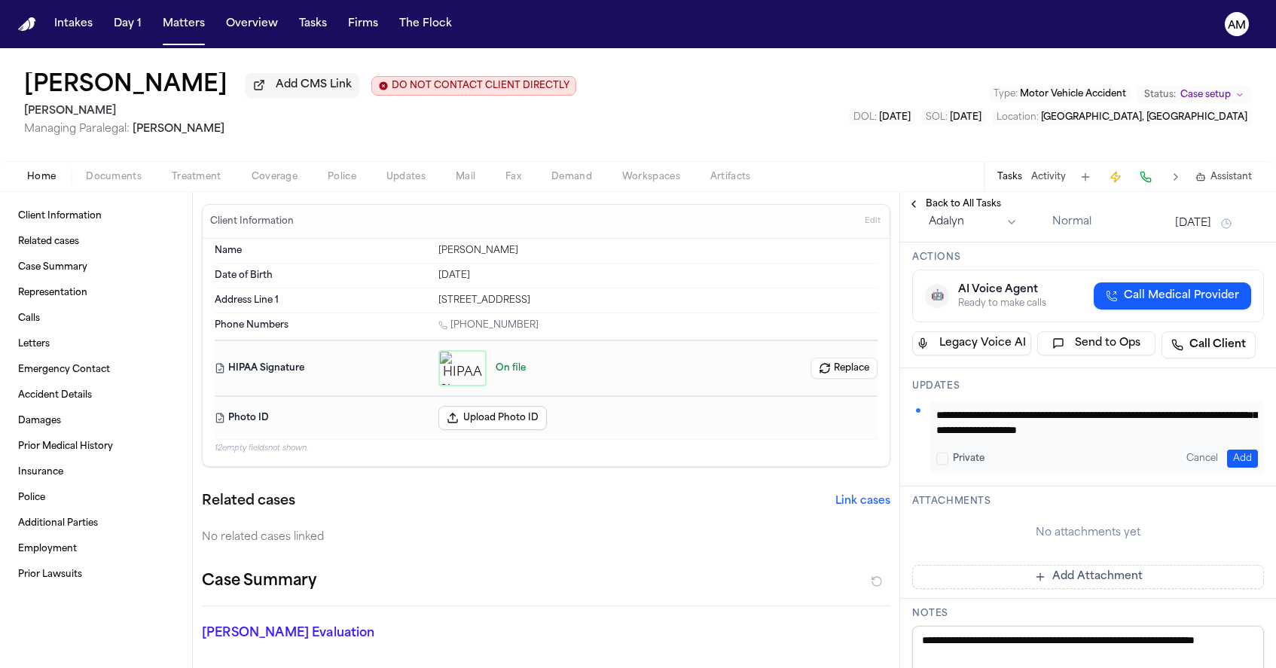
scroll to position [30, 0]
click at [1139, 438] on textarea "**********" at bounding box center [1097, 423] width 322 height 30
type textarea "**********"
click at [1239, 468] on button "Add" at bounding box center [1242, 459] width 31 height 18
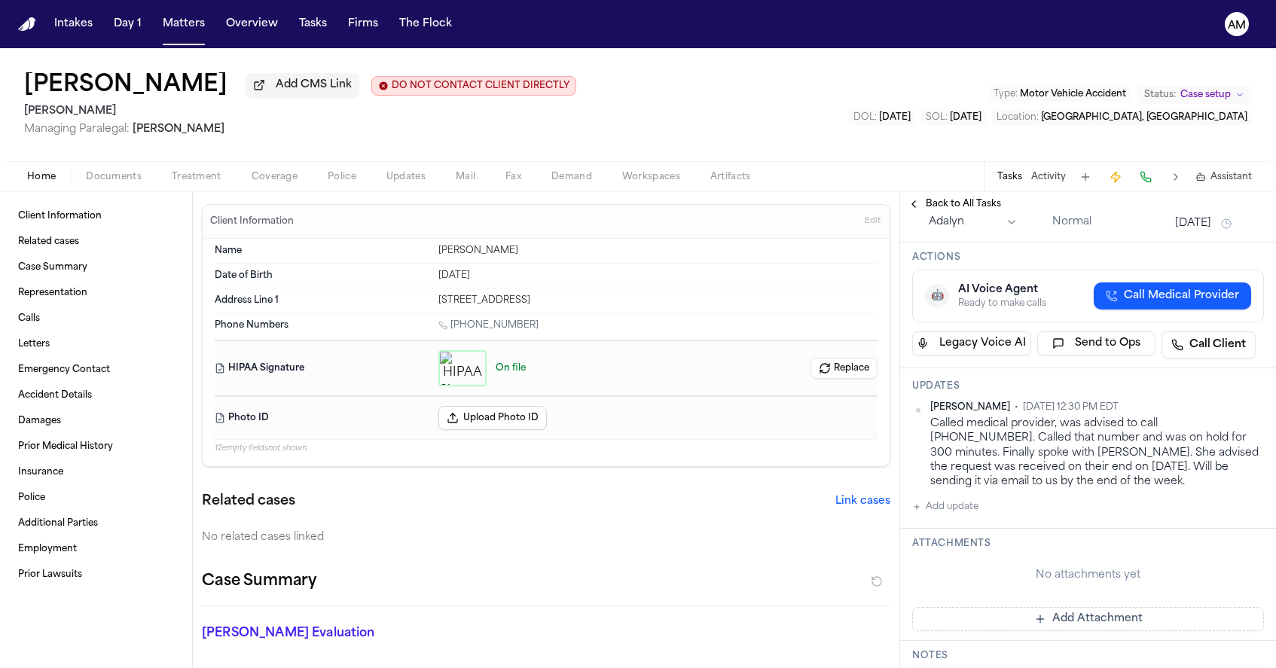
click at [1207, 231] on button "Oct 10, 2025" at bounding box center [1193, 223] width 36 height 15
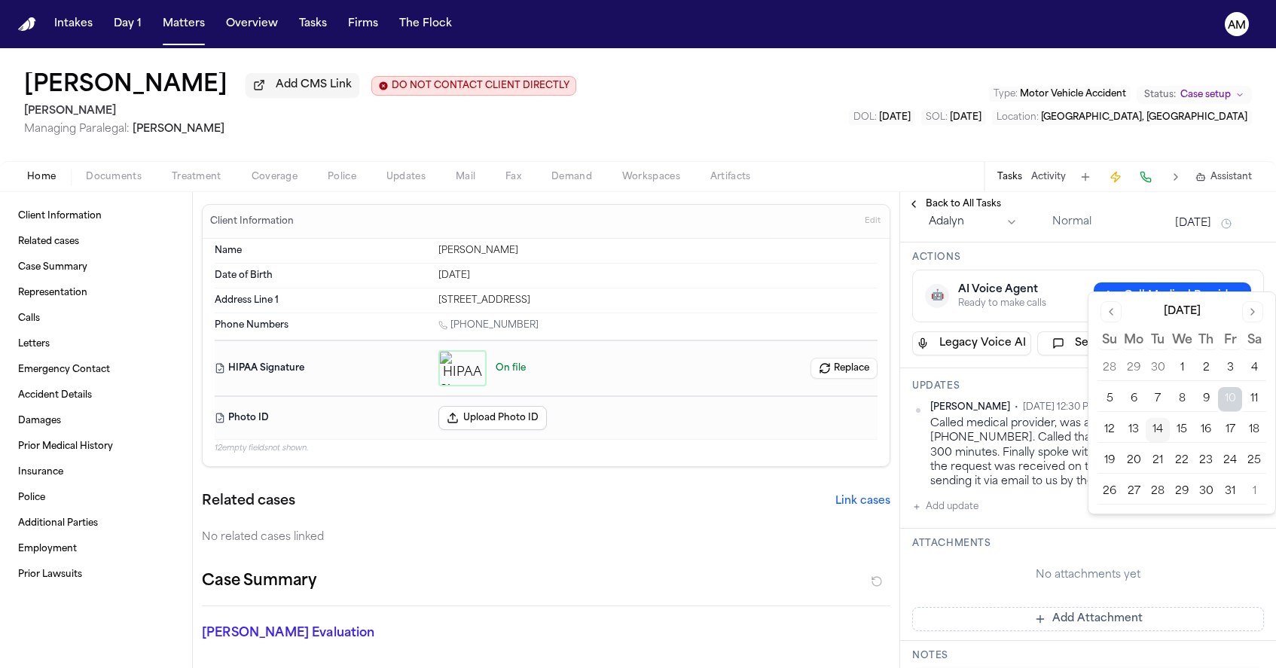
click at [1230, 432] on button "17" at bounding box center [1230, 430] width 24 height 24
click at [942, 205] on span "Back to All Tasks" at bounding box center [963, 204] width 75 height 12
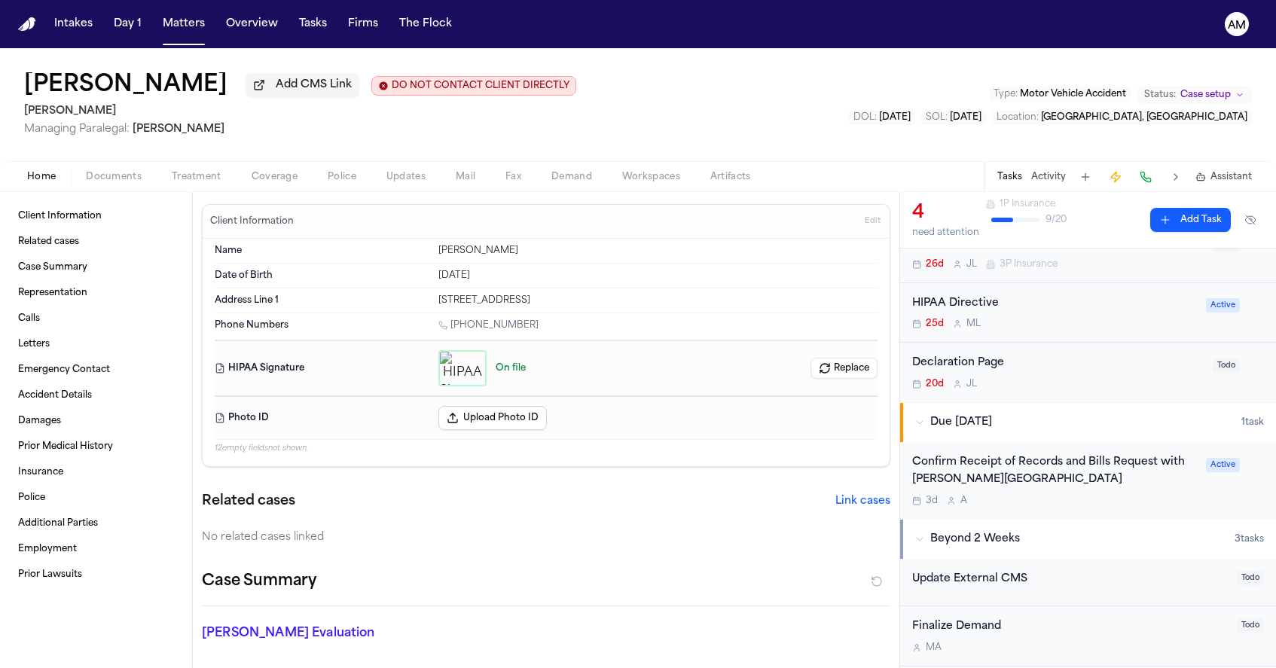
scroll to position [126, 0]
click at [1152, 505] on div "3d A" at bounding box center [1054, 500] width 285 height 12
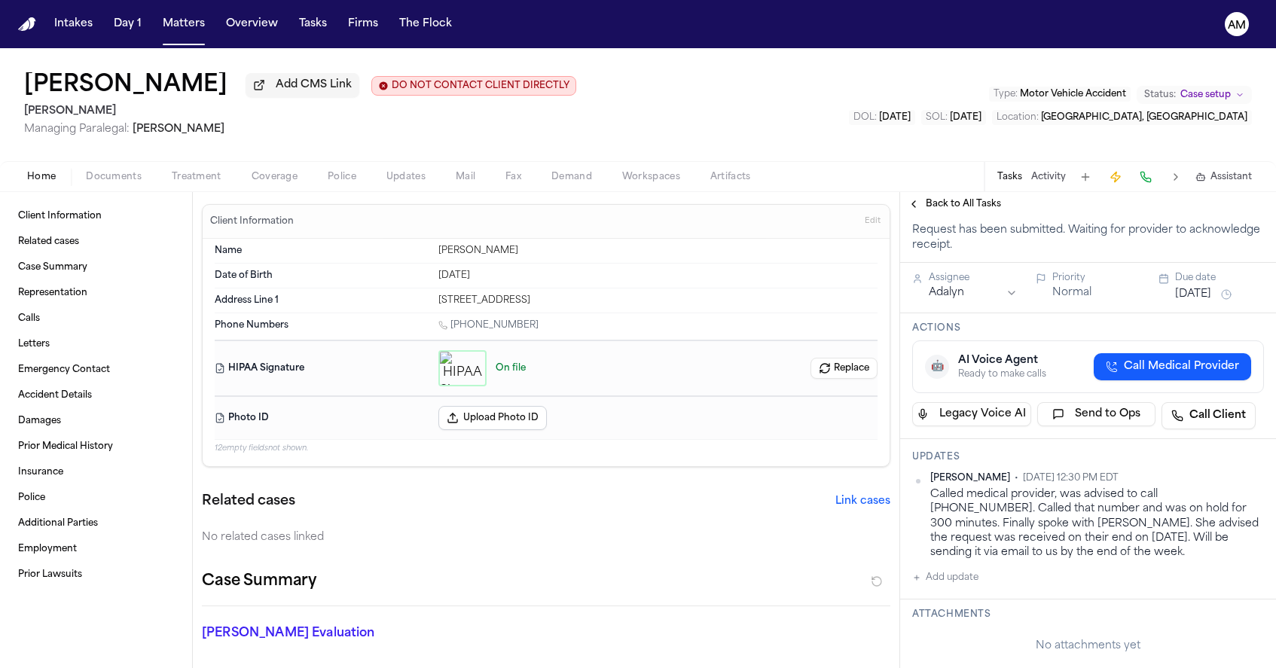
scroll to position [139, 0]
click at [1262, 530] on html "Intakes Day 1 Matters Overview Tasks Firms The Flock AM Cassius Matthis Add CMS…" at bounding box center [638, 334] width 1276 height 668
click at [1215, 551] on div "Edit" at bounding box center [1215, 558] width 89 height 21
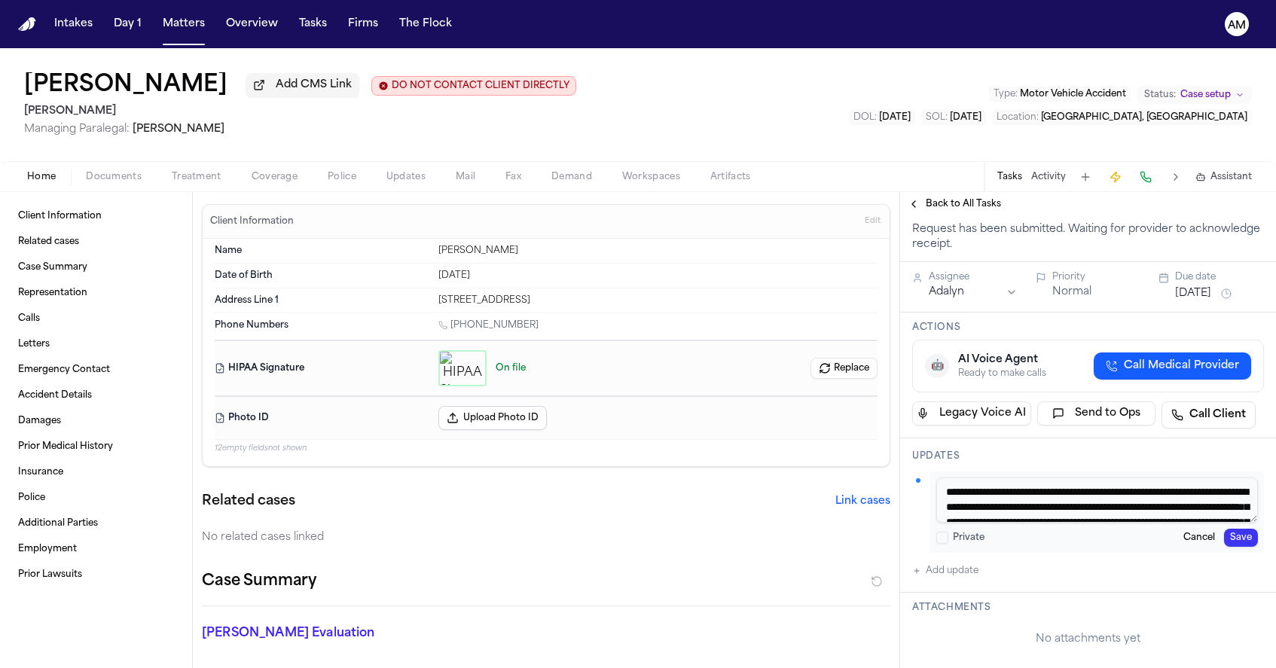
click at [1167, 523] on textarea "**********" at bounding box center [1097, 500] width 322 height 45
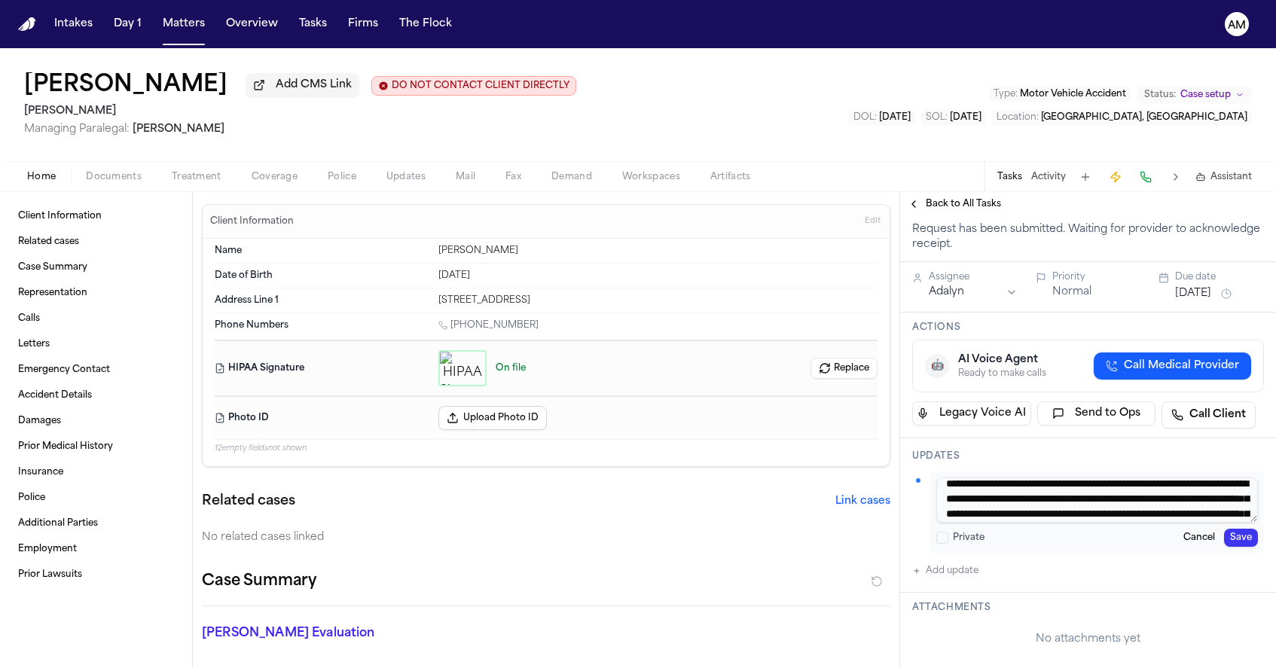
type textarea "**********"
click at [1253, 547] on button "Save" at bounding box center [1241, 538] width 34 height 18
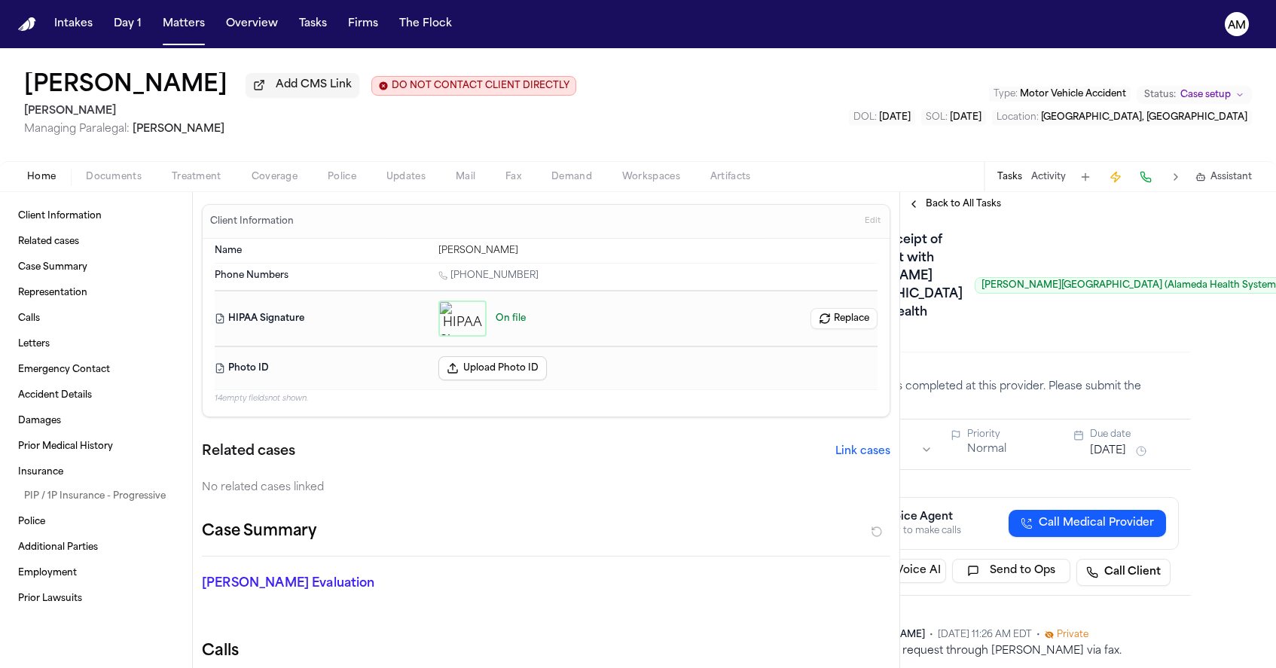
scroll to position [0, 84]
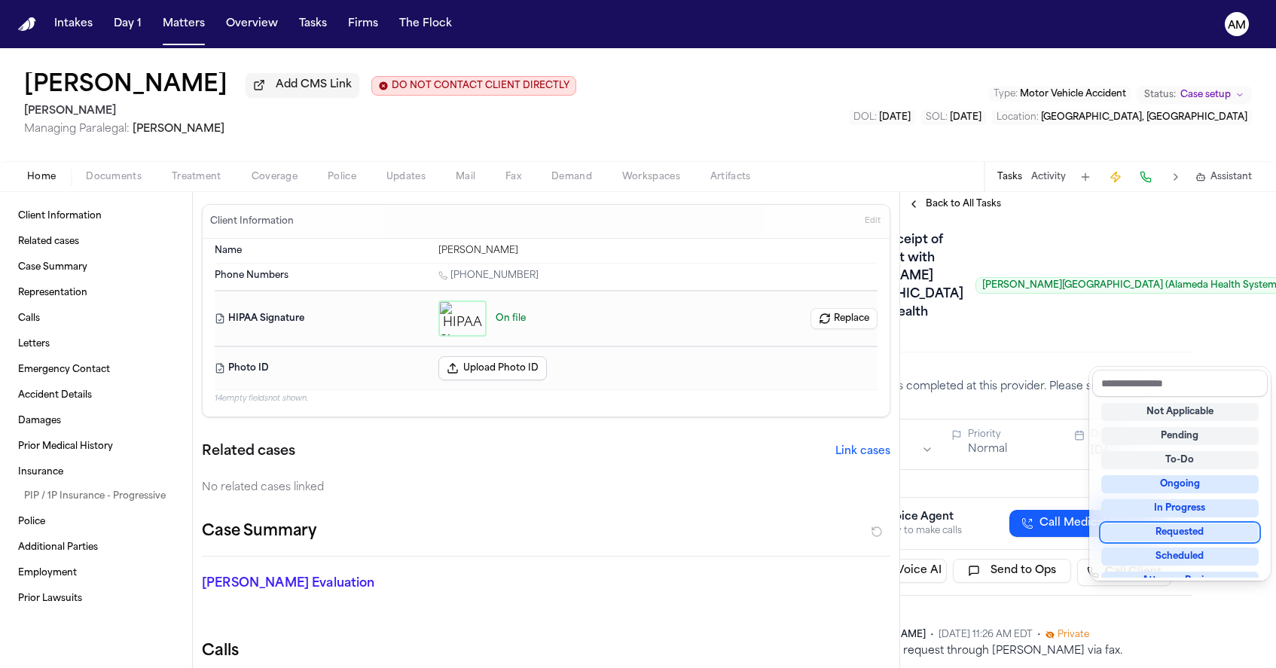
click at [1183, 533] on div "Requested" at bounding box center [1179, 533] width 157 height 18
click at [1119, 341] on div "Confirm Receipt of Bills Request with [PERSON_NAME][GEOGRAPHIC_DATA] ([GEOGRAPH…" at bounding box center [1004, 285] width 352 height 114
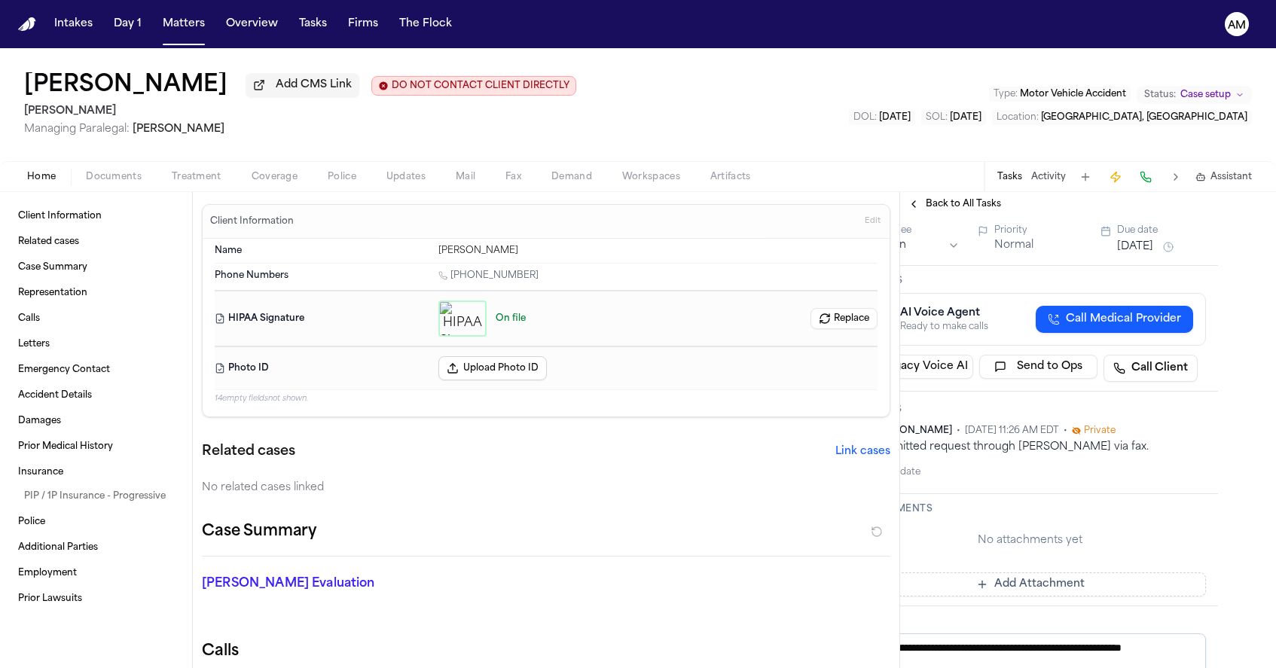
scroll to position [204, 37]
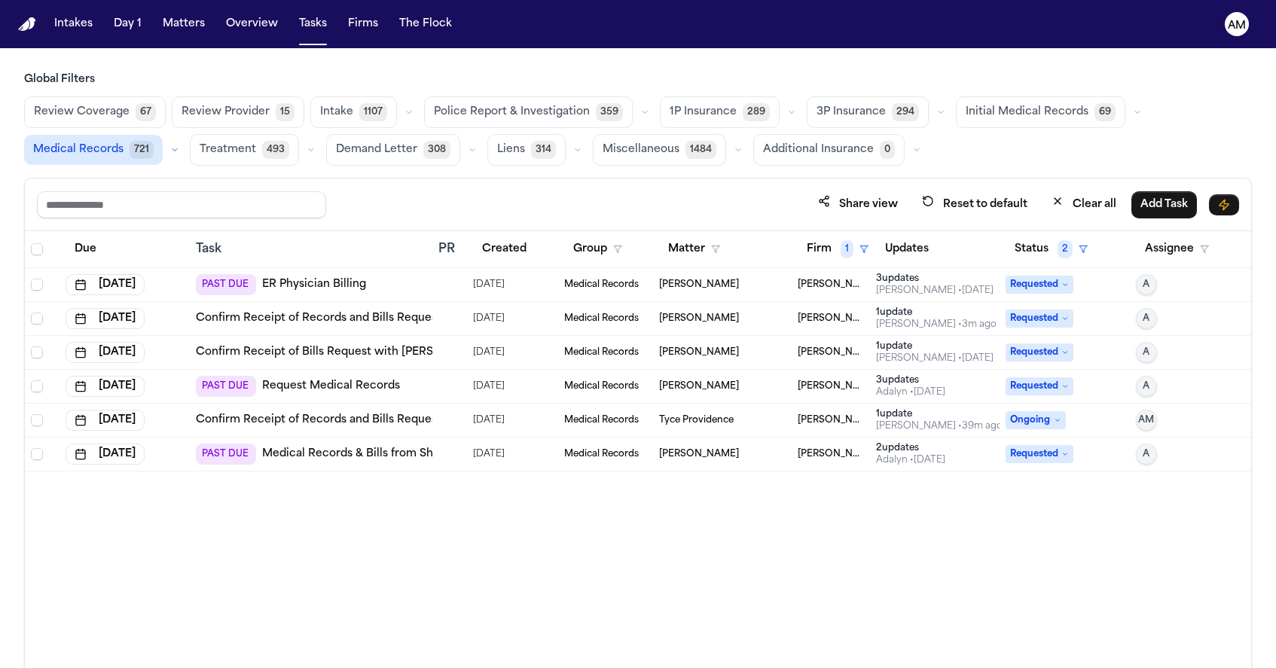
click at [407, 416] on link "Confirm Receipt of Records and Bills Request with [PERSON_NAME] Permanente [GEO…" at bounding box center [475, 420] width 558 height 15
click at [396, 457] on link "Medical Records & Bills from Sharp [PERSON_NAME] Chula Vista Urgent Care" at bounding box center [470, 454] width 417 height 15
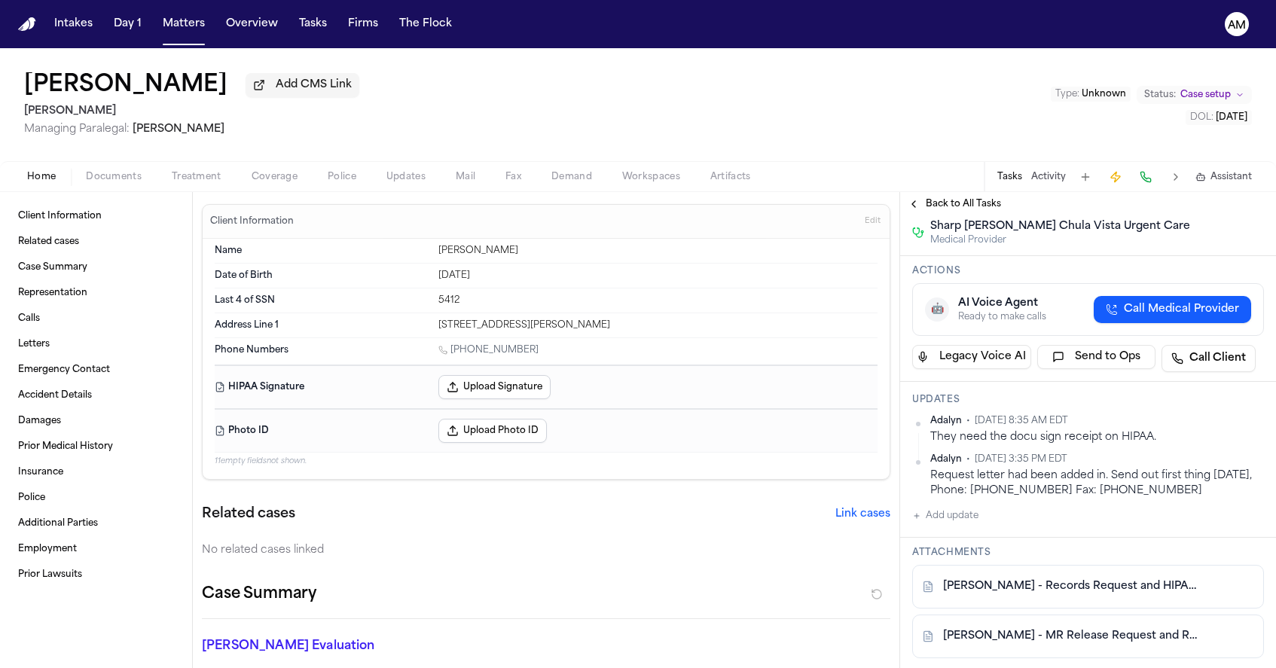
scroll to position [212, 0]
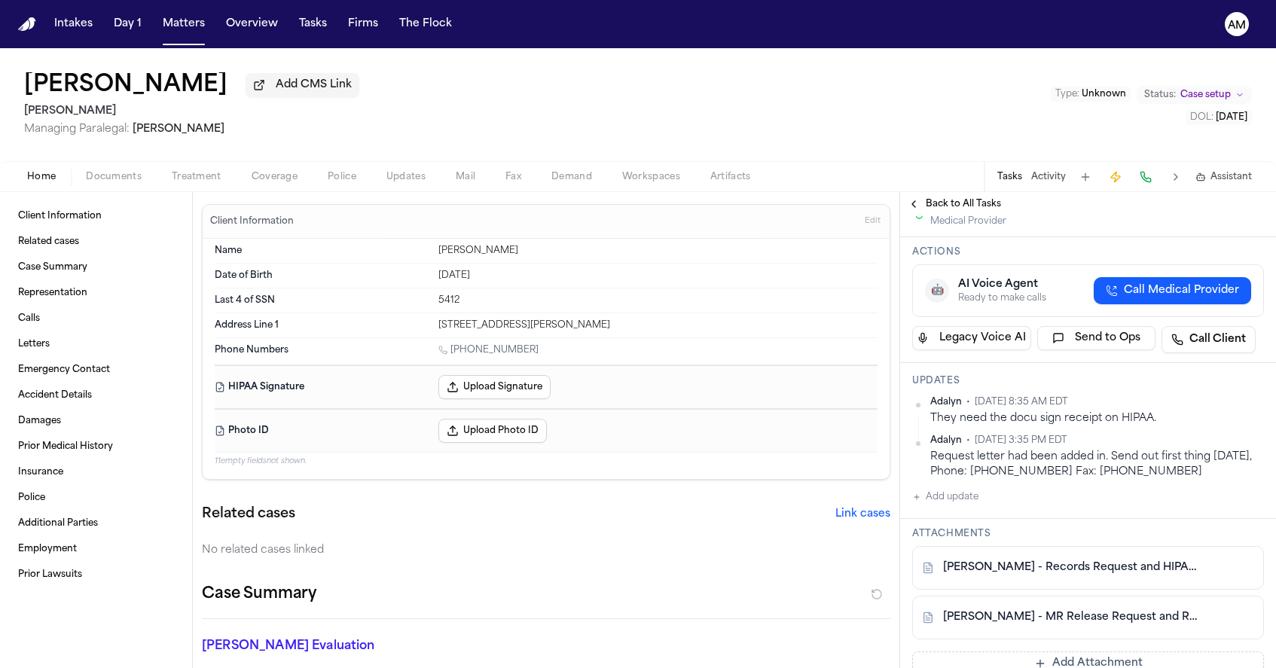
click at [191, 179] on span "Treatment" at bounding box center [197, 177] width 50 height 12
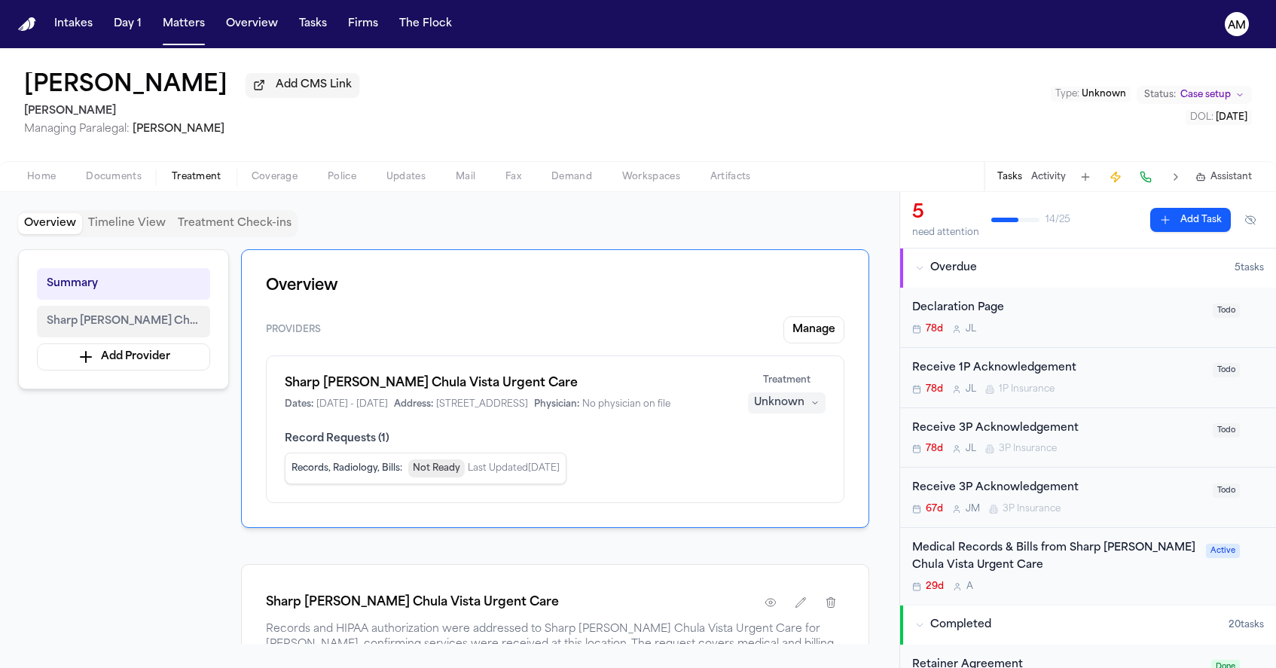
click at [156, 331] on span "Sharp [PERSON_NAME] Chula Vista Urgent Care" at bounding box center [124, 322] width 154 height 18
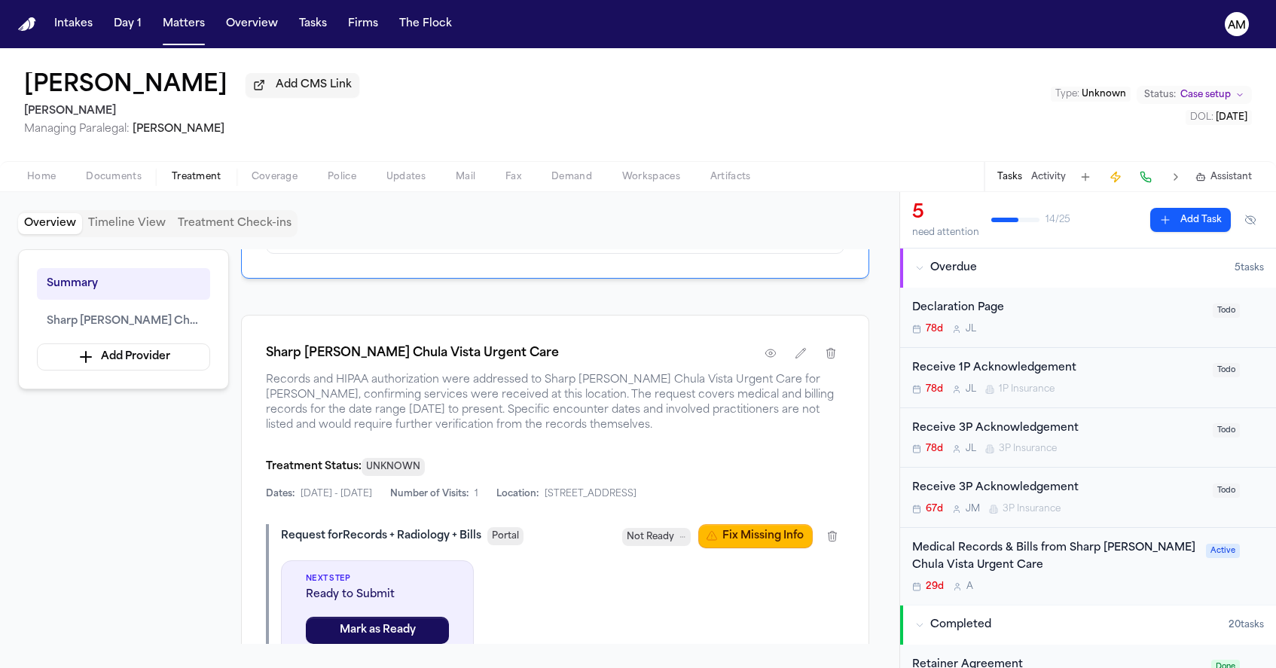
scroll to position [250, 0]
click at [768, 359] on icon "button" at bounding box center [771, 353] width 12 height 12
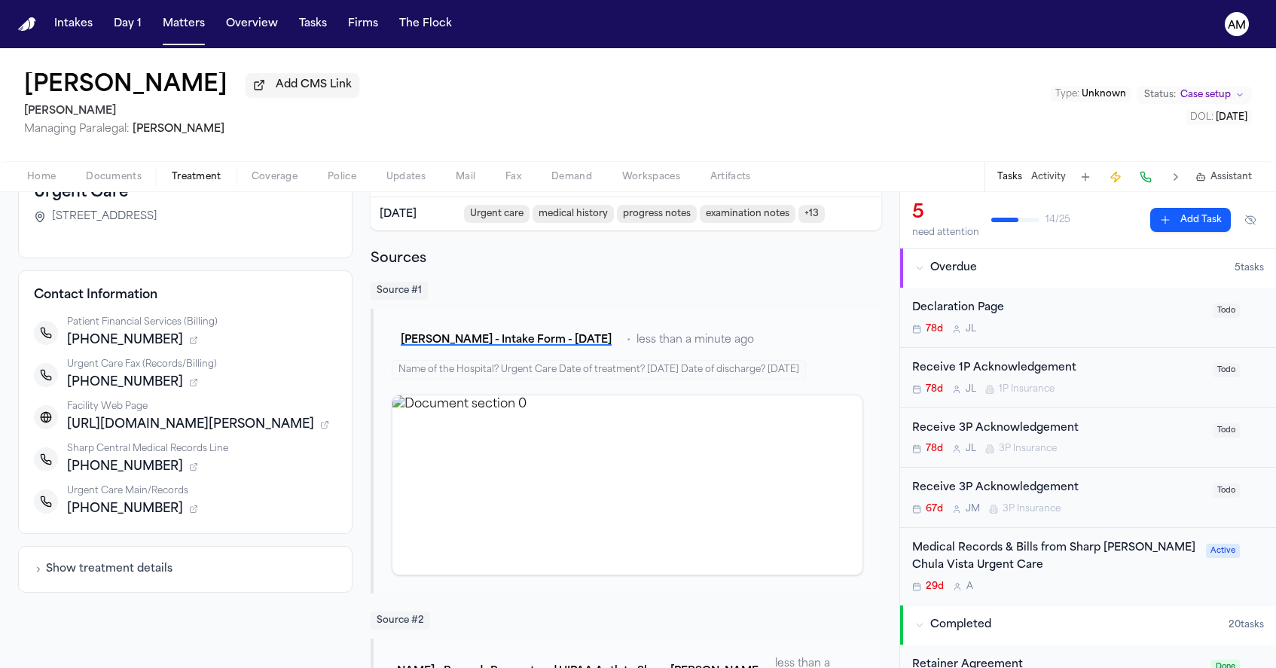
scroll to position [139, 0]
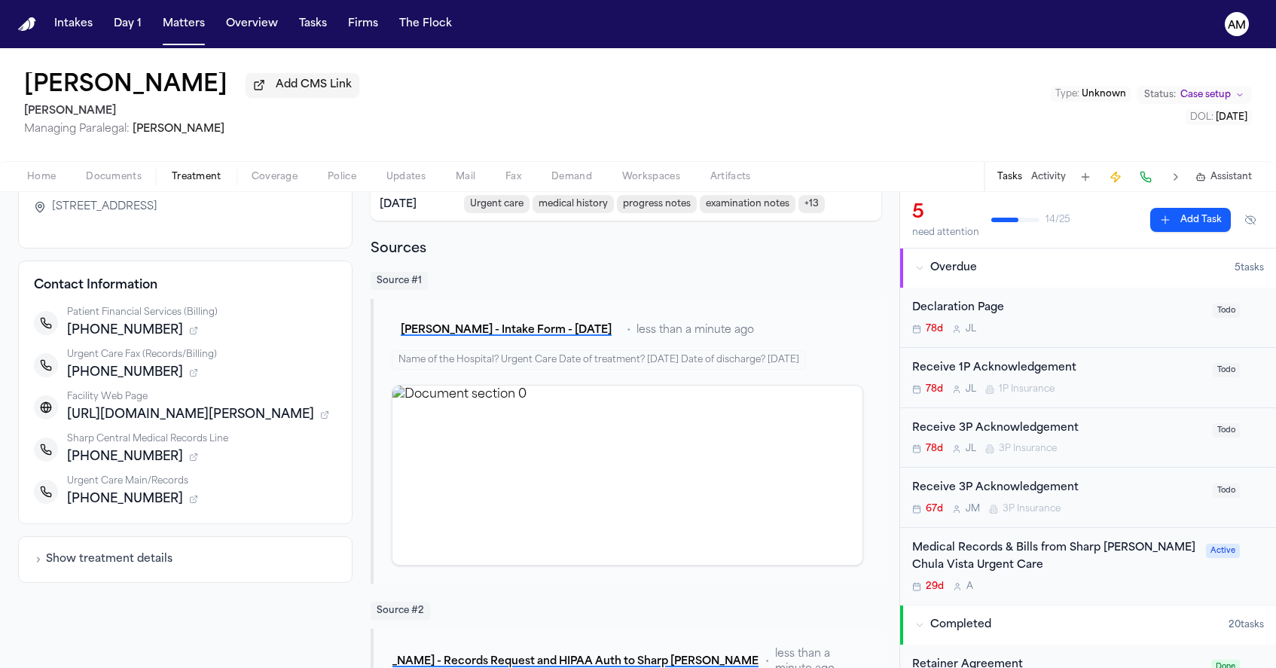
click at [134, 194] on h3 "Sharp [PERSON_NAME] Chula Vista Urgent Care" at bounding box center [185, 172] width 303 height 42
click at [128, 183] on span "Documents" at bounding box center [114, 177] width 56 height 12
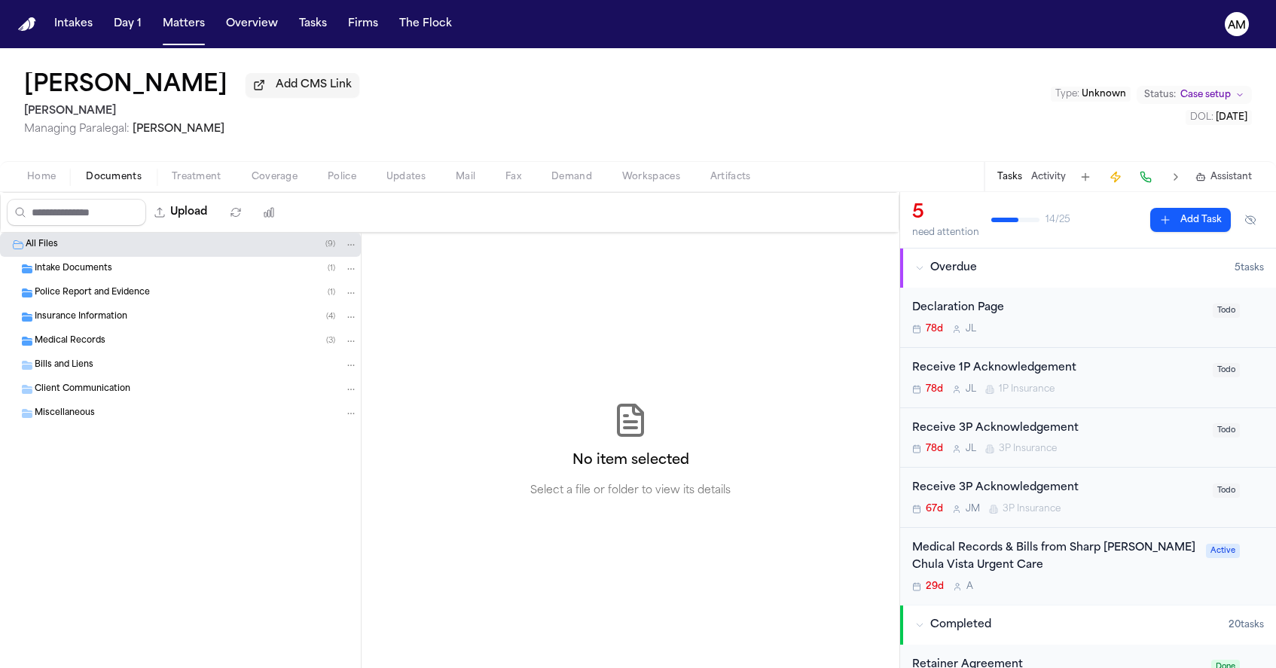
click at [118, 279] on div "Intake Documents ( 1 )" at bounding box center [180, 269] width 361 height 24
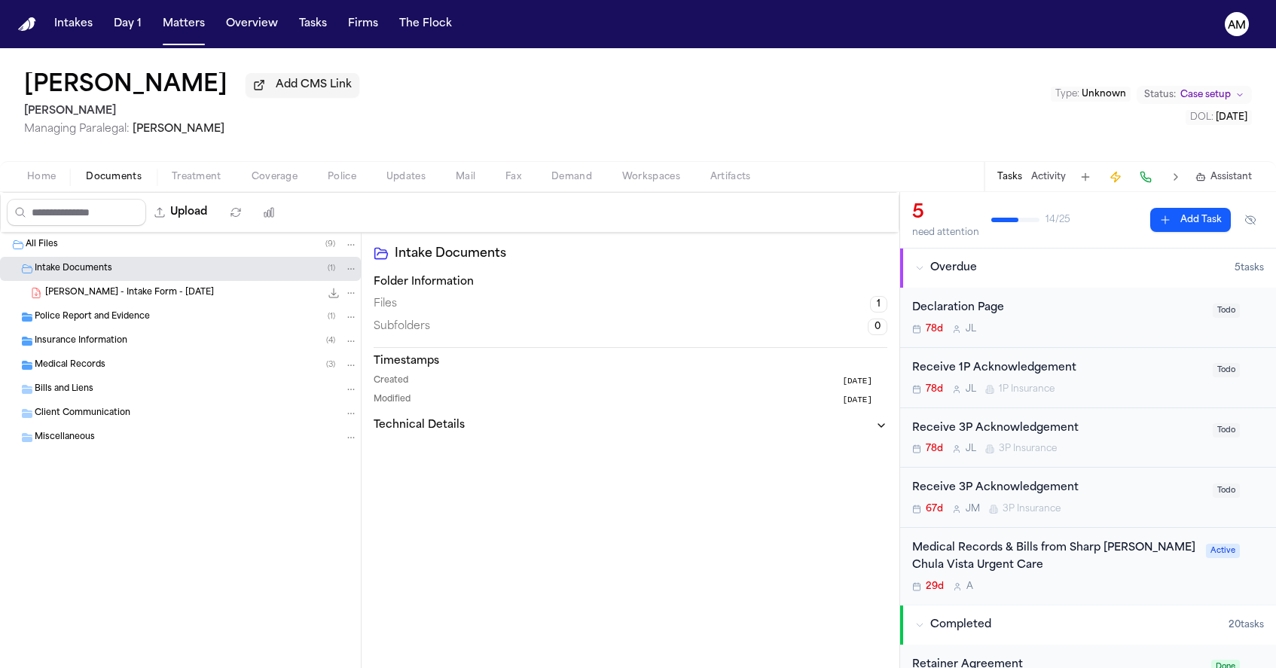
click at [121, 298] on span "[PERSON_NAME] - Intake Form - [DATE]" at bounding box center [129, 293] width 169 height 13
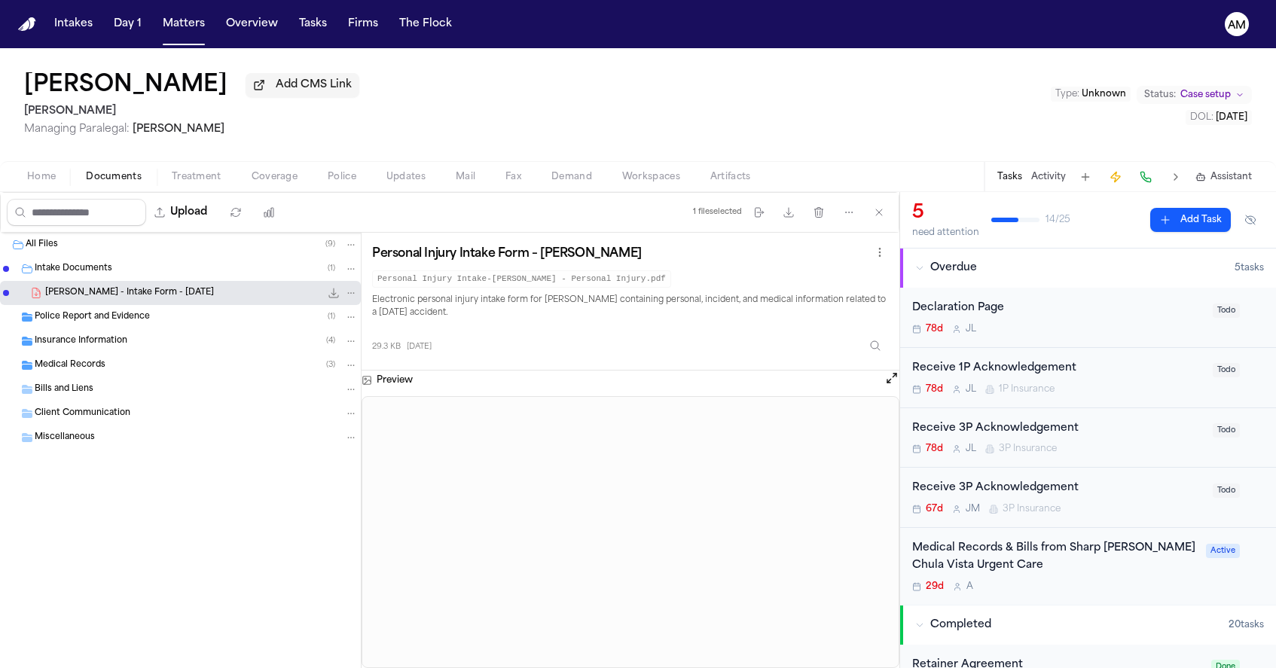
click at [105, 338] on span "Insurance Information" at bounding box center [81, 341] width 93 height 13
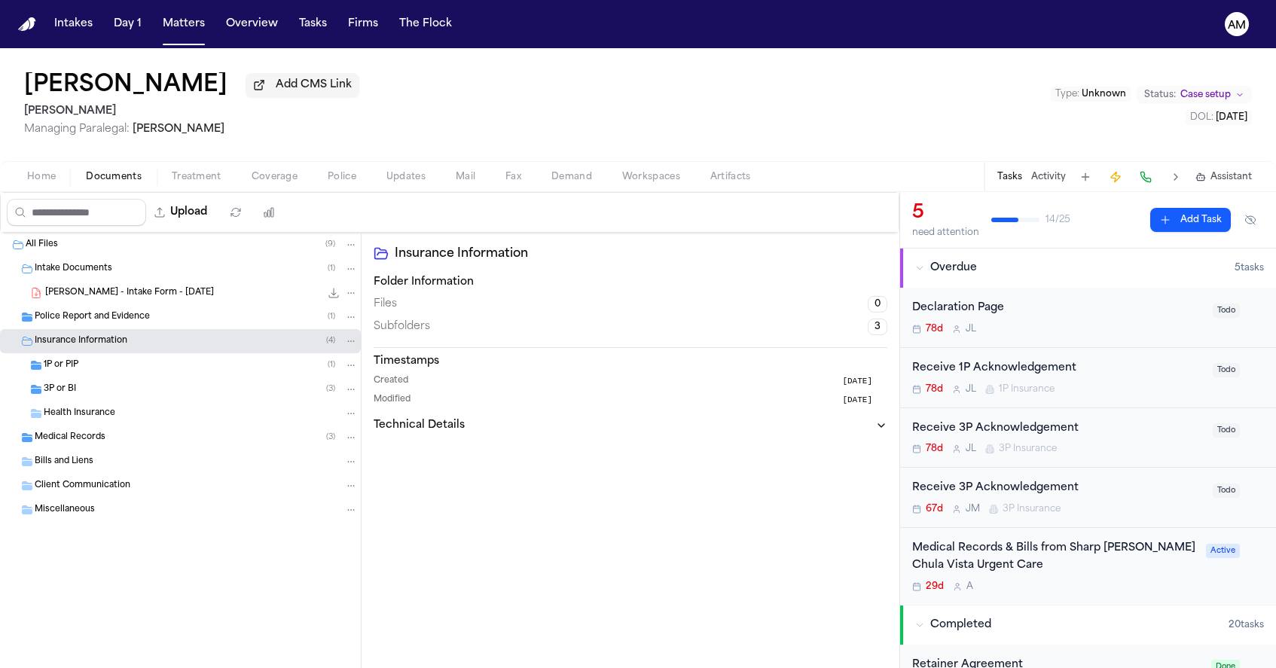
click at [94, 363] on div "1P or PIP ( 1 )" at bounding box center [201, 366] width 314 height 14
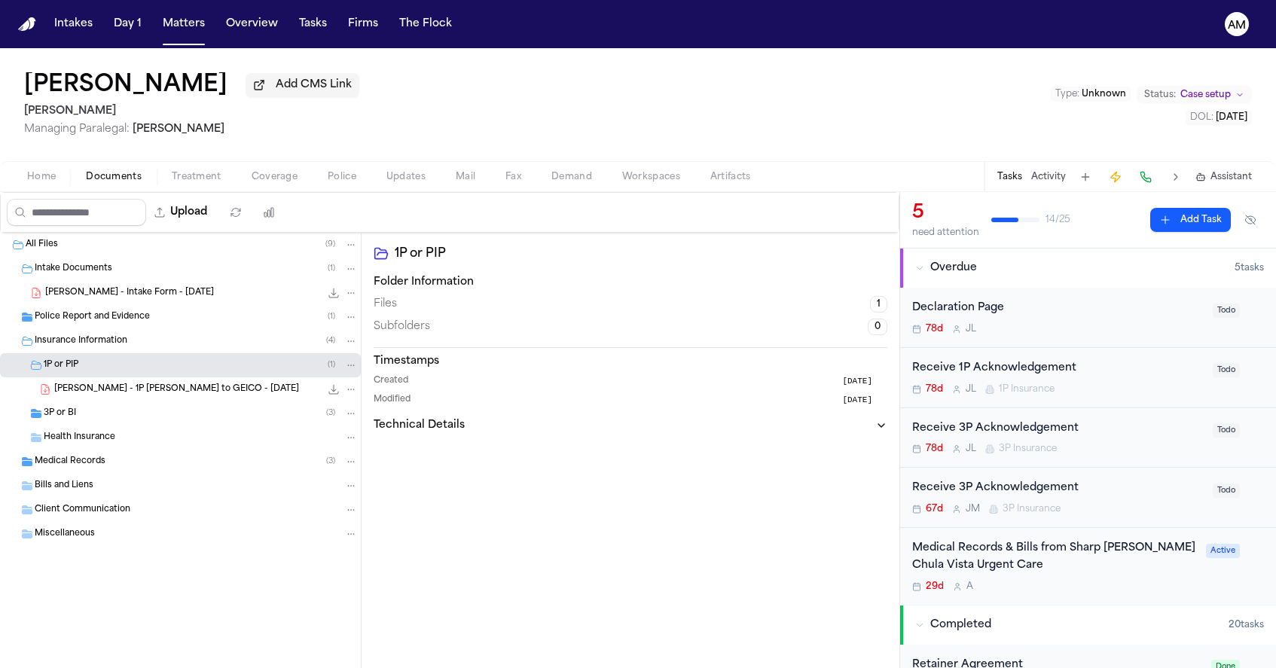
click at [94, 363] on div "1P or PIP ( 1 )" at bounding box center [201, 366] width 314 height 14
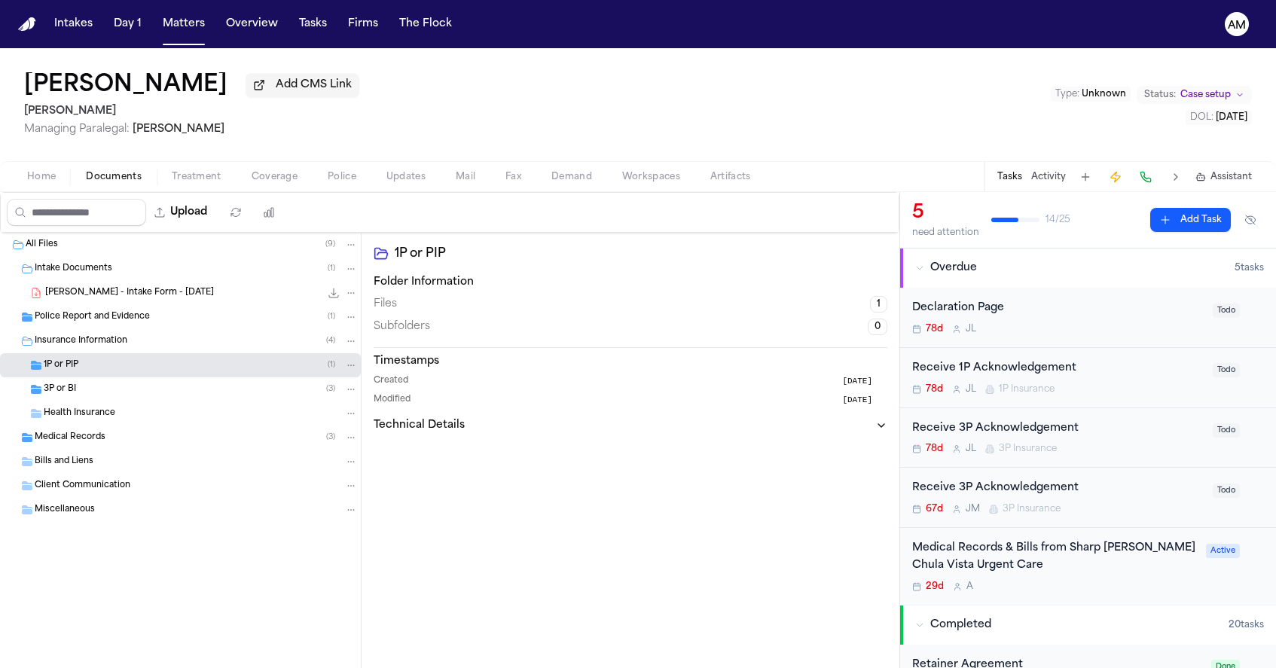
click at [84, 386] on div "3P or BI ( 3 )" at bounding box center [201, 390] width 314 height 14
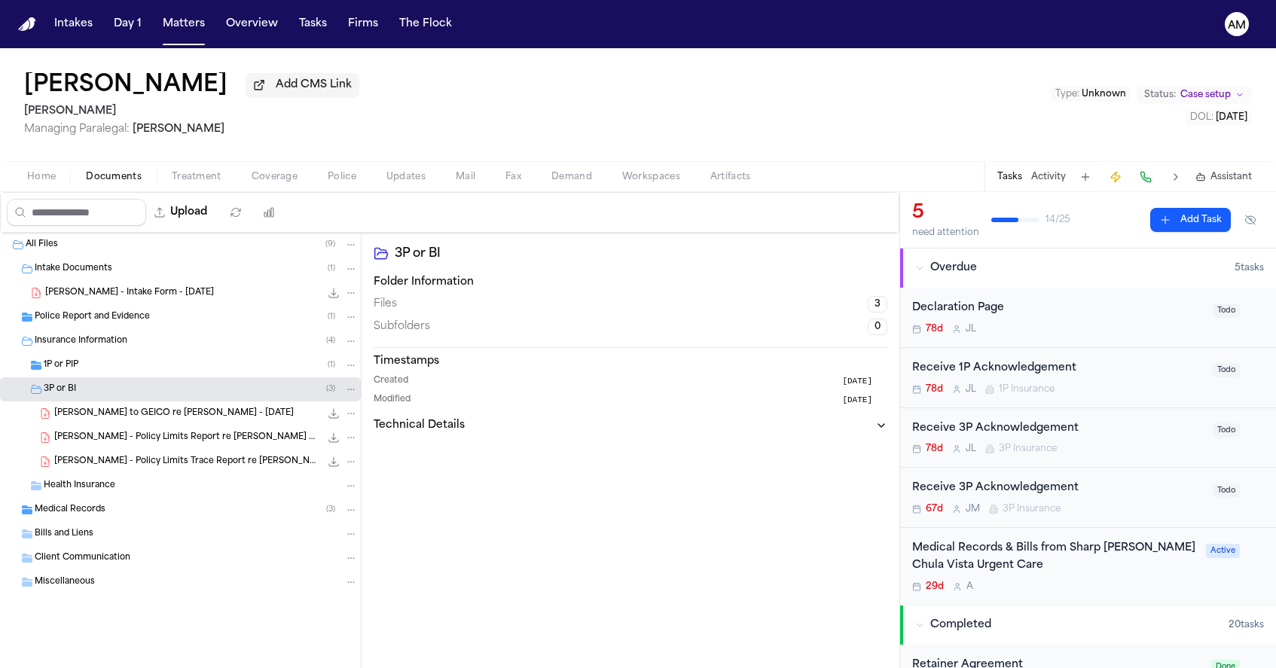
click at [84, 386] on div "3P or BI ( 3 )" at bounding box center [201, 390] width 314 height 14
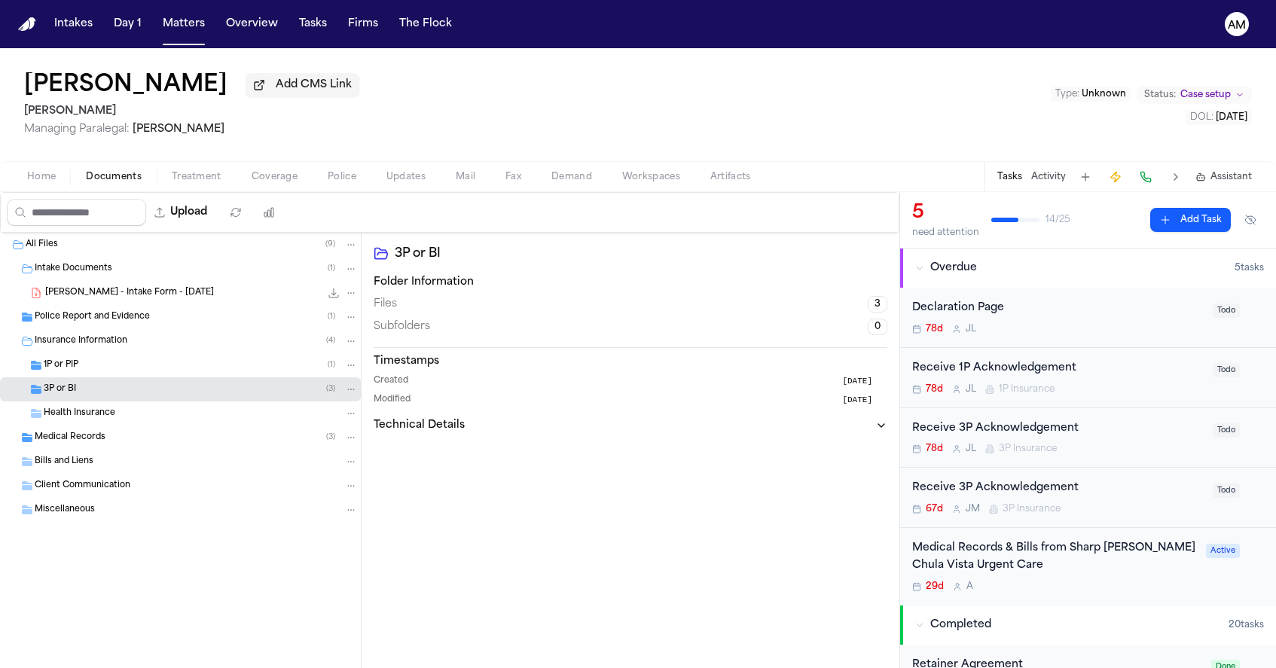
click at [75, 436] on span "Medical Records" at bounding box center [70, 438] width 71 height 13
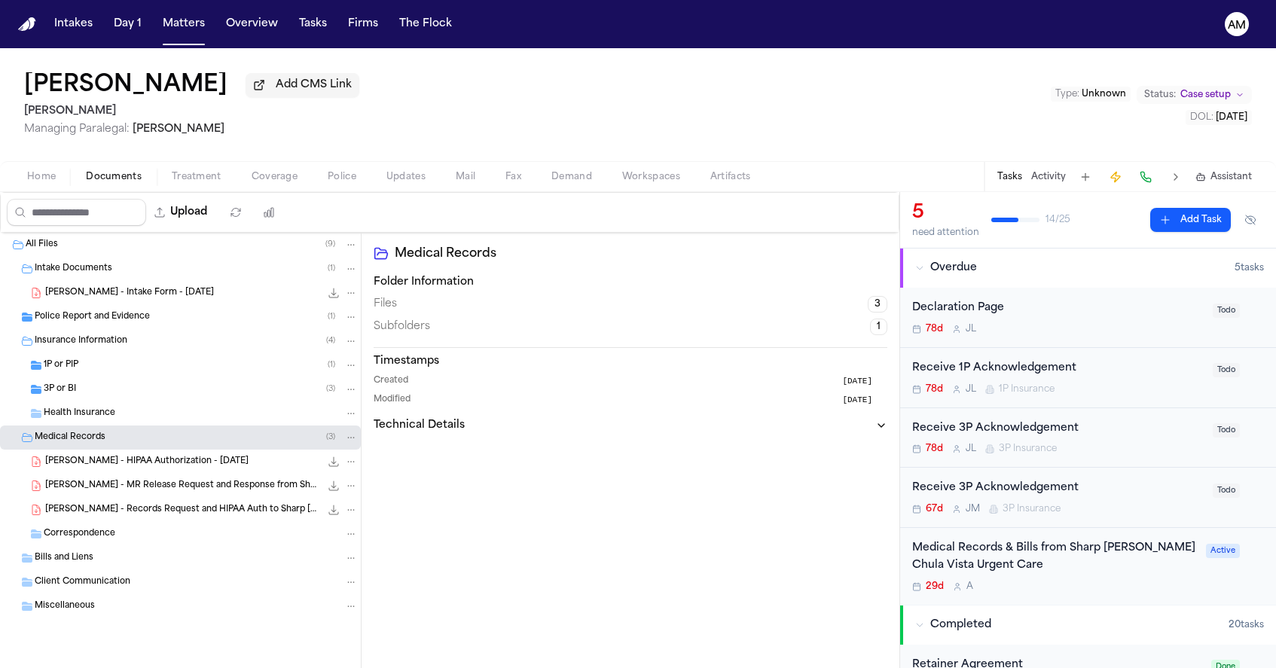
click at [89, 469] on div "[PERSON_NAME] - HIPAA Authorization - [DATE] 436.3 KB • PDF" at bounding box center [201, 461] width 313 height 15
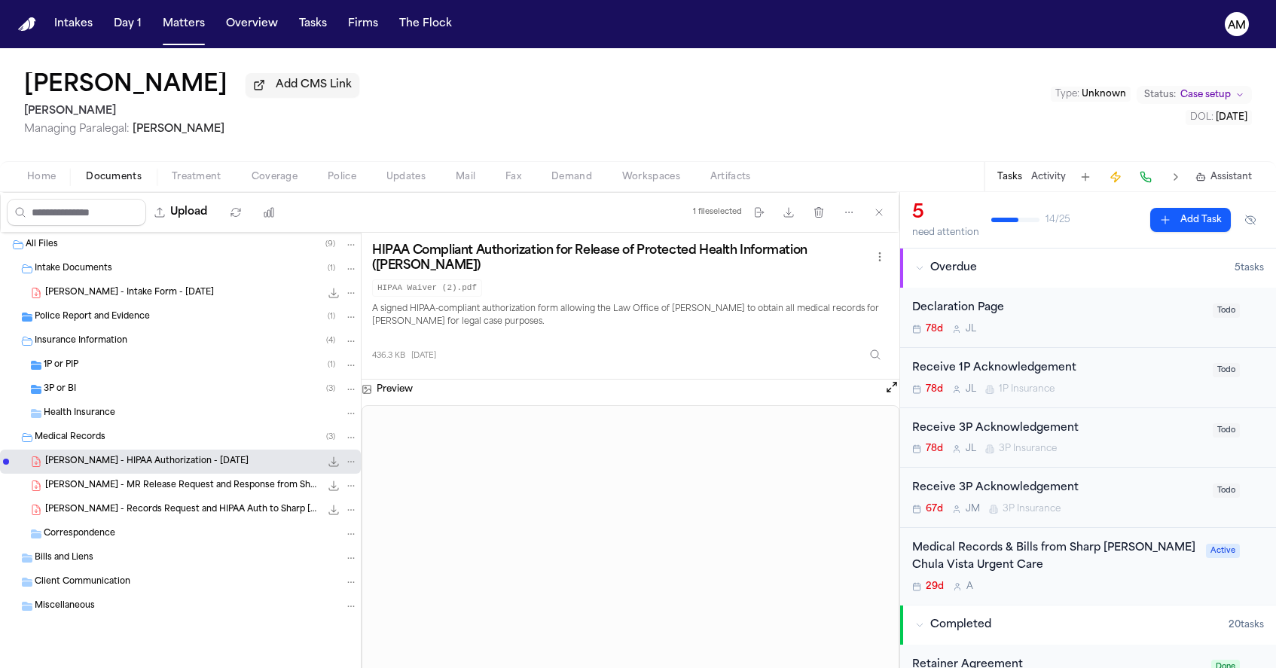
click at [238, 493] on span "[PERSON_NAME] - MR Release Request and Response from Sharp [PERSON_NAME] - [DAT…" at bounding box center [182, 486] width 275 height 13
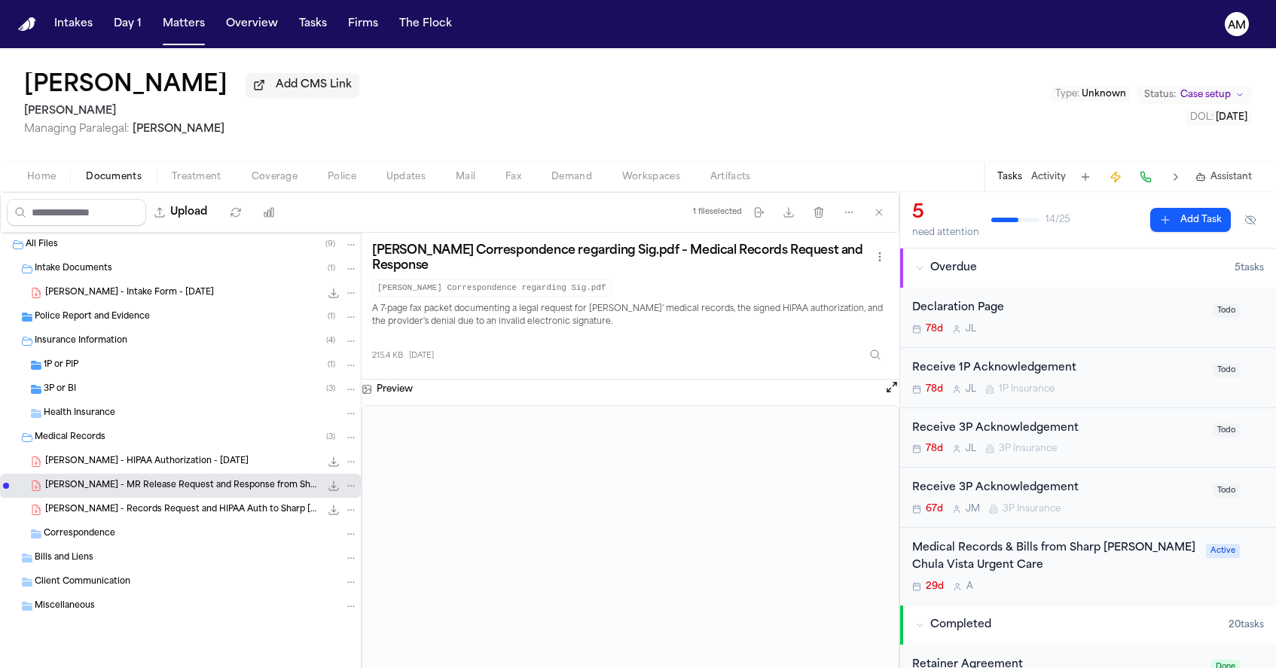
click at [229, 515] on span "[PERSON_NAME] - Records Request and HIPAA Auth to Sharp [PERSON_NAME] - [DATE]" at bounding box center [182, 510] width 275 height 13
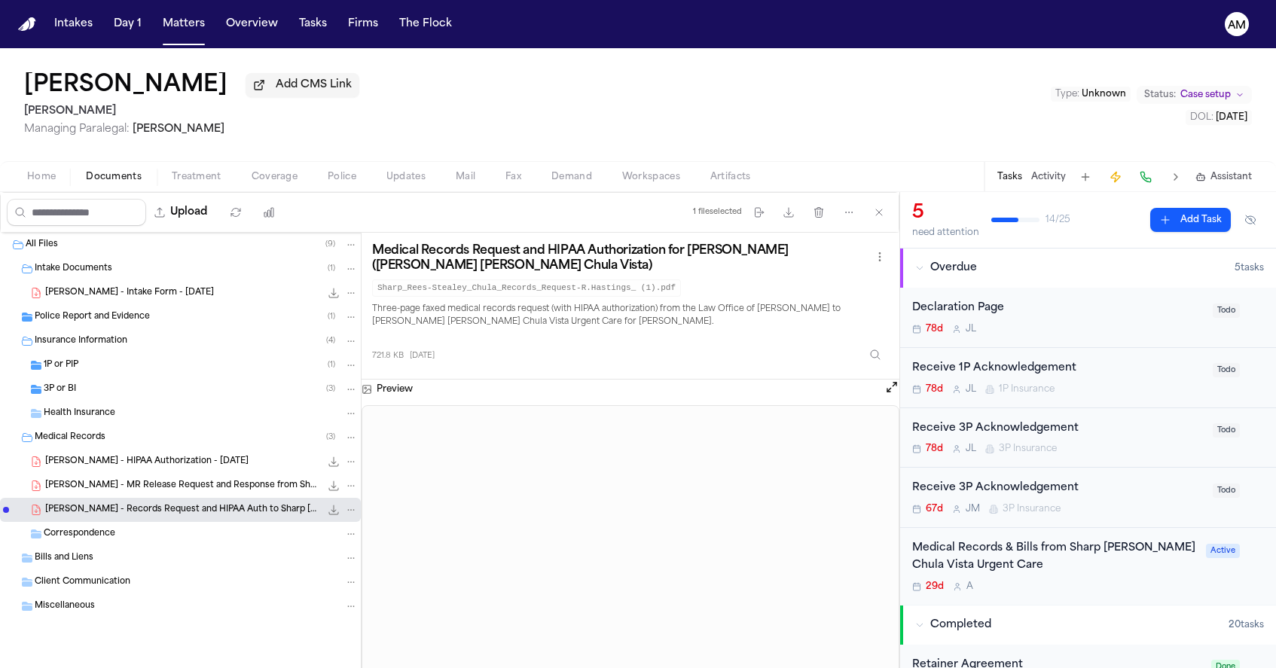
click at [58, 545] on div "Correspondence" at bounding box center [180, 534] width 361 height 24
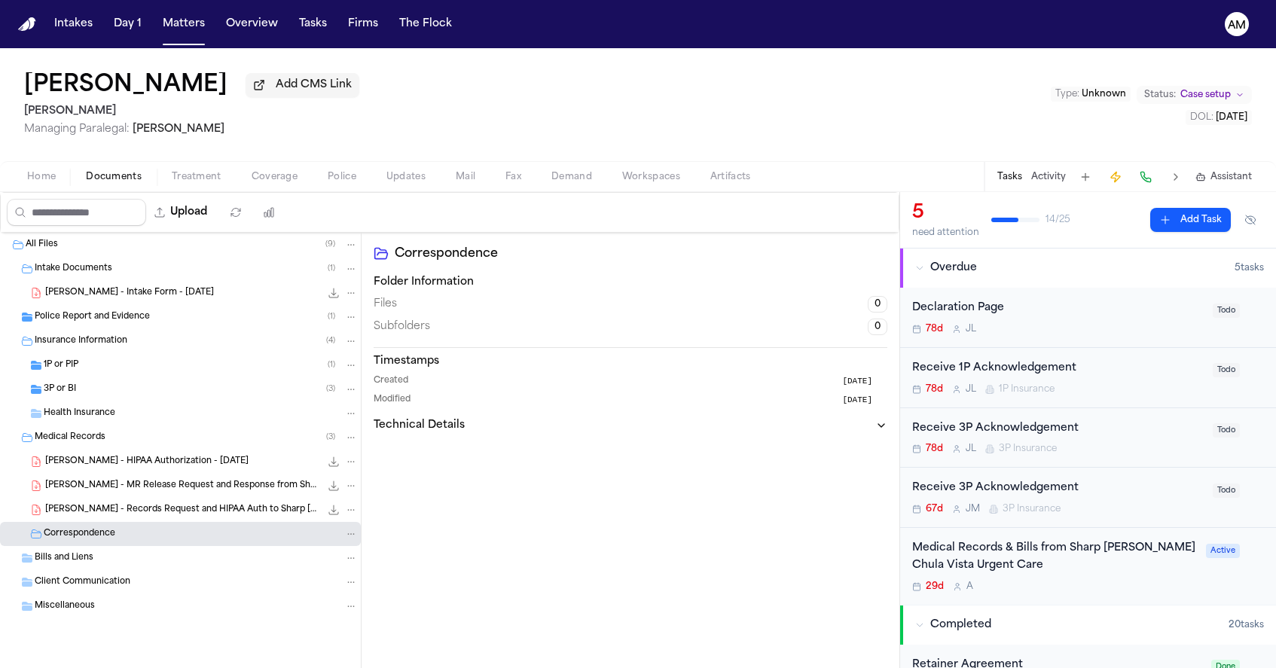
click at [94, 521] on div "[PERSON_NAME] - Records Request and HIPAA Auth to Sharp [PERSON_NAME] - [DATE] …" at bounding box center [180, 510] width 361 height 24
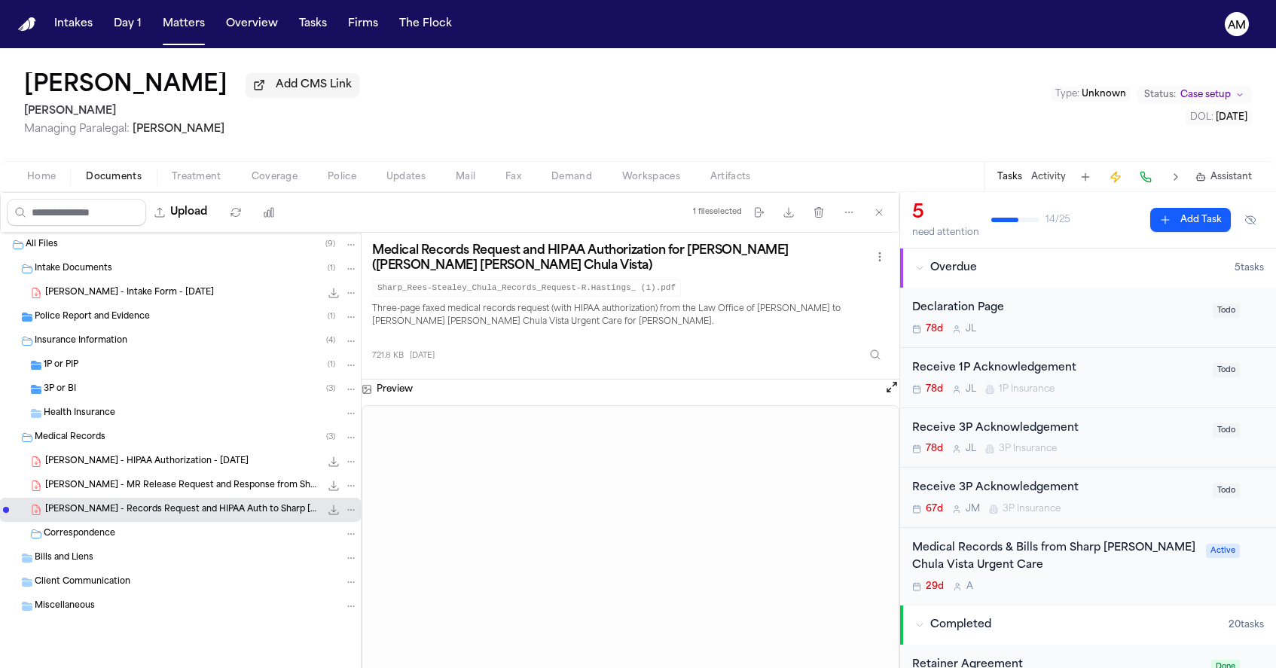
click at [106, 442] on div "Medical Records ( 3 )" at bounding box center [196, 438] width 323 height 14
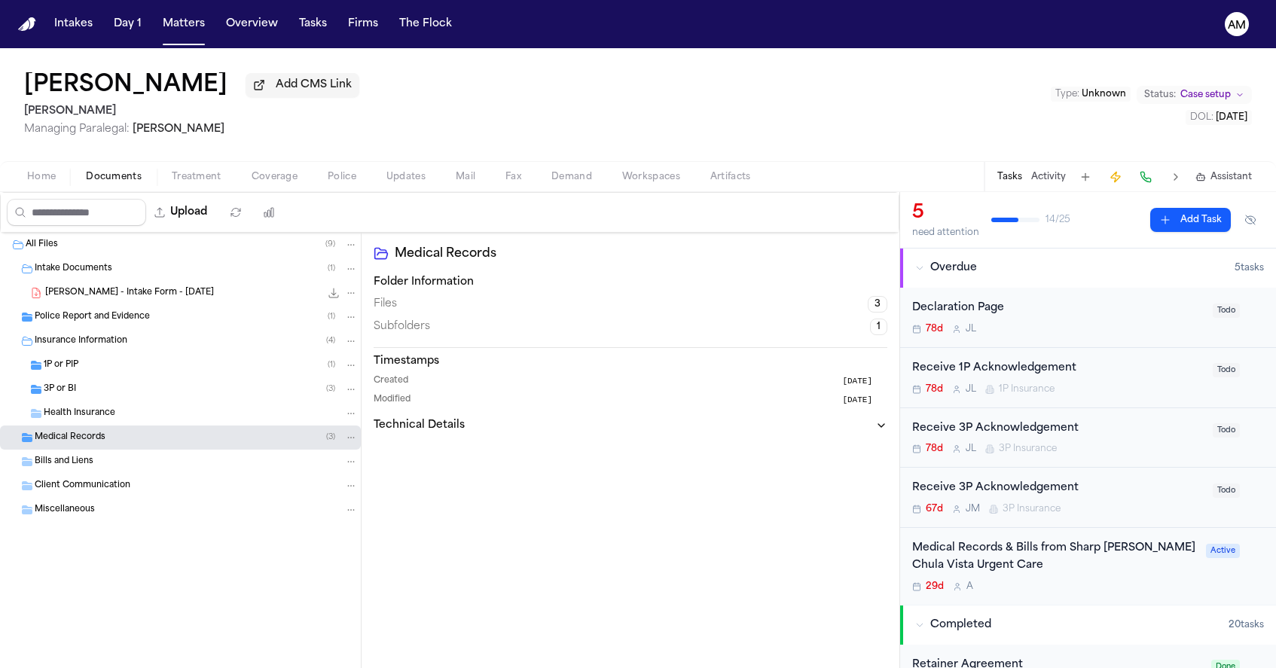
click at [53, 181] on span "Home" at bounding box center [41, 177] width 29 height 12
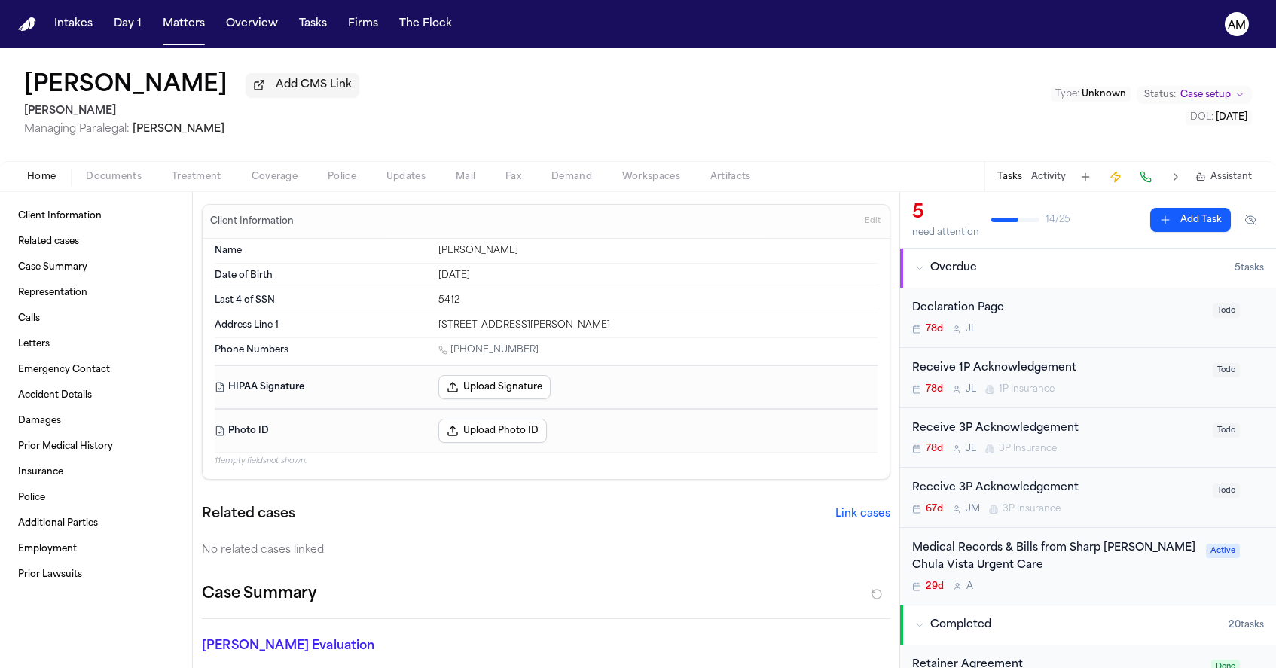
click at [1063, 575] on div "Medical Records & Bills from Sharp [PERSON_NAME] Chula Vista Urgent Care 29d A" at bounding box center [1054, 566] width 285 height 53
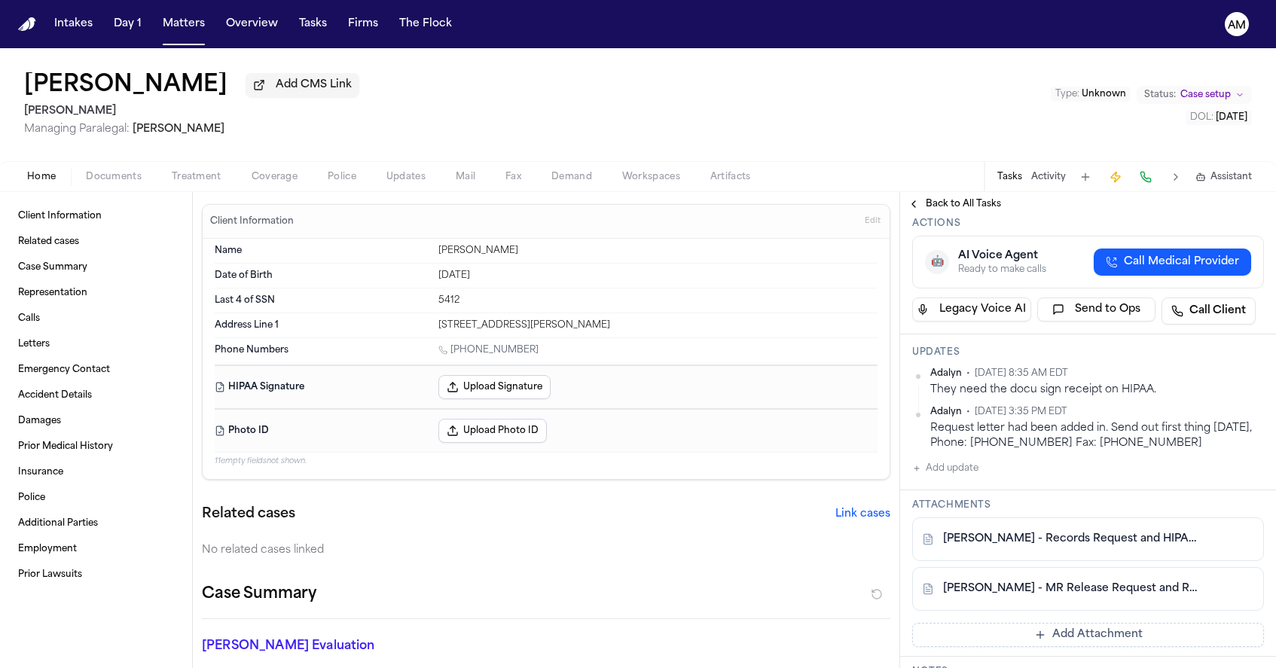
scroll to position [280, 0]
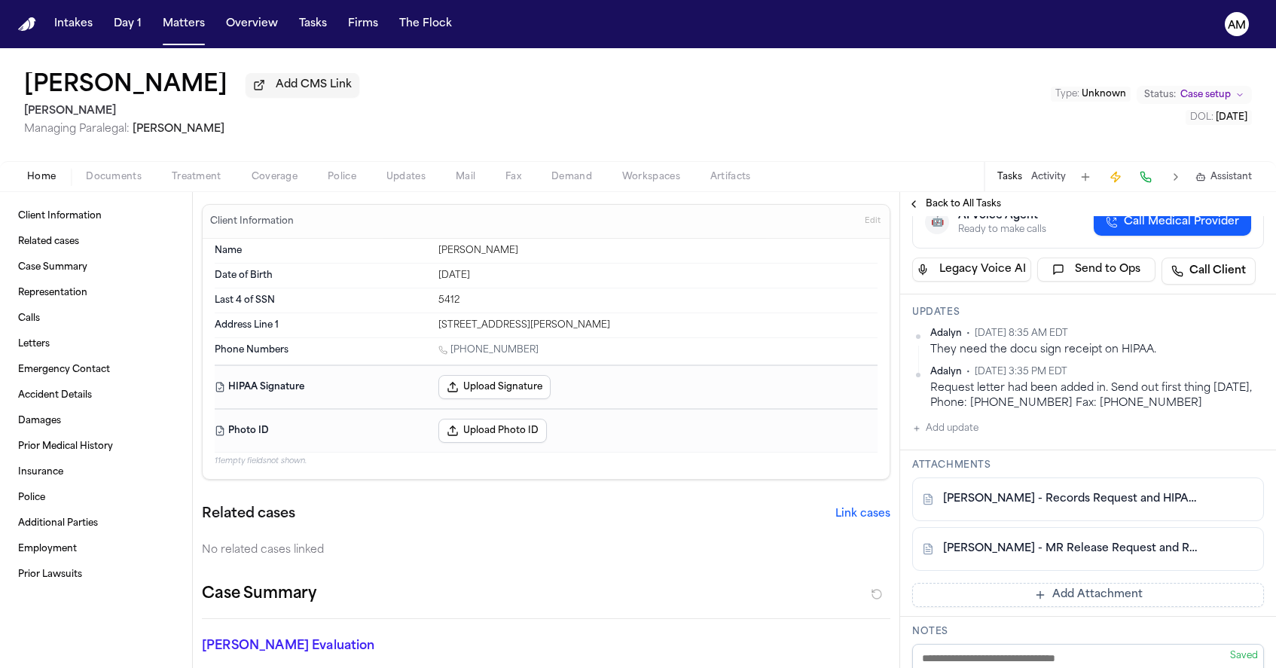
click at [1034, 521] on div "[PERSON_NAME] - Records Request and HIPAA Auth to Sharp [PERSON_NAME] - [DATE]" at bounding box center [1088, 500] width 352 height 44
click at [1039, 507] on link "[PERSON_NAME] - Records Request and HIPAA Auth to Sharp [PERSON_NAME] - [DATE]" at bounding box center [1073, 499] width 260 height 15
click at [968, 438] on button "Add update" at bounding box center [945, 429] width 66 height 18
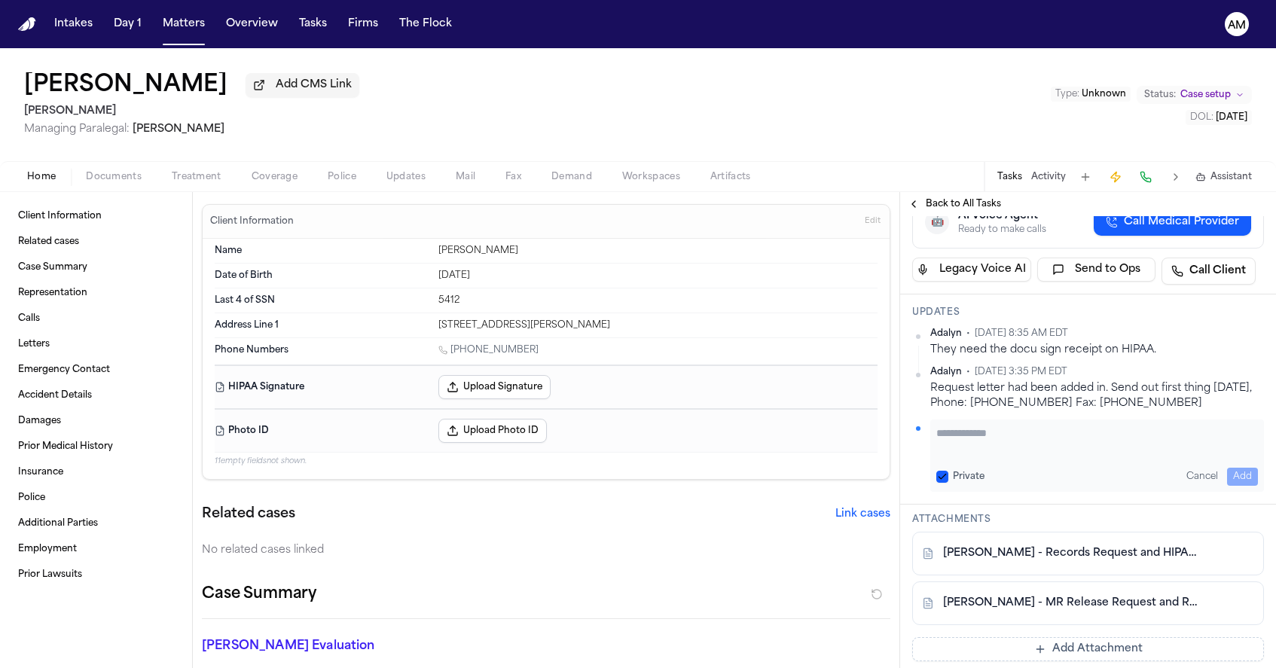
click at [944, 483] on button "Private" at bounding box center [942, 477] width 12 height 12
click at [957, 492] on div "Private Cancel Add" at bounding box center [1097, 456] width 334 height 72
click at [960, 456] on textarea "Add your update" at bounding box center [1097, 441] width 322 height 30
type textarea "**********"
click at [1230, 492] on div "**********" at bounding box center [1097, 456] width 334 height 72
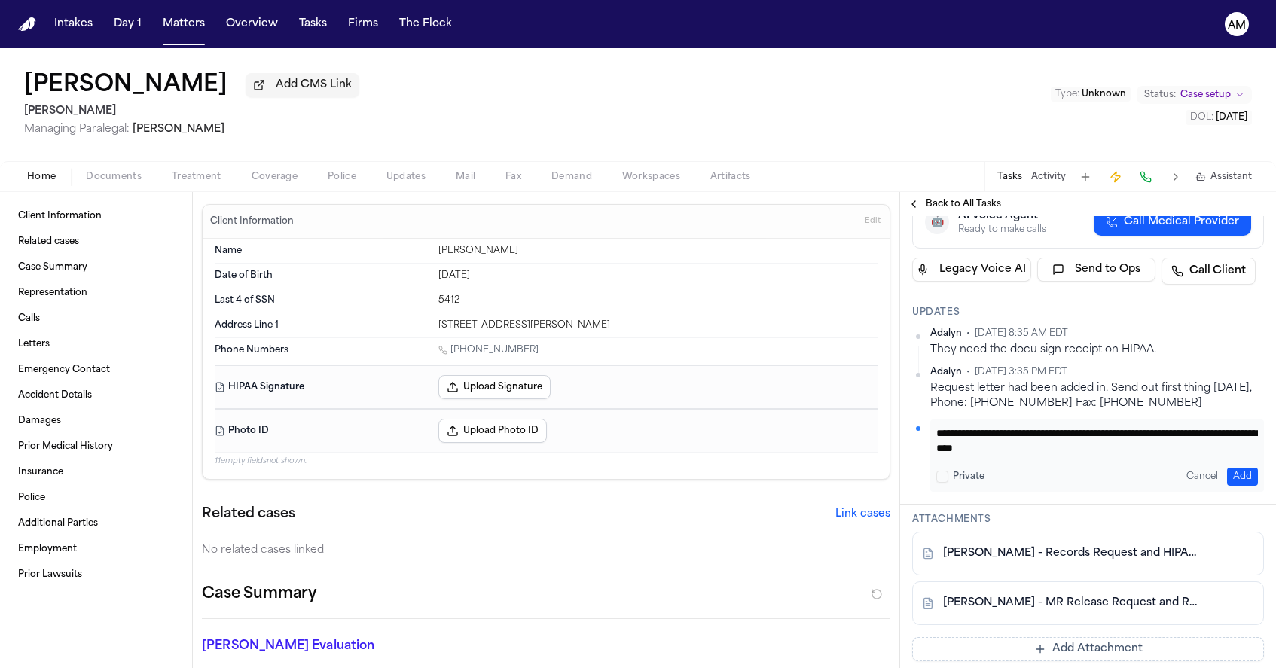
click at [1241, 486] on button "Add" at bounding box center [1242, 477] width 31 height 18
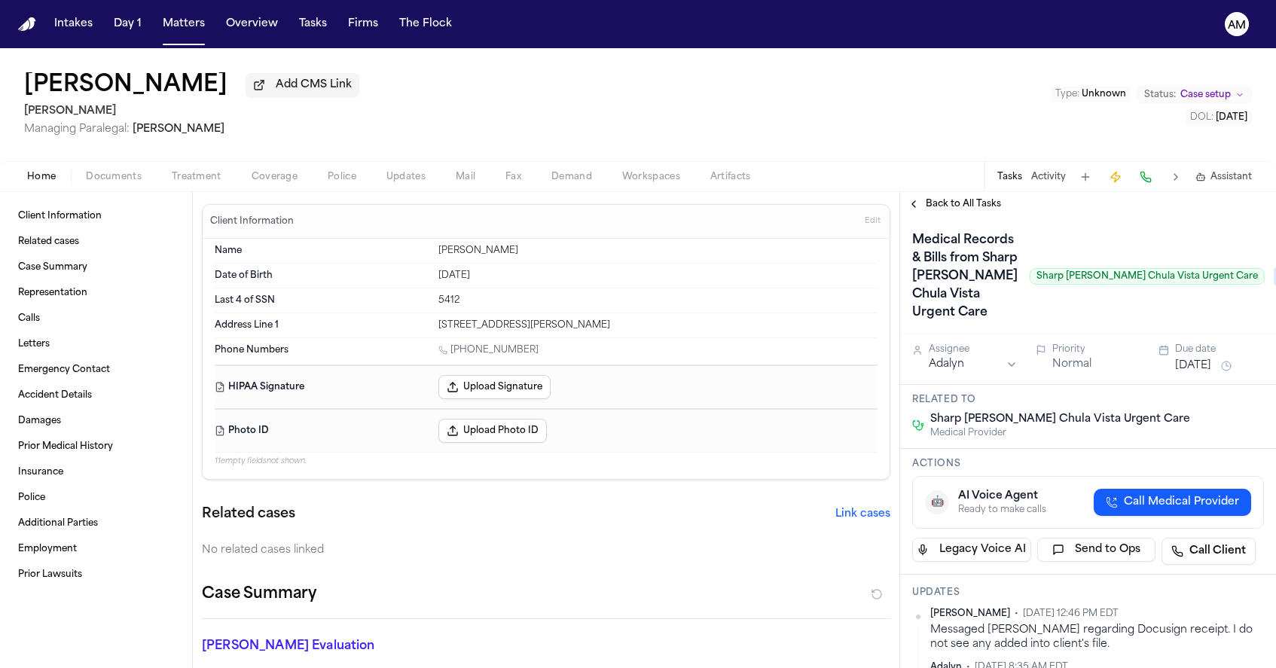
scroll to position [0, 0]
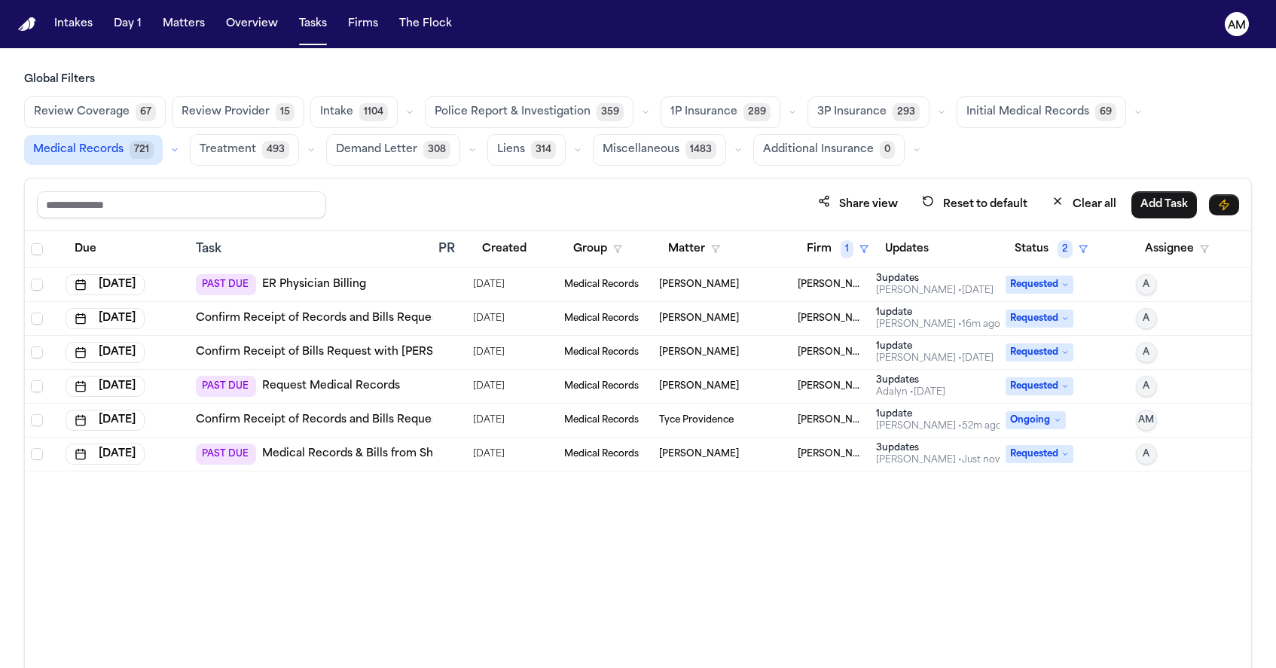
click at [414, 351] on link "Confirm Receipt of Bills Request with [PERSON_NAME][GEOGRAPHIC_DATA] (Alameda H…" at bounding box center [473, 352] width 555 height 15
click at [328, 383] on link "Request Medical Records" at bounding box center [331, 386] width 138 height 15
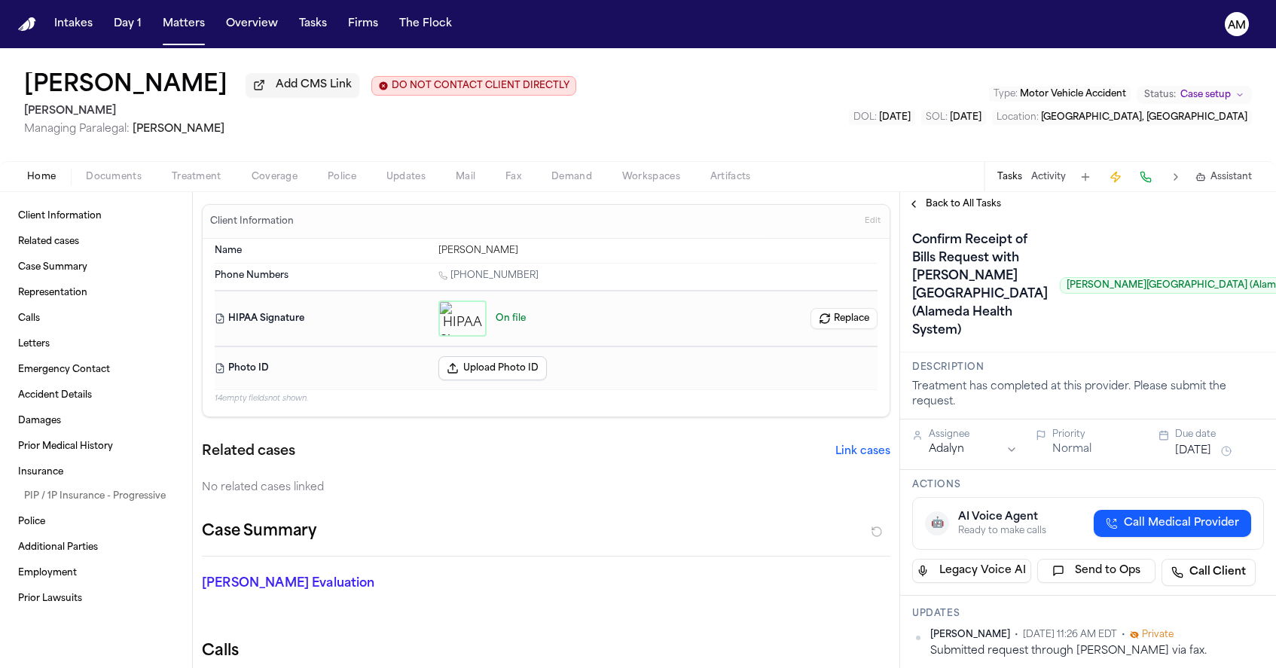
click at [204, 176] on span "Treatment" at bounding box center [197, 177] width 50 height 12
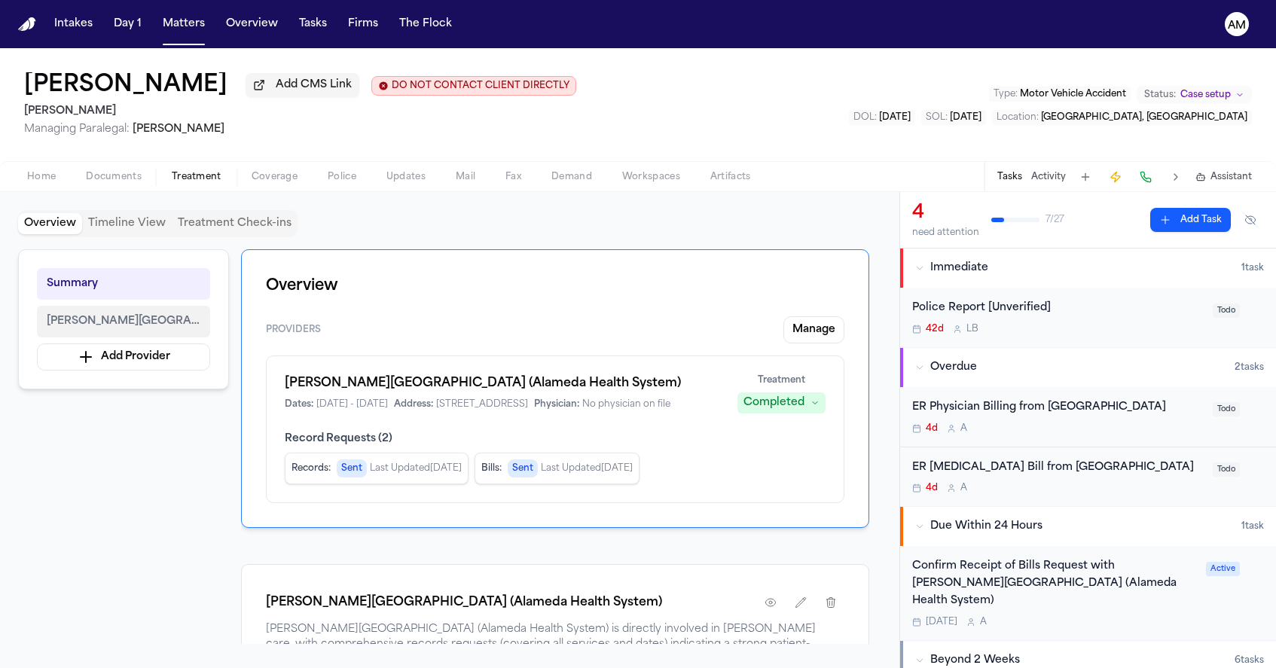
click at [128, 331] on span "Wilma Chan Highland Hospital Campus (Alameda Health System)" at bounding box center [124, 322] width 154 height 18
click at [1098, 478] on div "ER Radiology Bill from Highland Hospital 4d A" at bounding box center [1058, 477] width 292 height 35
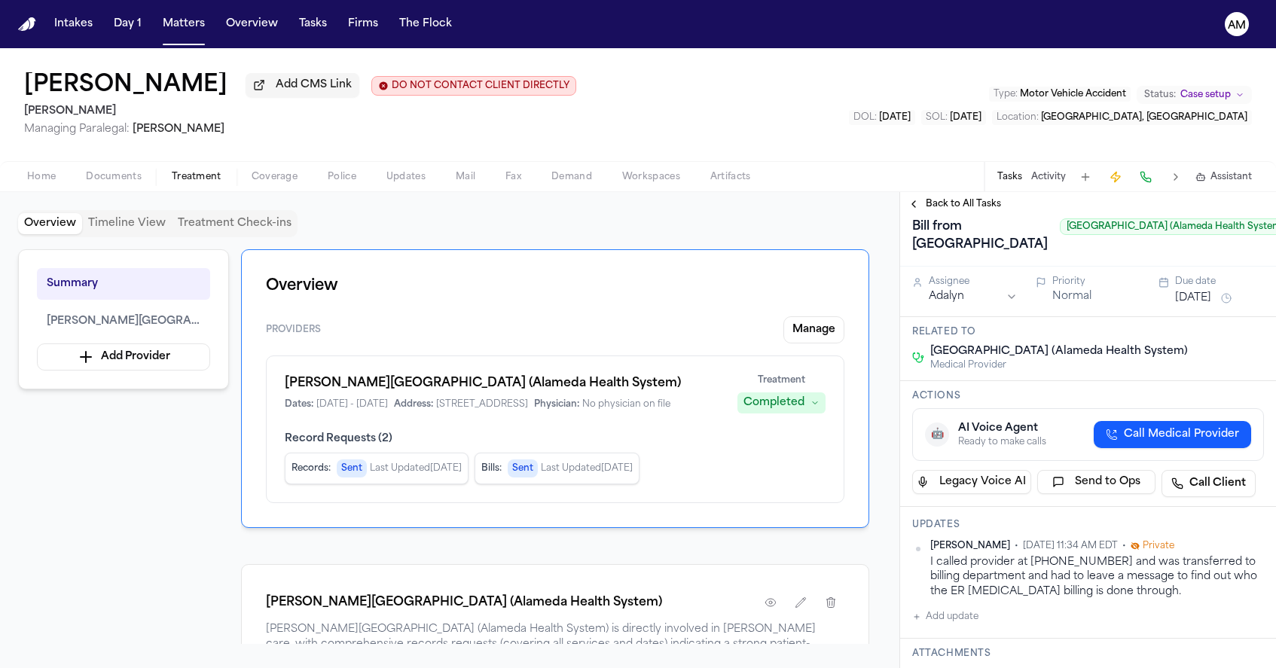
scroll to position [35, 0]
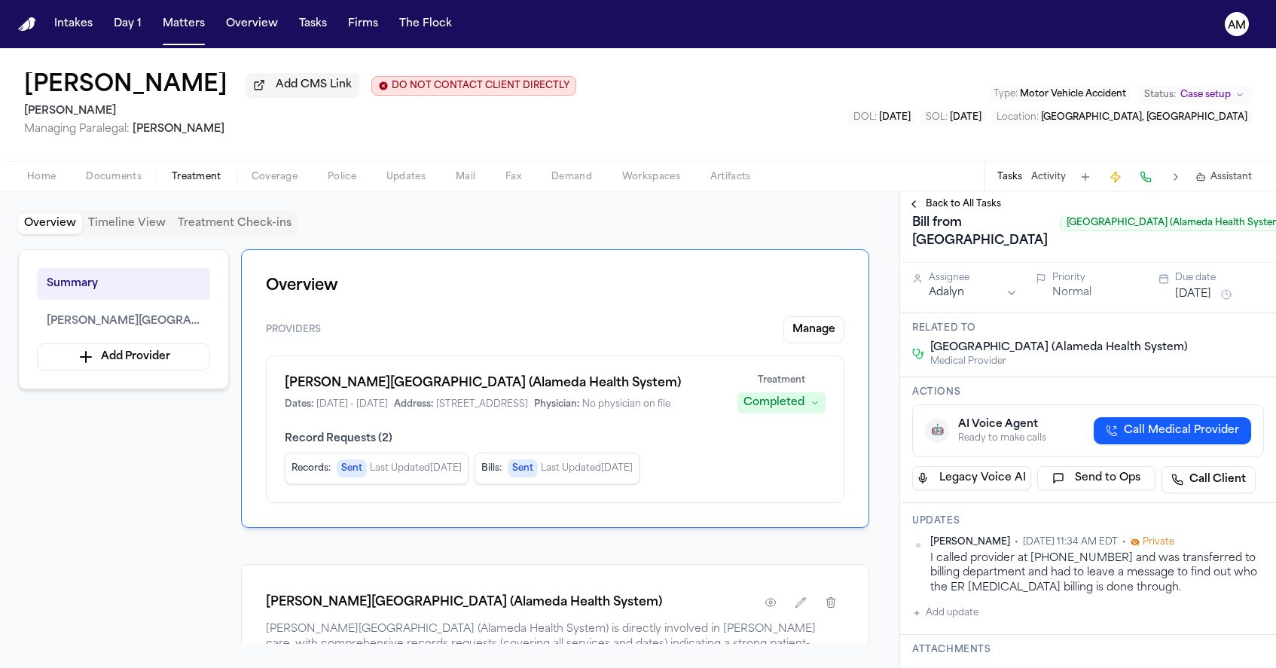
click at [911, 203] on button "Back to All Tasks" at bounding box center [954, 204] width 108 height 12
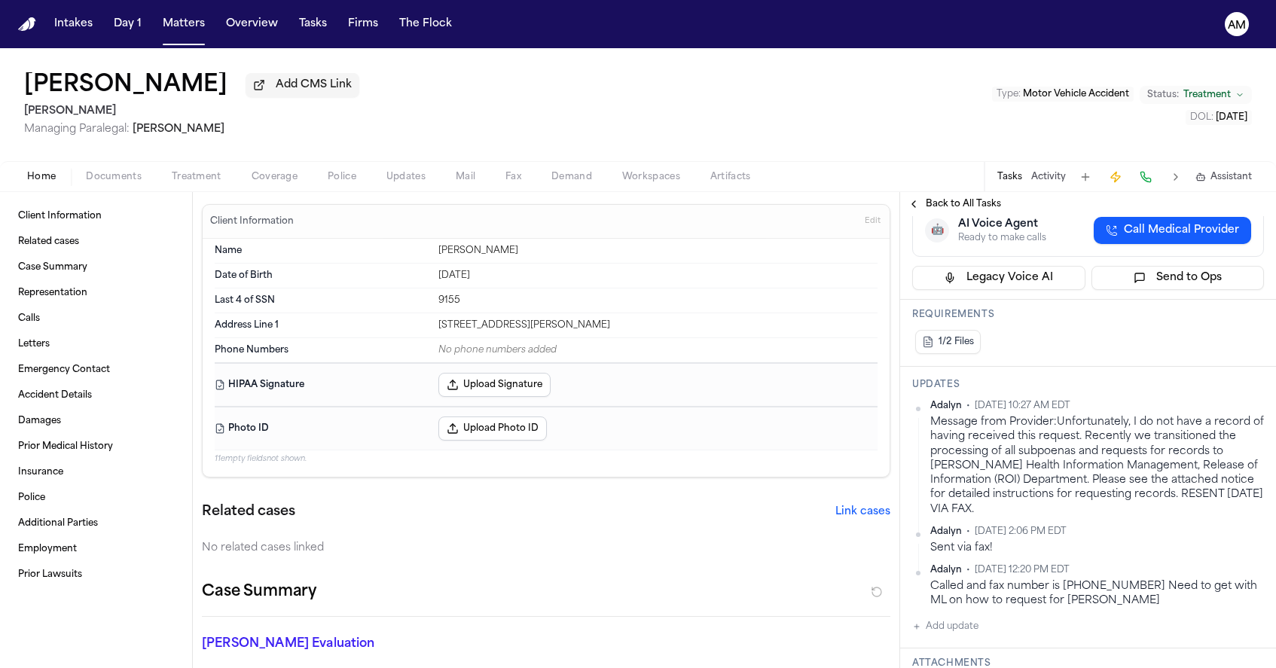
scroll to position [230, 0]
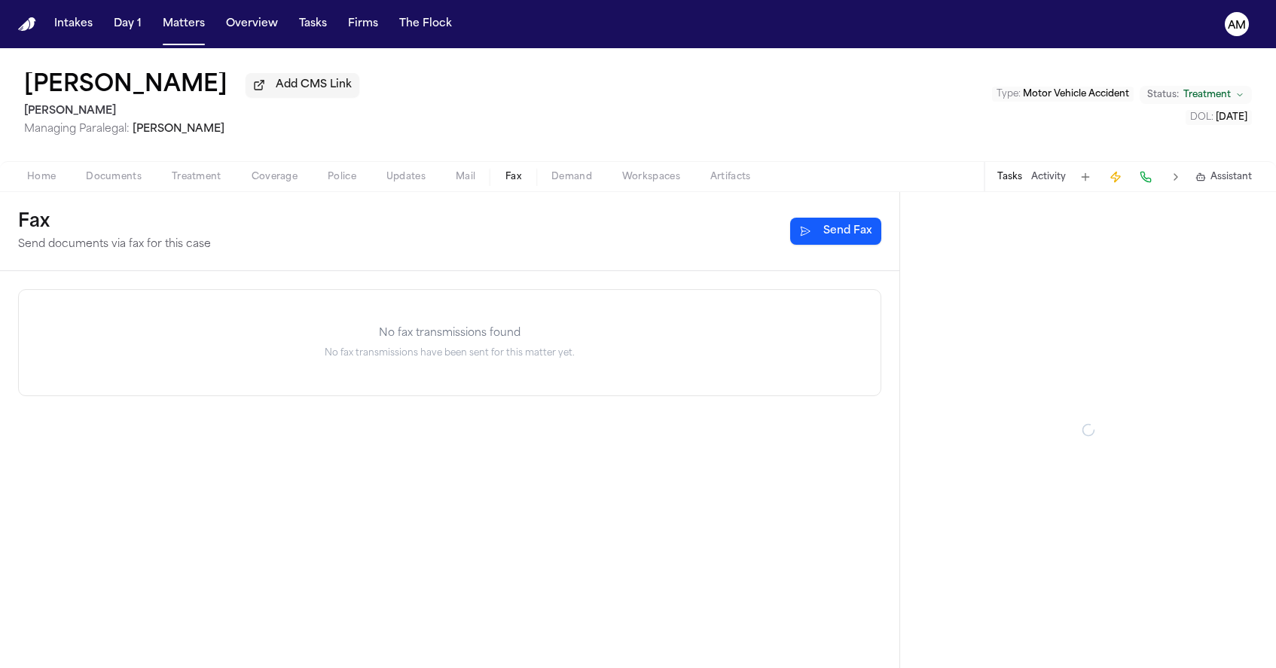
click at [521, 180] on button "Fax" at bounding box center [513, 177] width 46 height 18
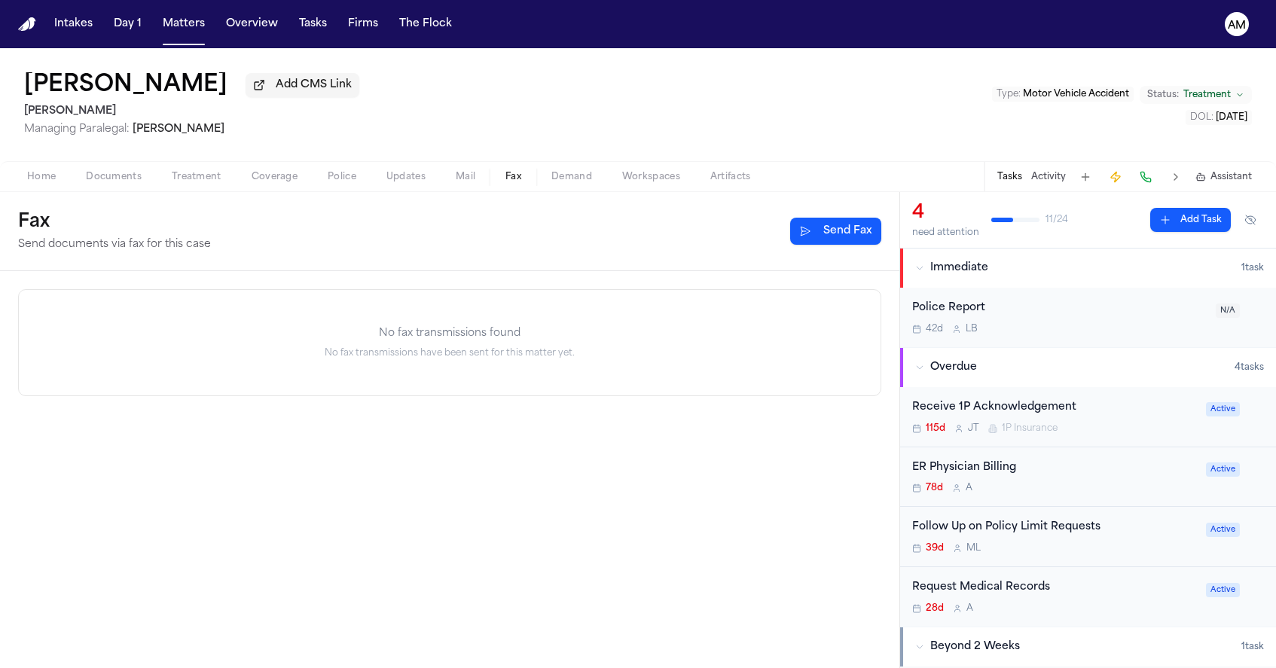
click at [111, 183] on span "Documents" at bounding box center [114, 177] width 56 height 12
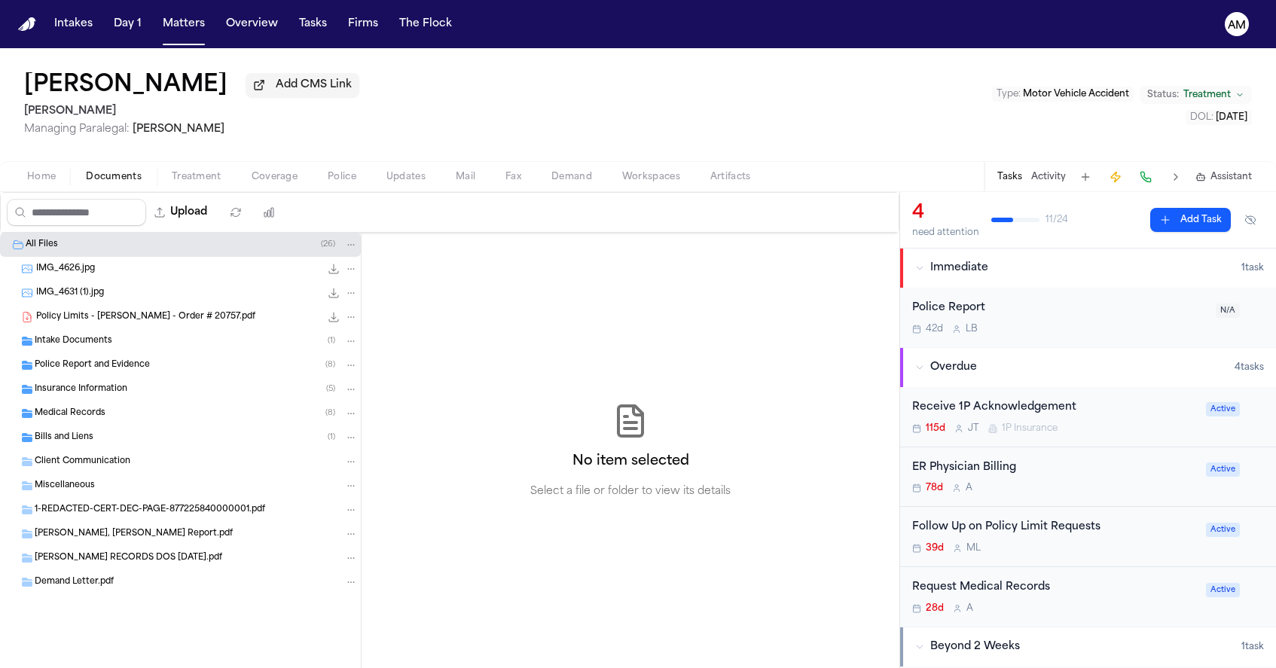
click at [517, 186] on span "button" at bounding box center [513, 186] width 34 height 2
click at [119, 182] on span "Documents" at bounding box center [114, 177] width 56 height 12
click at [313, 1] on nav "Intakes Day 1 Matters Overview Tasks Firms The Flock AM" at bounding box center [638, 24] width 1276 height 48
click at [34, 176] on span "Home" at bounding box center [41, 177] width 29 height 12
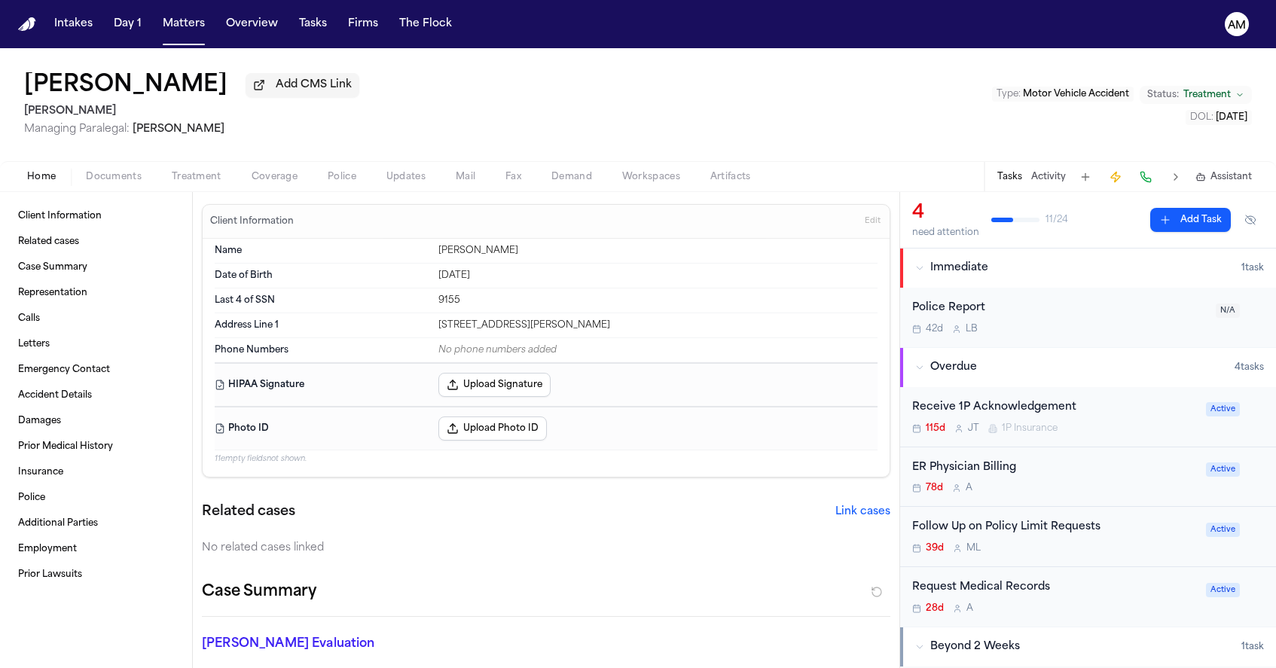
click at [1078, 609] on div "28d A" at bounding box center [1054, 609] width 285 height 12
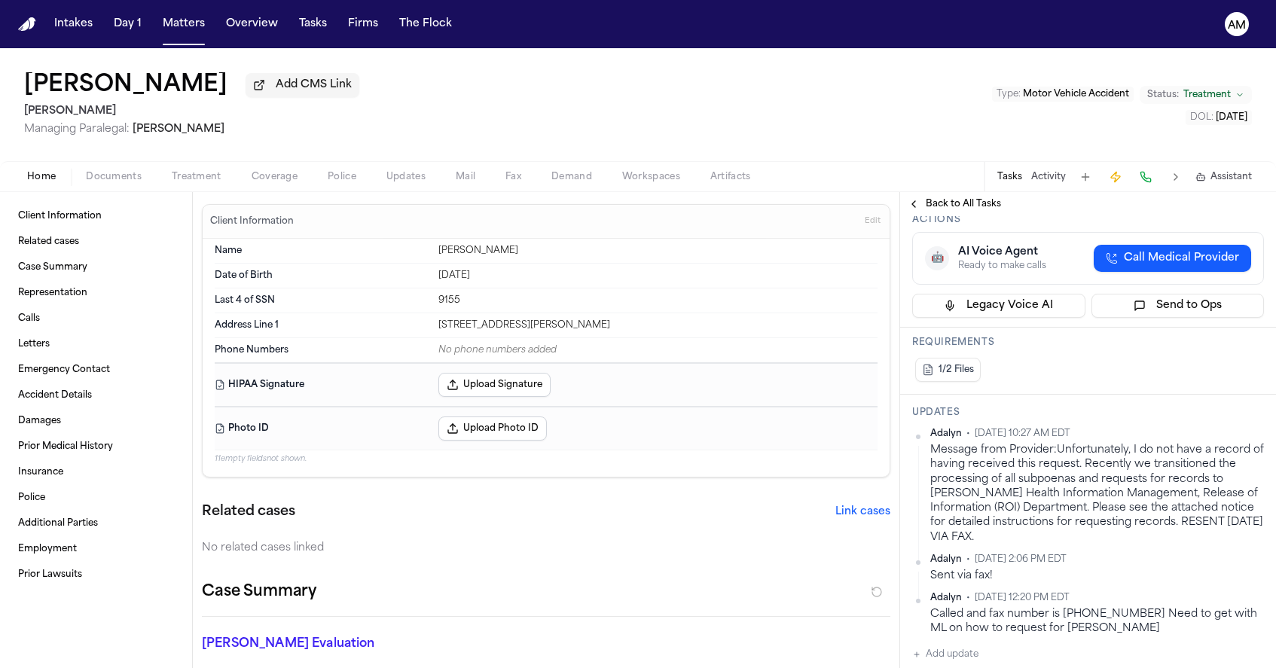
scroll to position [204, 0]
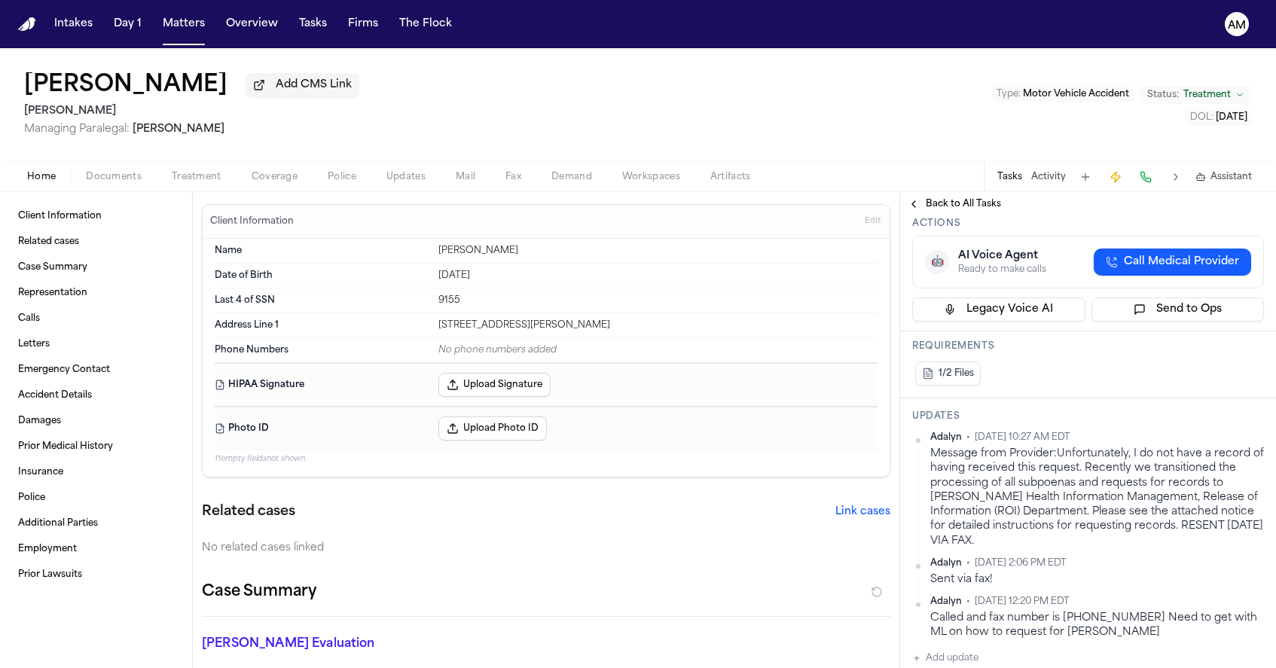
click at [972, 615] on div "[PERSON_NAME] • [DATE] 10:27 AM EDT Message from Provider:Unfortunately, I do n…" at bounding box center [1088, 550] width 352 height 236
click at [964, 649] on button "Add update" at bounding box center [945, 658] width 66 height 18
click at [964, 655] on textarea "Add your update" at bounding box center [1097, 670] width 322 height 30
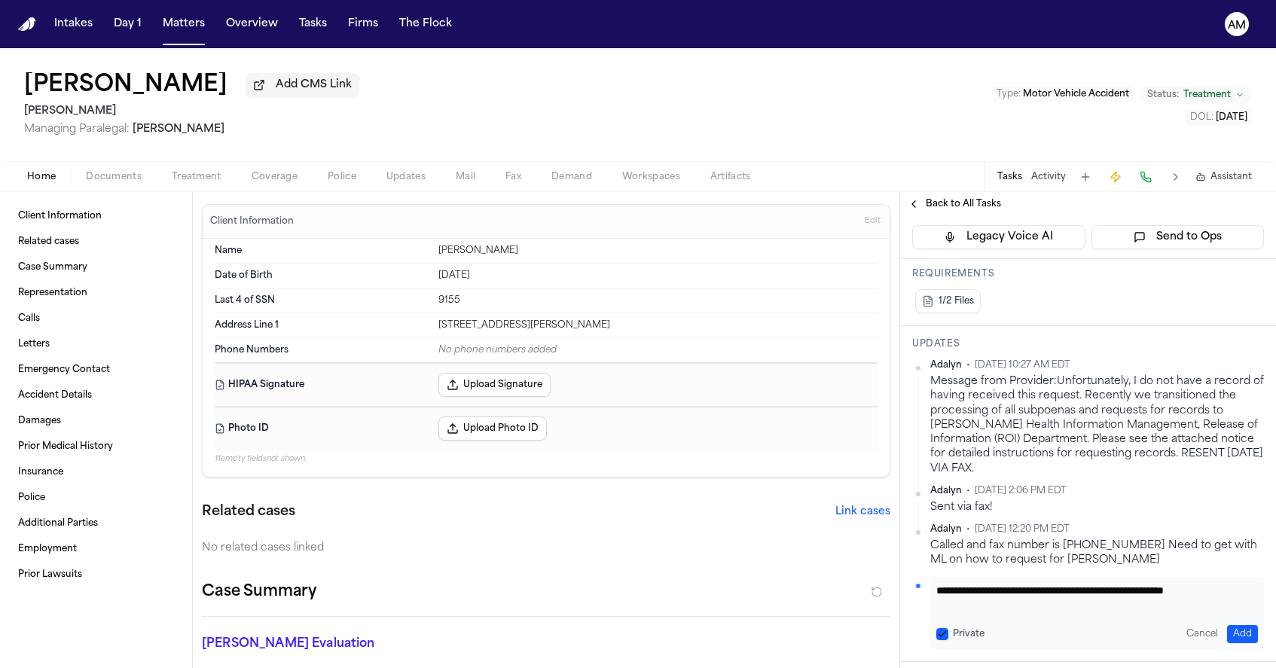
type textarea "**********"
click at [1243, 625] on button "Add" at bounding box center [1242, 634] width 31 height 18
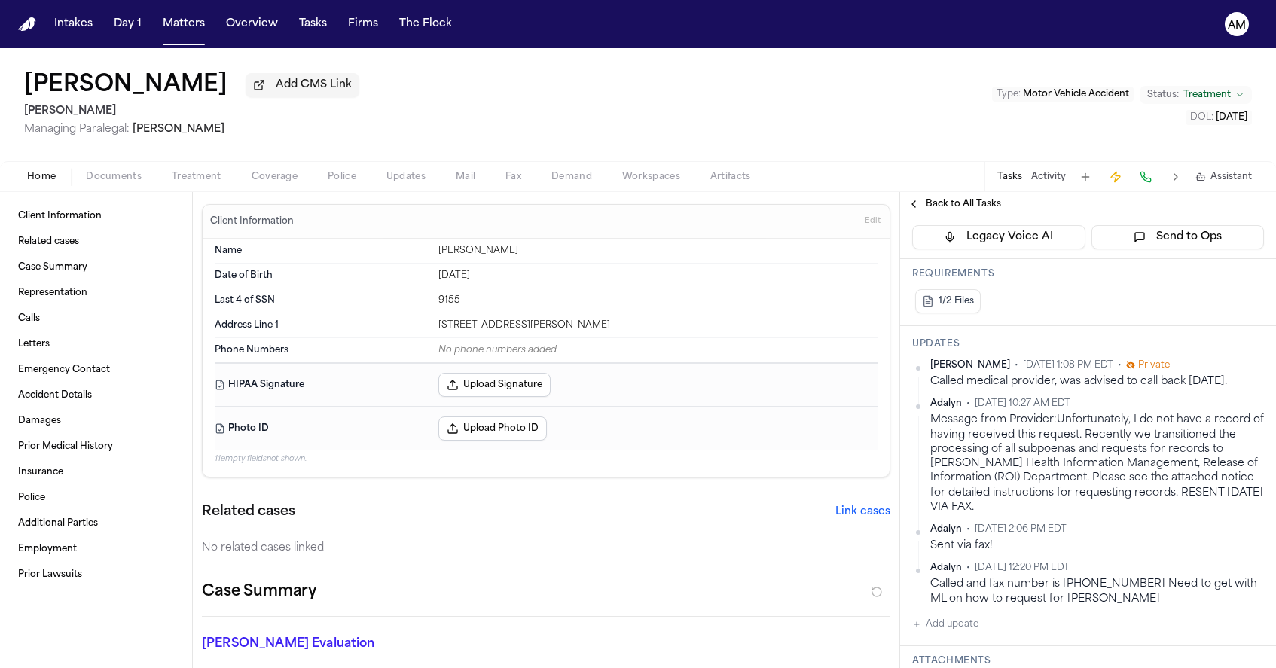
click at [1262, 353] on html "Intakes Day 1 Matters Overview Tasks Firms The Flock AM [PERSON_NAME] Add CMS L…" at bounding box center [638, 334] width 1276 height 668
click at [1218, 370] on div "Edit" at bounding box center [1215, 373] width 89 height 21
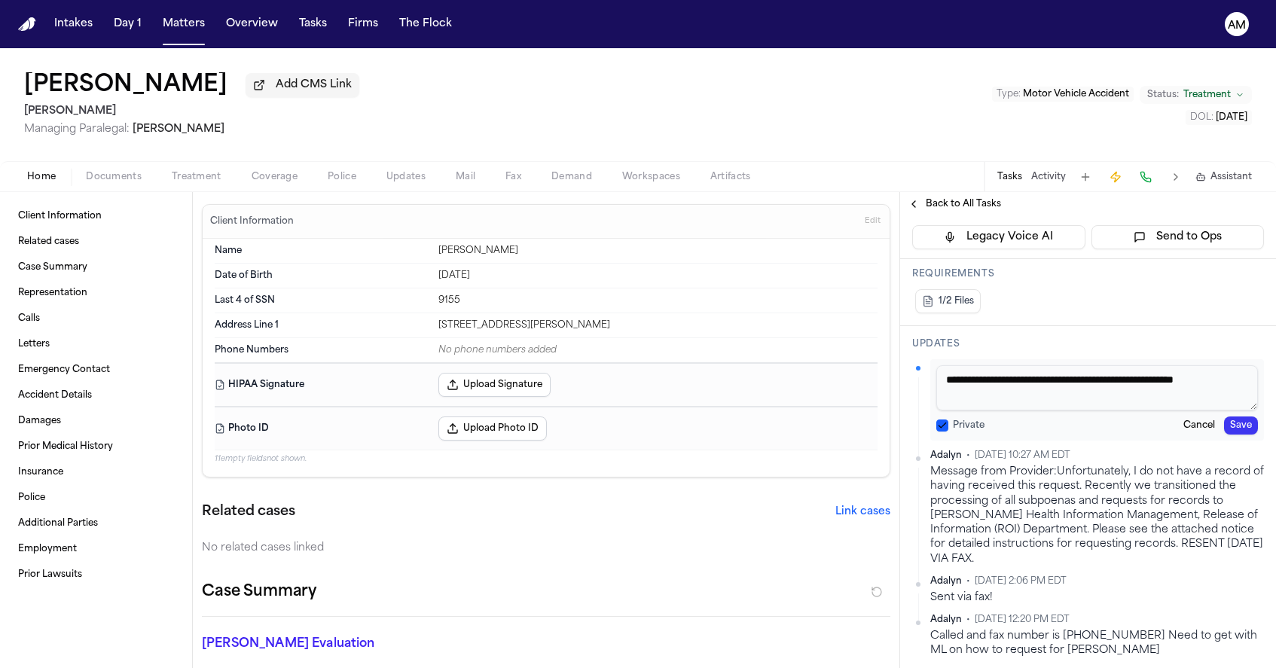
click at [939, 420] on button "Private" at bounding box center [942, 426] width 12 height 12
click at [1248, 417] on button "Save" at bounding box center [1241, 426] width 34 height 18
click at [1248, 465] on div "Message from Provider:Unfortunately, I do not have a record of having received …" at bounding box center [1097, 516] width 334 height 102
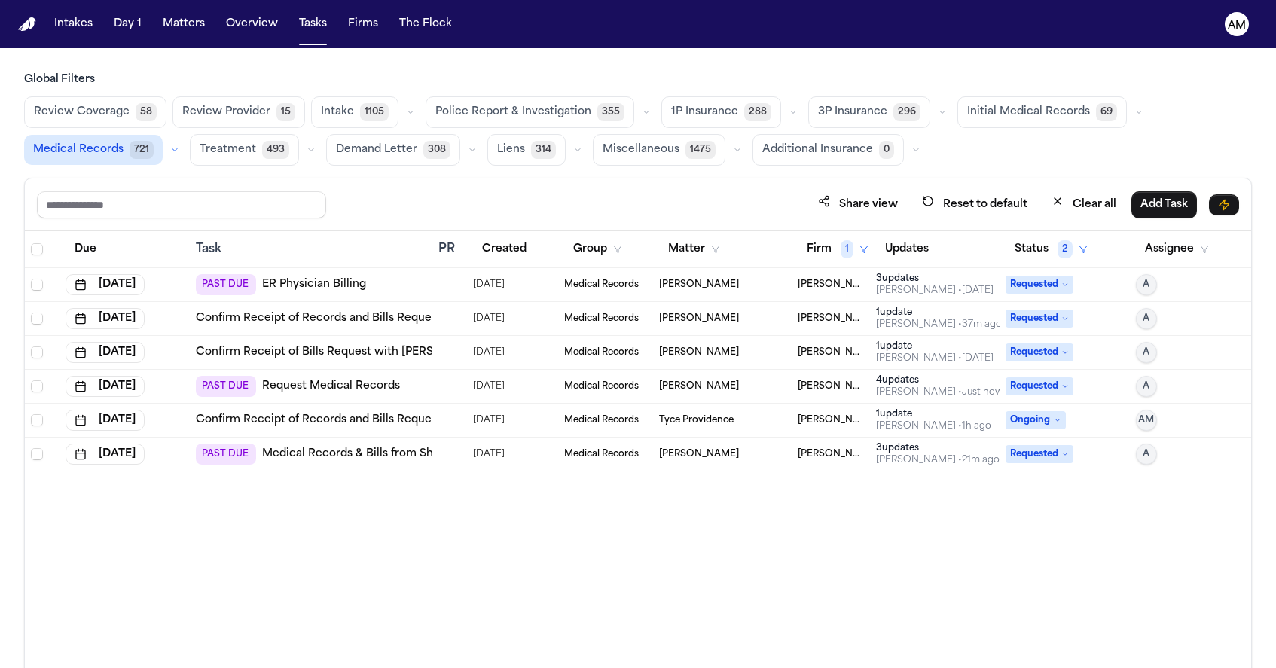
click at [289, 281] on link "ER Physician Billing" at bounding box center [314, 284] width 104 height 15
click at [823, 236] on button "Firm 1" at bounding box center [838, 249] width 80 height 27
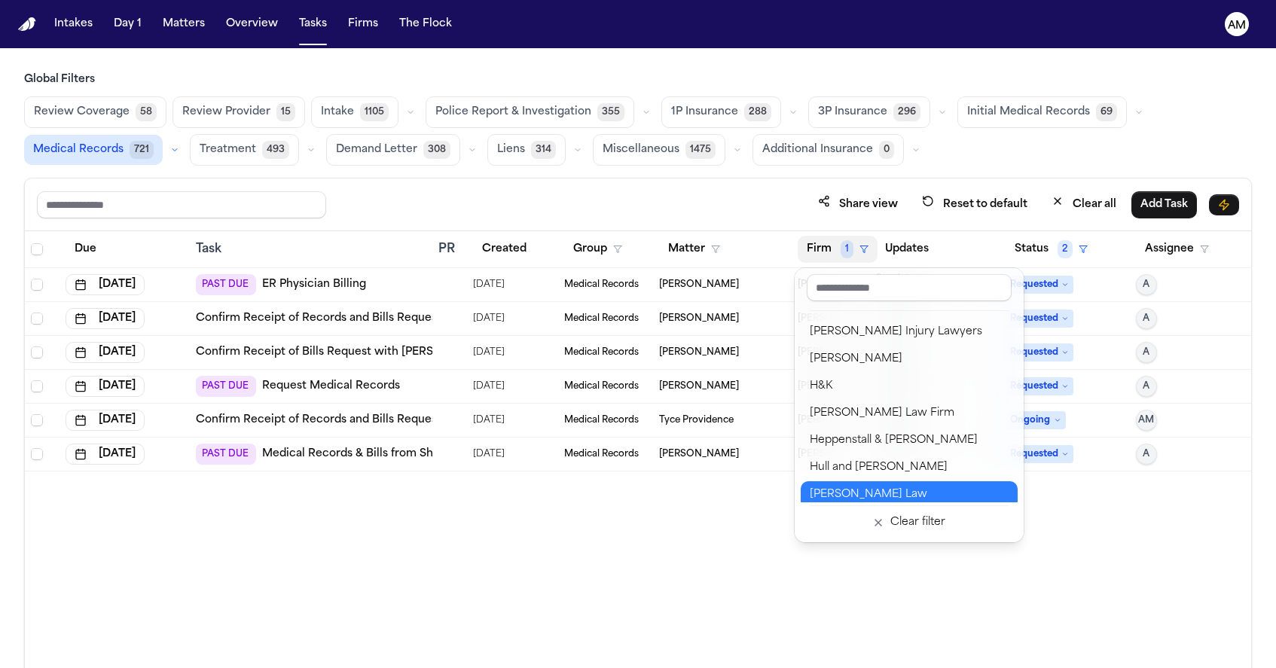
scroll to position [703, 0]
click at [862, 488] on div "Hultin Law" at bounding box center [909, 493] width 199 height 18
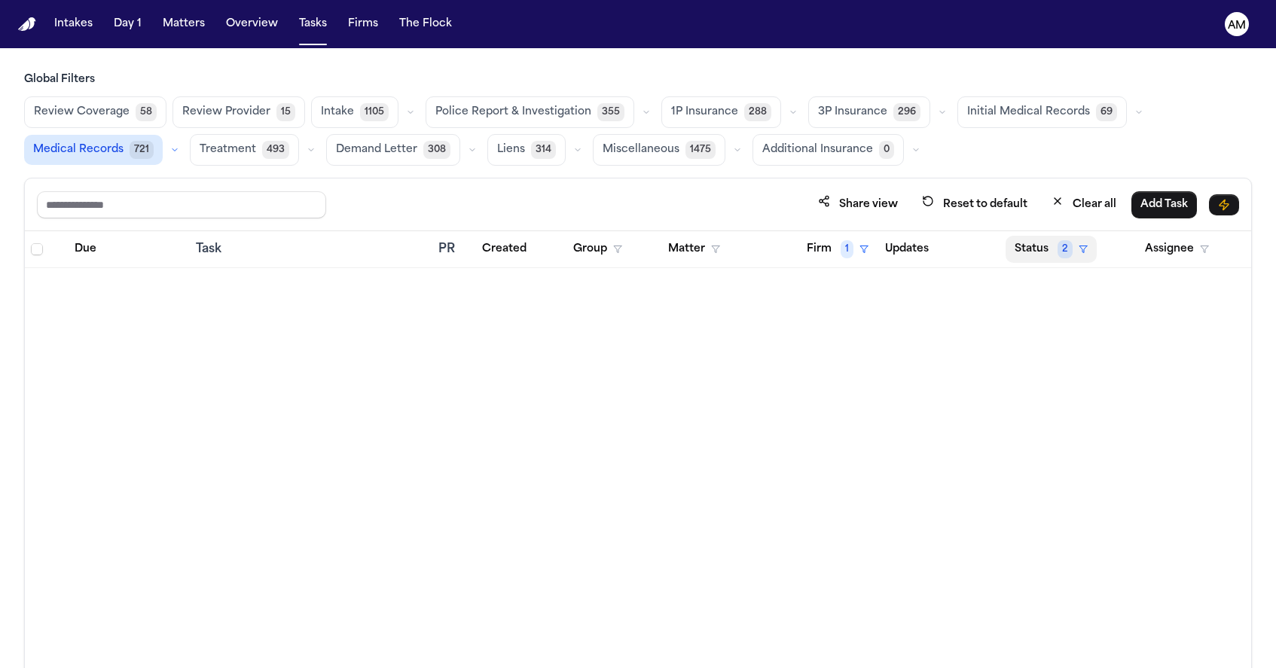
click at [1042, 258] on button "Status 2" at bounding box center [1051, 249] width 91 height 27
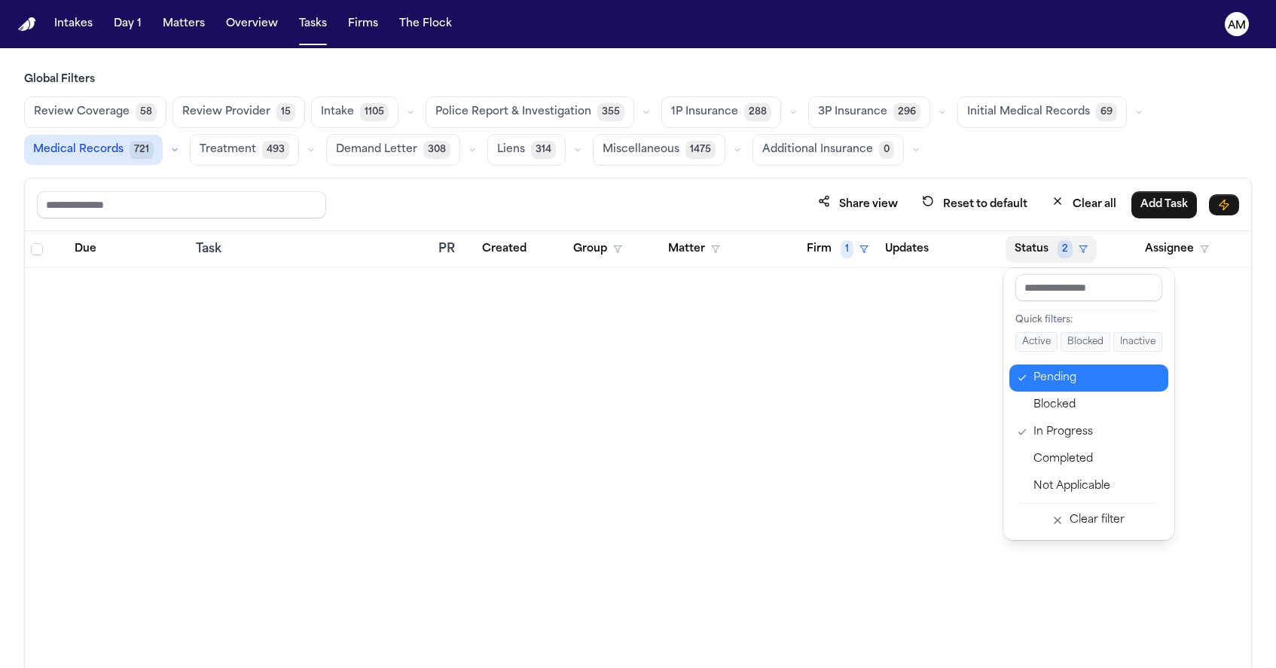
click at [1032, 389] on button "Pending" at bounding box center [1088, 378] width 159 height 27
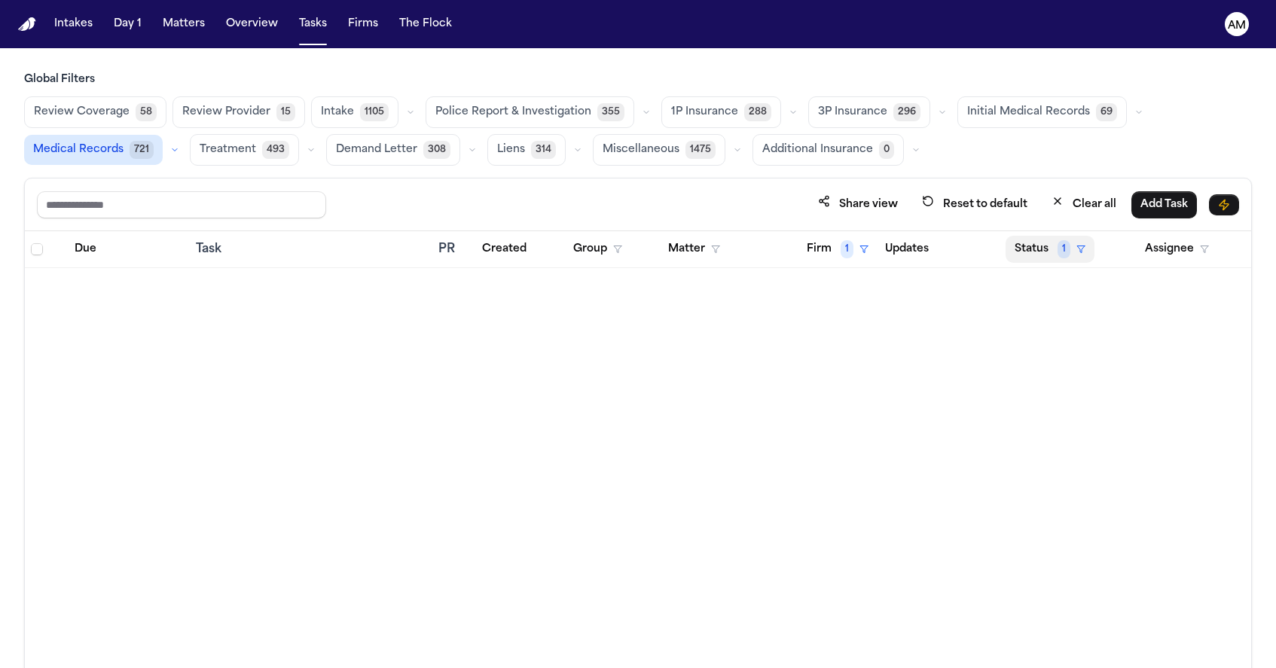
click at [1032, 240] on button "Status 1" at bounding box center [1050, 249] width 89 height 27
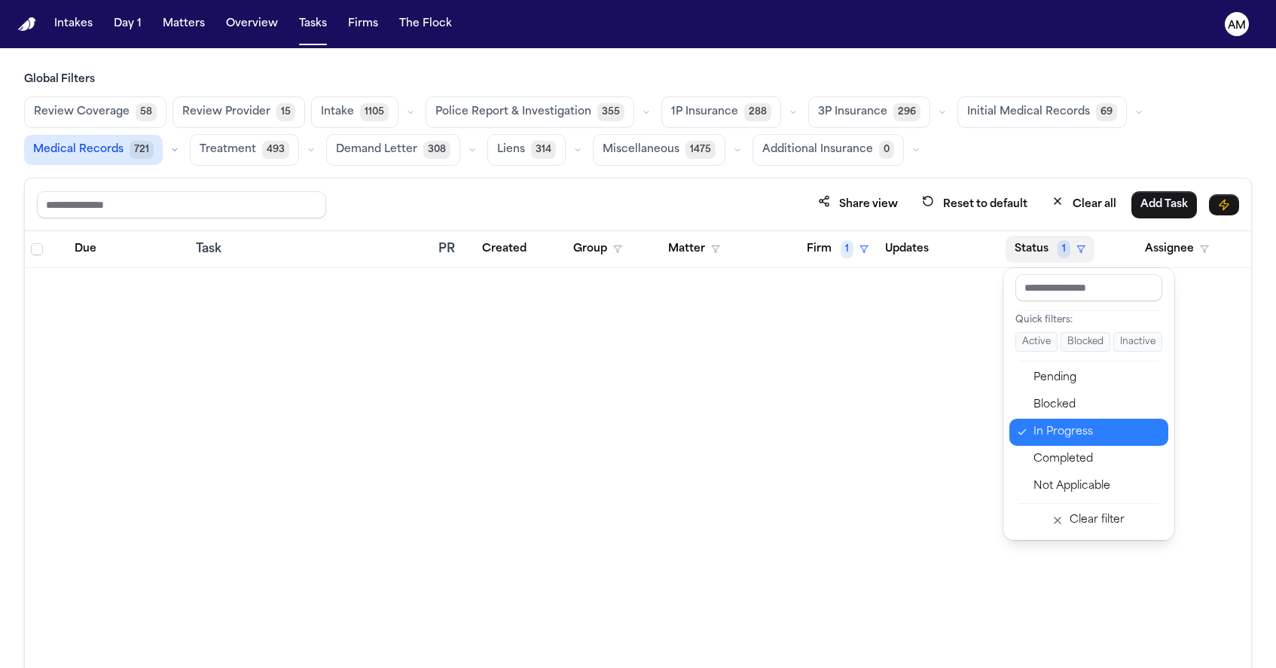
click at [1058, 424] on div "In Progress" at bounding box center [1097, 432] width 126 height 18
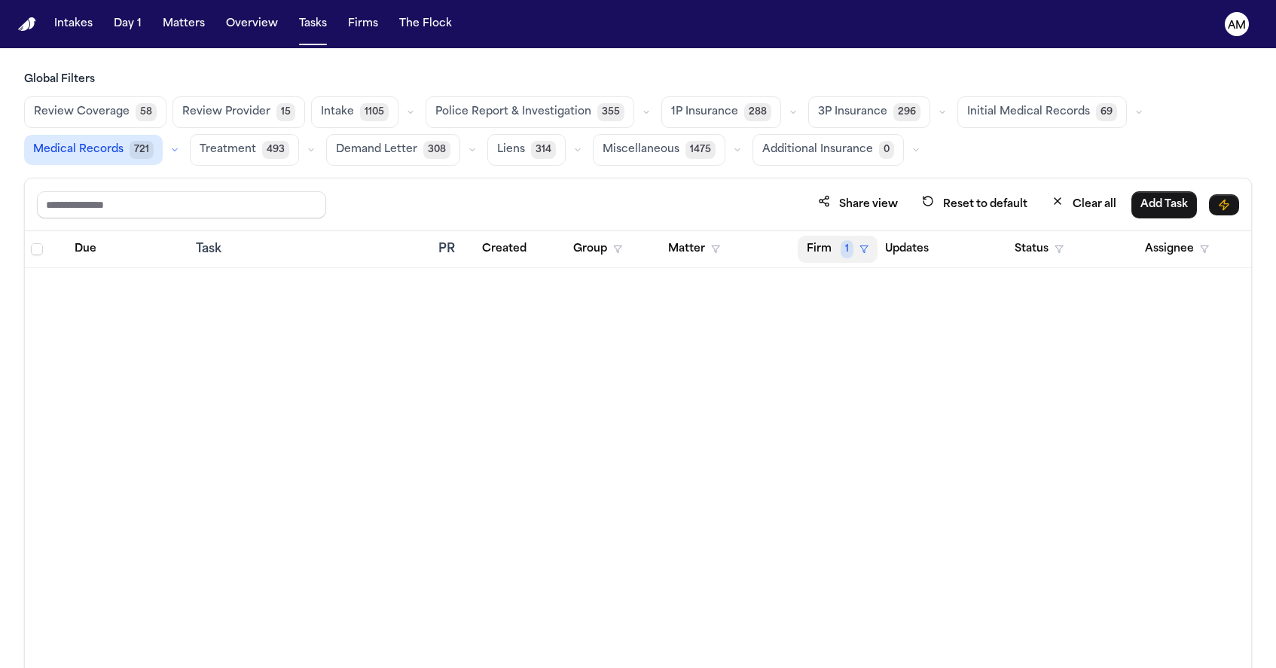
click at [824, 243] on button "Firm 1" at bounding box center [838, 249] width 80 height 27
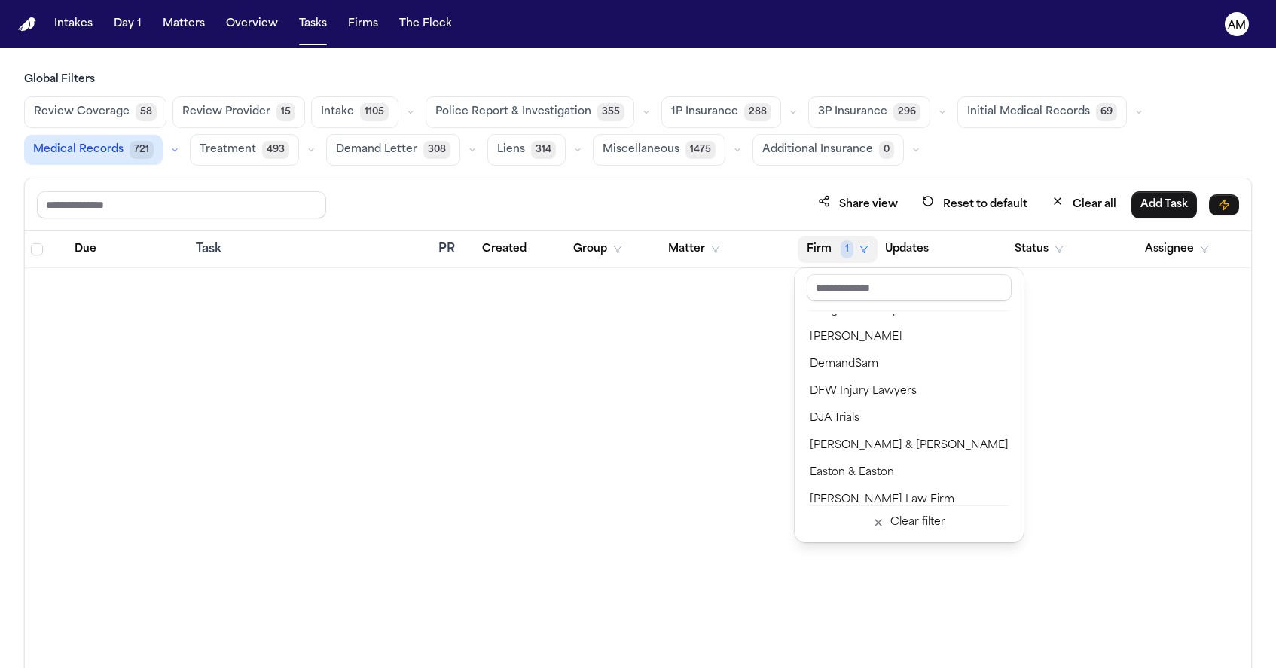
scroll to position [426, 0]
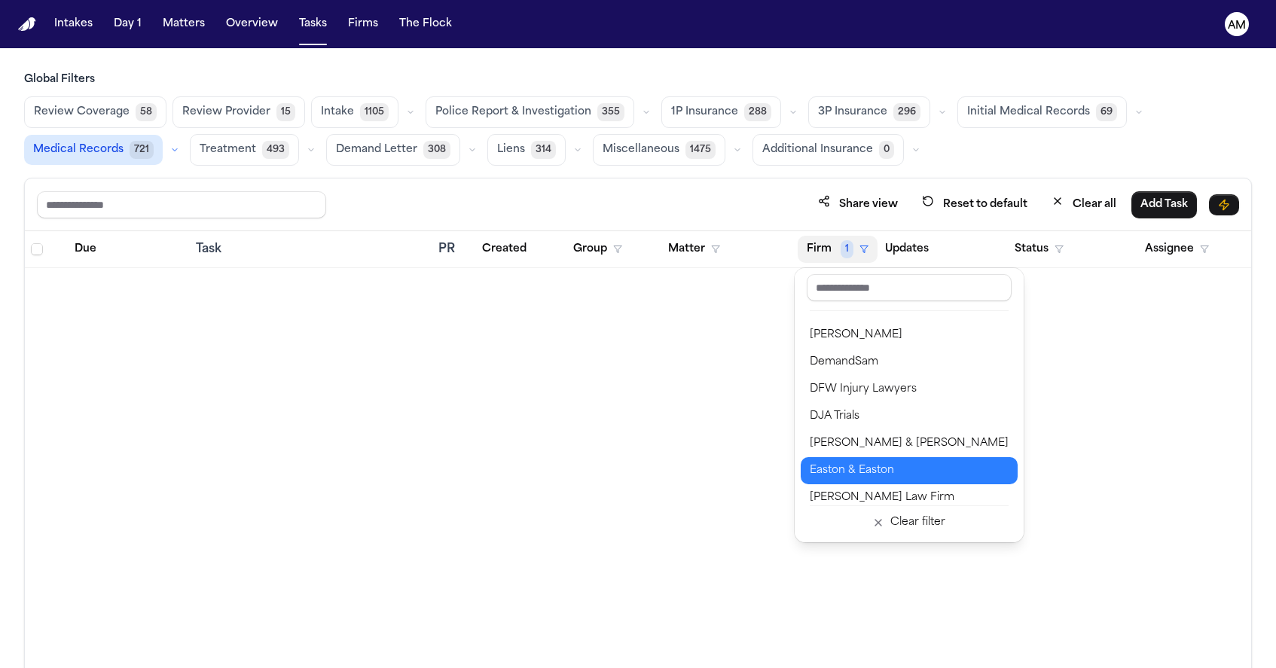
click at [849, 479] on div "Easton & Easton" at bounding box center [909, 471] width 199 height 18
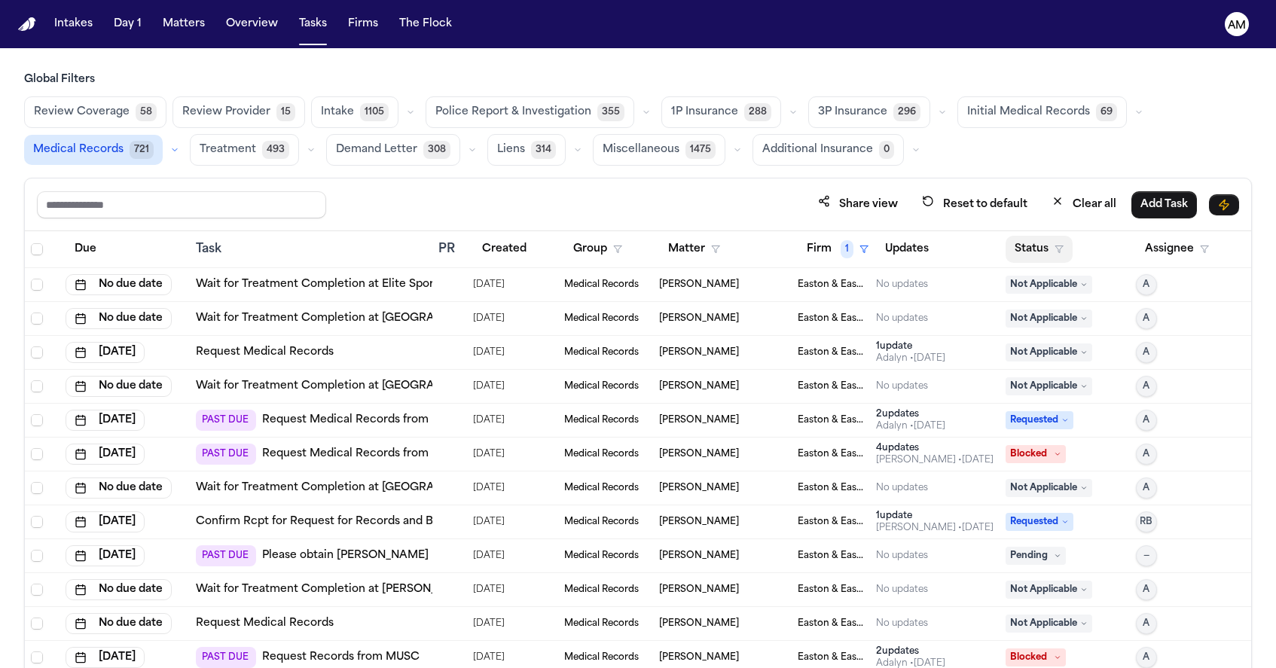
click at [1052, 246] on button "Status" at bounding box center [1039, 249] width 67 height 27
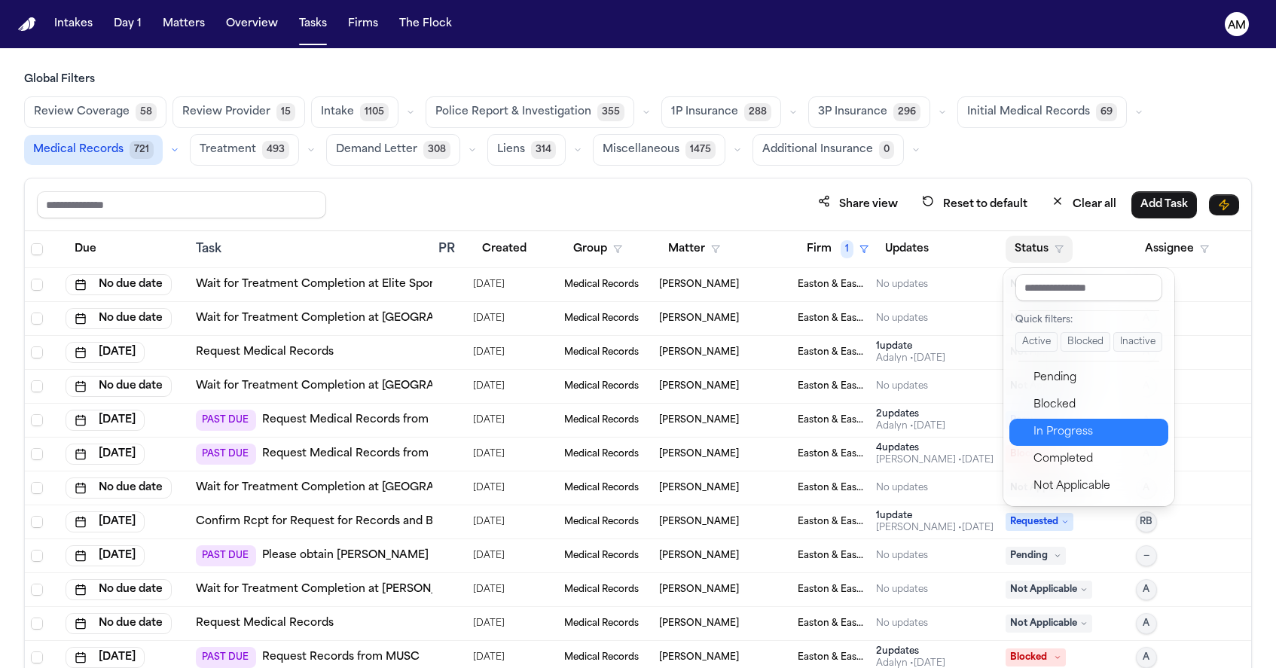
click at [1046, 429] on div "In Progress" at bounding box center [1097, 432] width 126 height 18
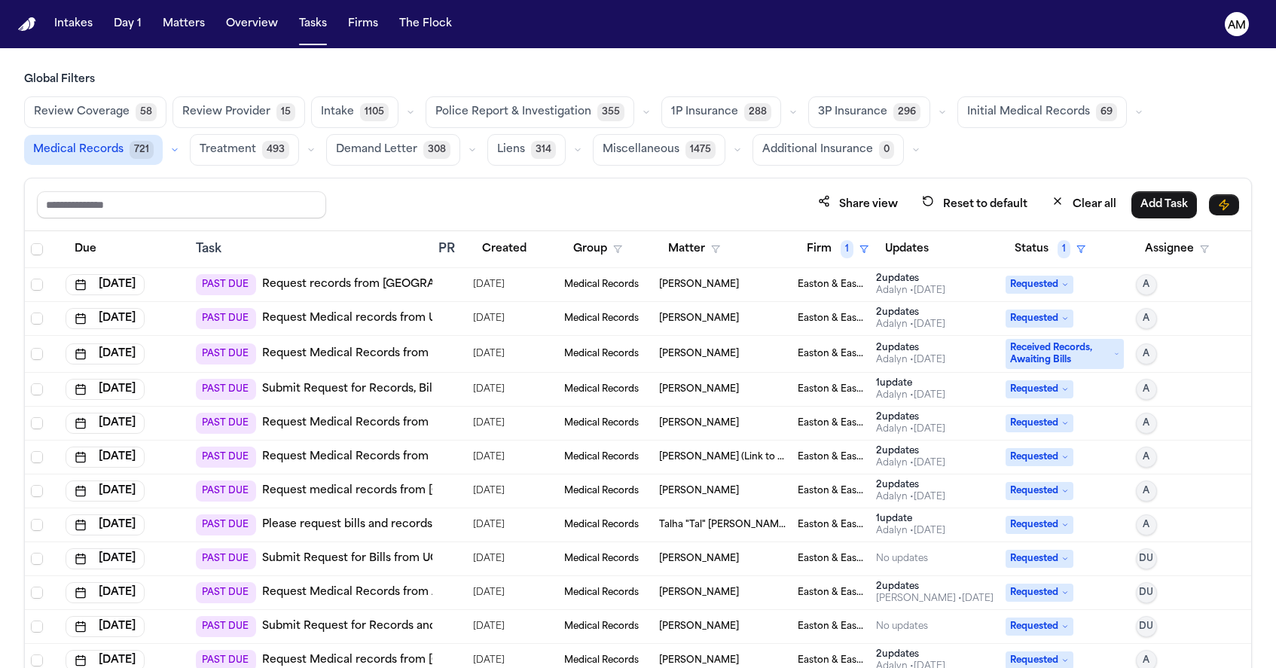
click at [398, 285] on link "Request records from Mission Hospital Mission Viejo" at bounding box center [381, 284] width 239 height 15
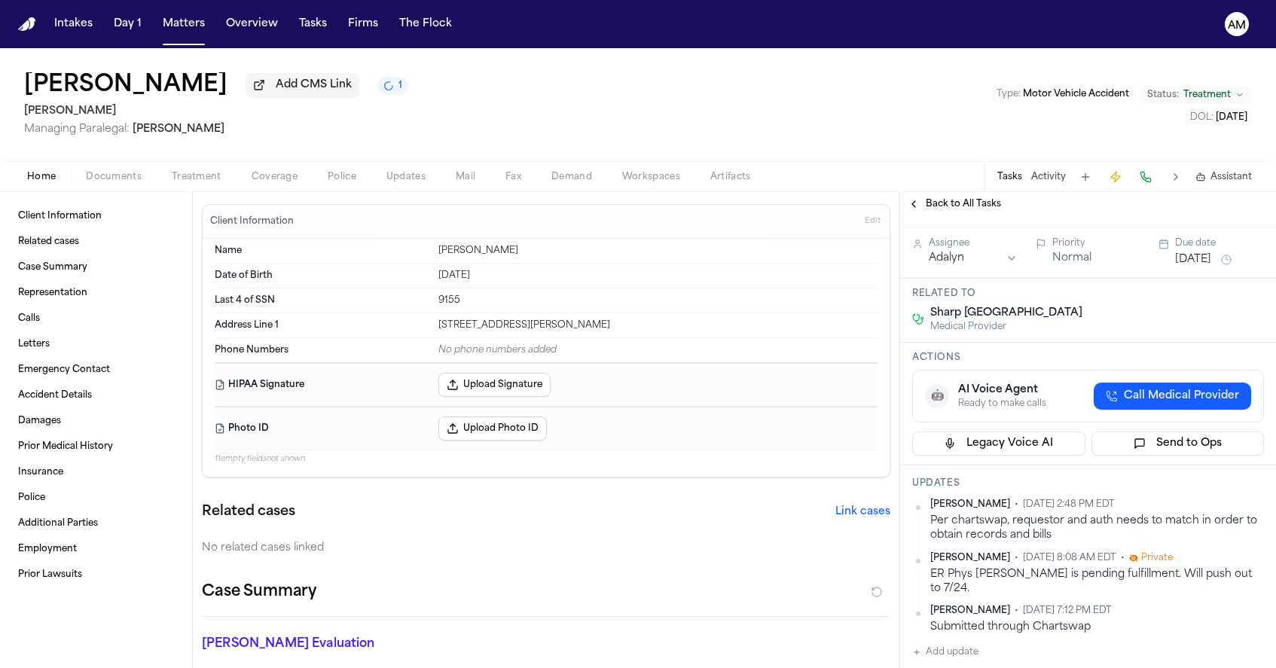
scroll to position [71, 0]
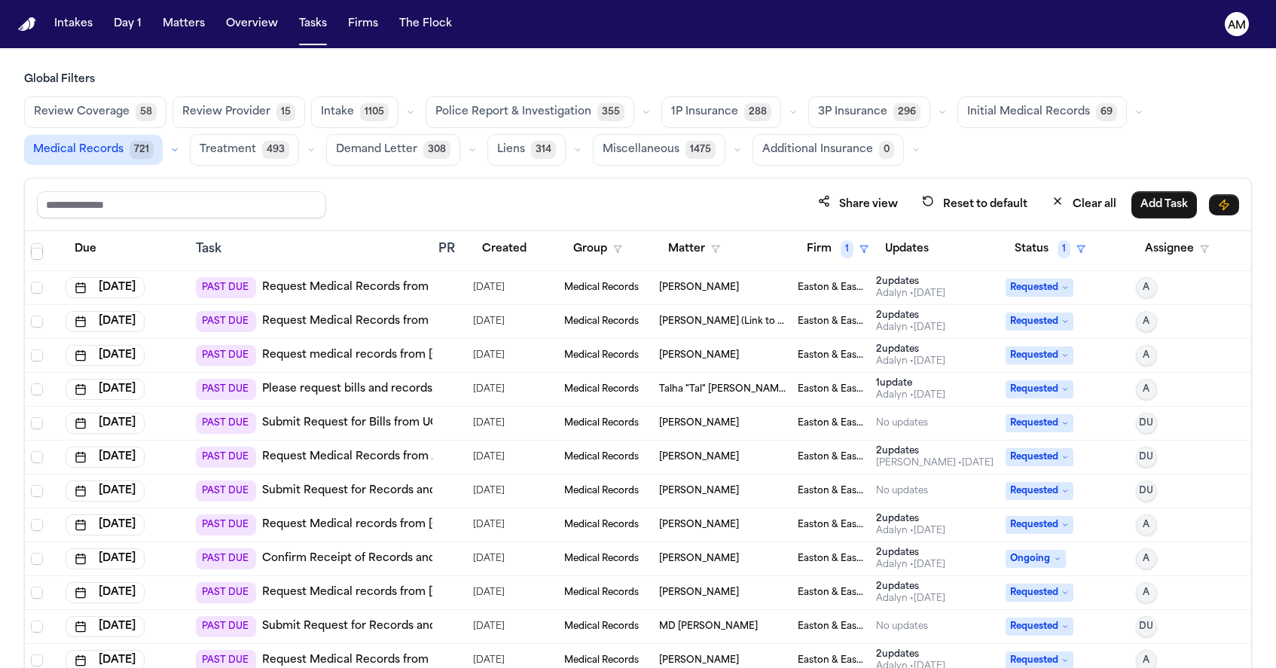
click at [336, 285] on link "Request Medical Records from [PERSON_NAME] Urgent Care [GEOGRAPHIC_DATA]" at bounding box center [488, 287] width 452 height 15
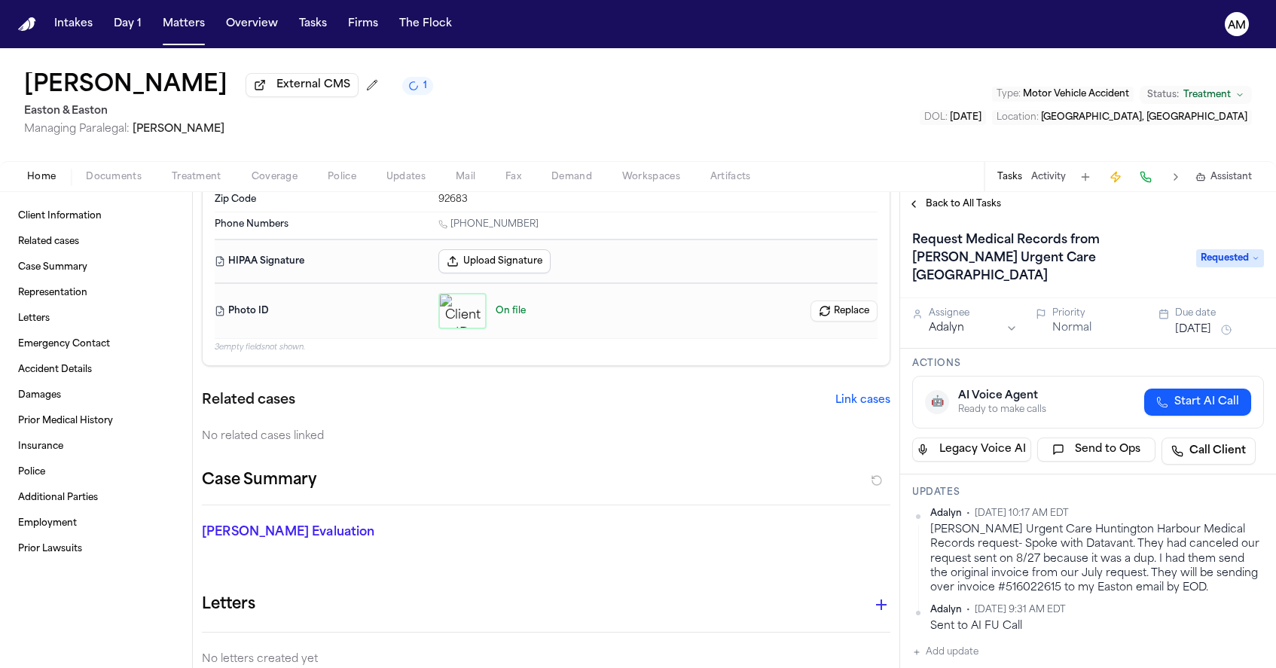
click at [157, 182] on button "Treatment" at bounding box center [197, 177] width 80 height 18
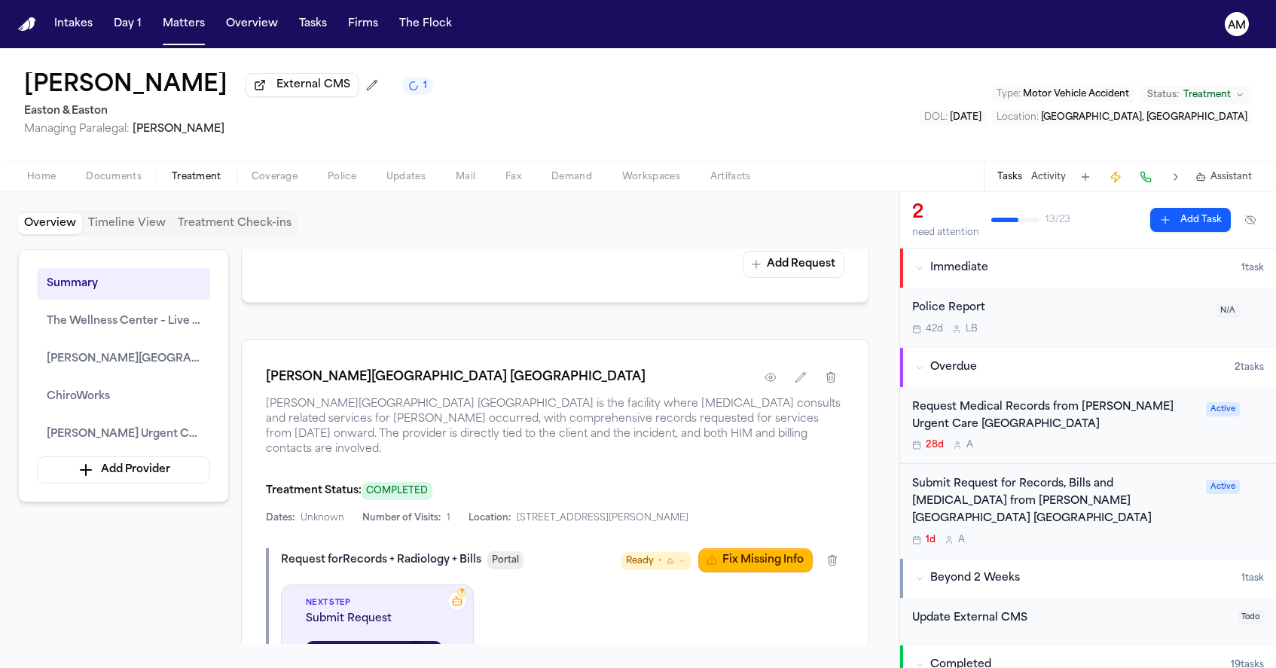
scroll to position [1431, 0]
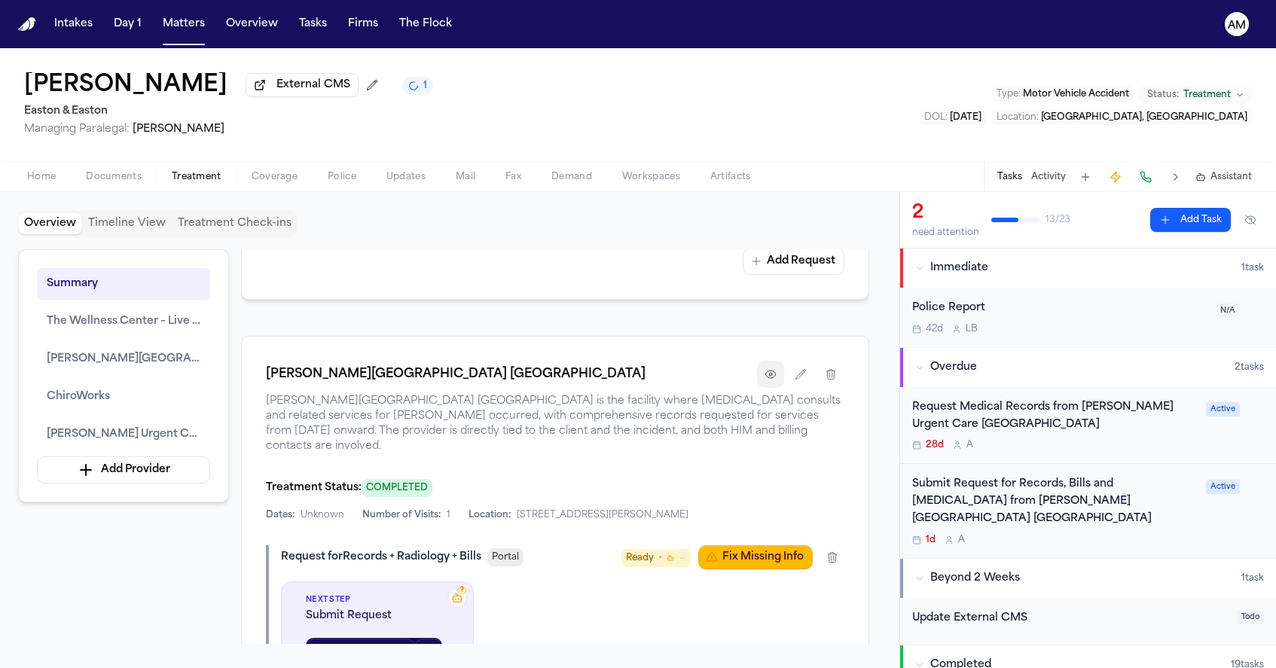
click at [767, 380] on icon "button" at bounding box center [771, 374] width 12 height 12
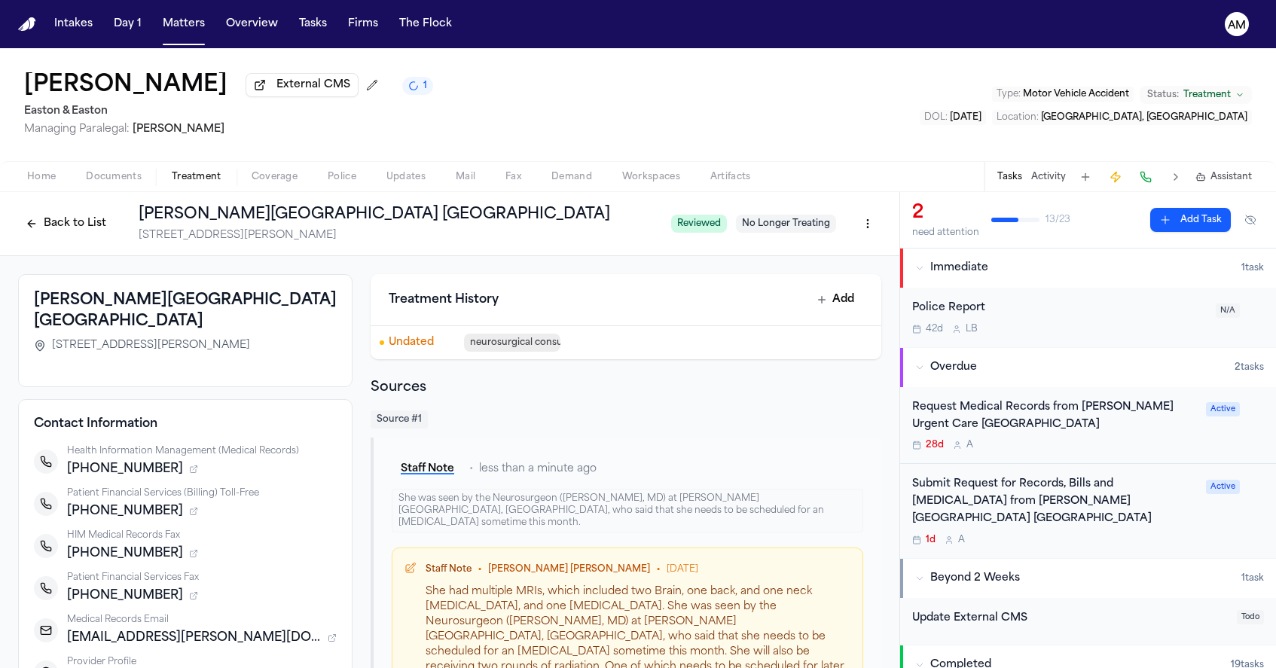
click at [1126, 442] on div "28d A" at bounding box center [1054, 445] width 285 height 12
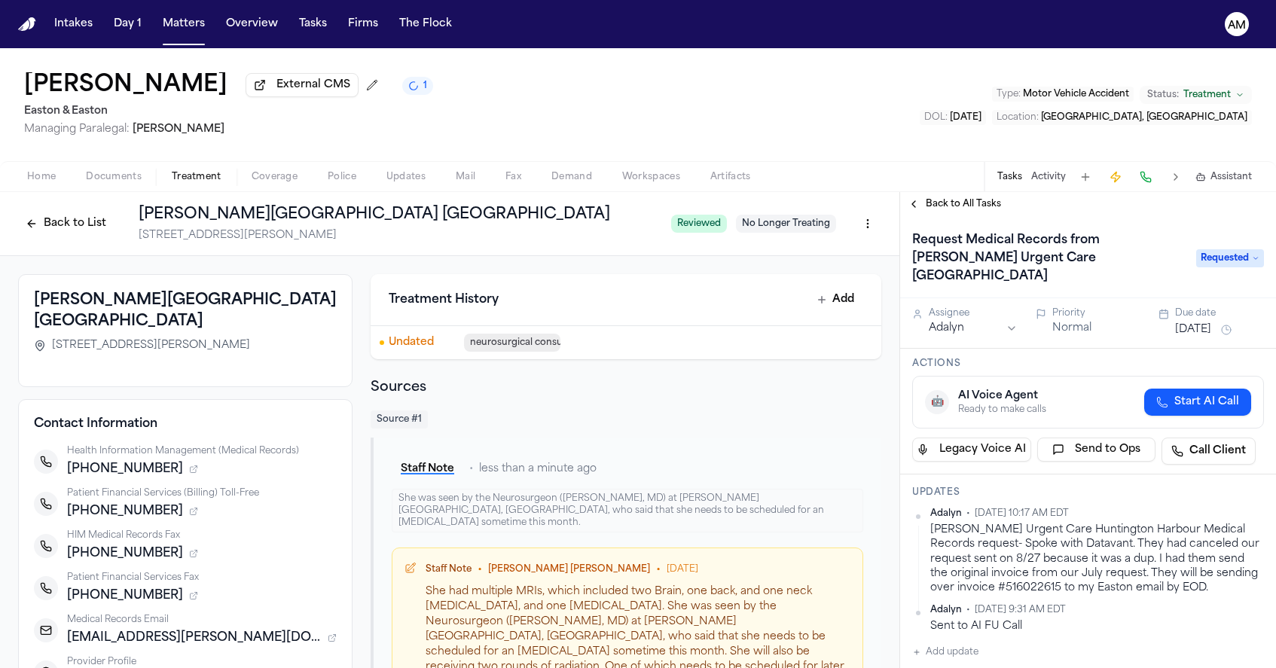
click at [961, 643] on button "Add update" at bounding box center [945, 652] width 66 height 18
click at [941, 649] on textarea "Add your update" at bounding box center [1097, 664] width 322 height 30
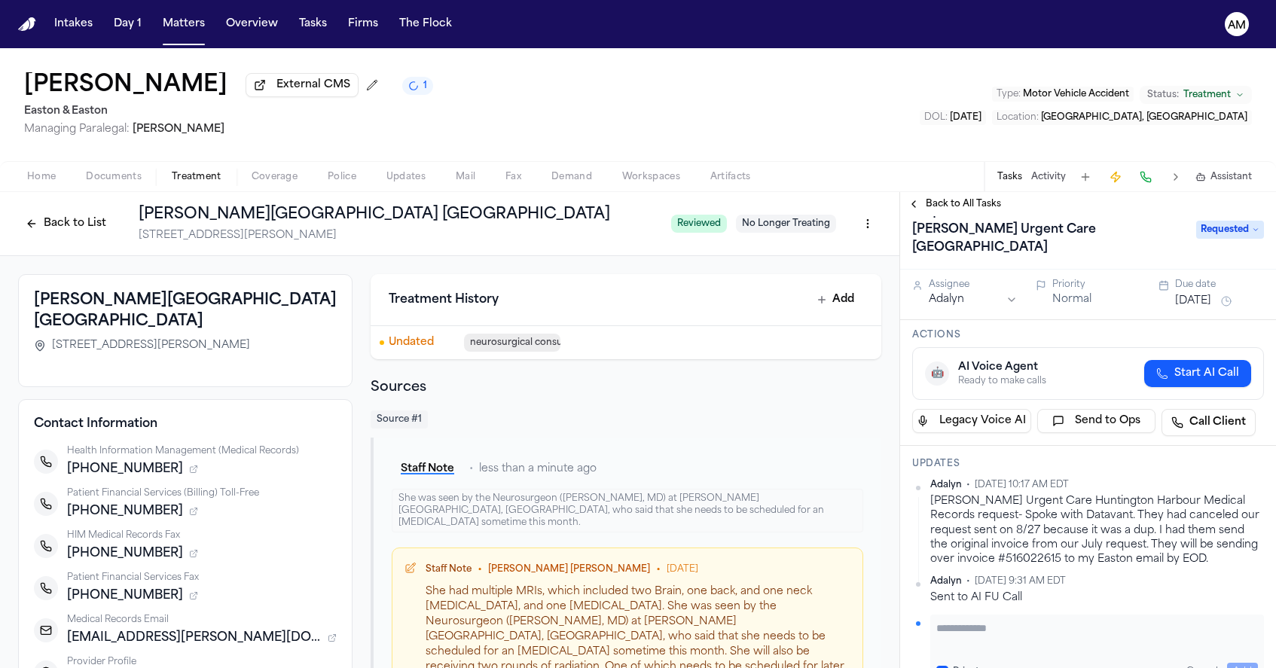
scroll to position [44, 0]
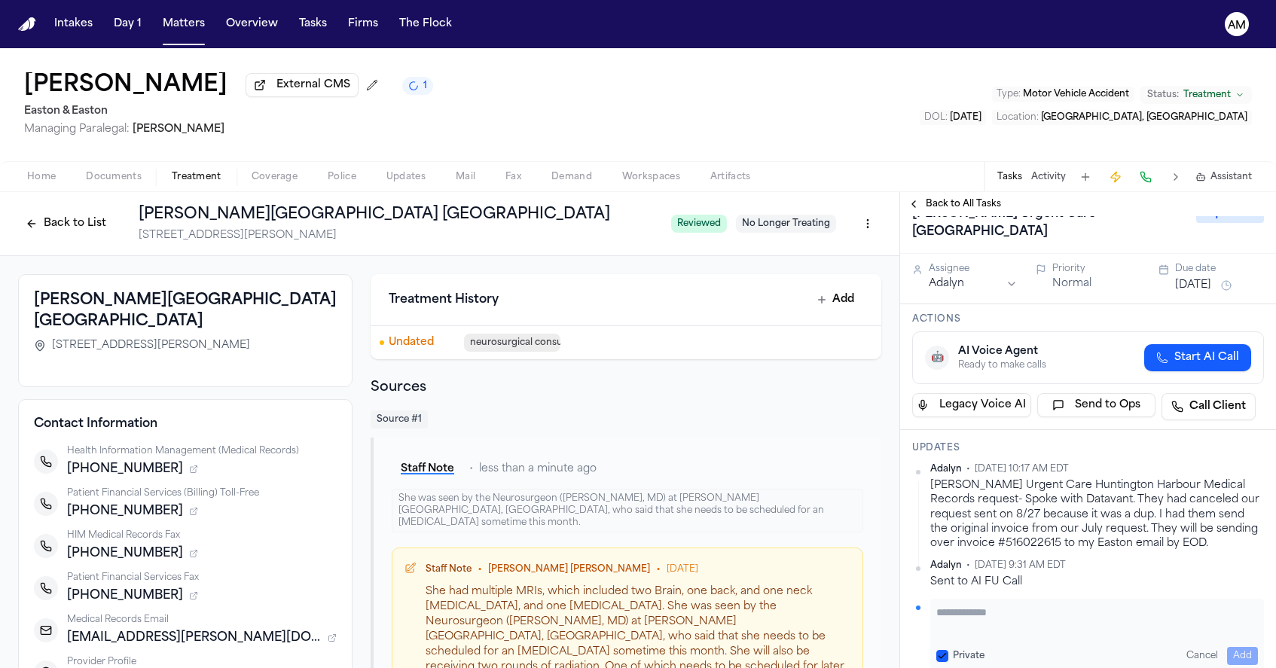
click at [941, 647] on div "Private Cancel Add" at bounding box center [1097, 656] width 322 height 18
click at [1033, 304] on div "Actions 🤖 AI Voice Agent Ready to make calls Start AI Call Legacy Voice AI Send…" at bounding box center [1088, 367] width 376 height 126
click at [942, 650] on button "Private" at bounding box center [942, 656] width 12 height 12
click at [976, 605] on textarea "Add your update" at bounding box center [1097, 620] width 322 height 30
type textarea "**********"
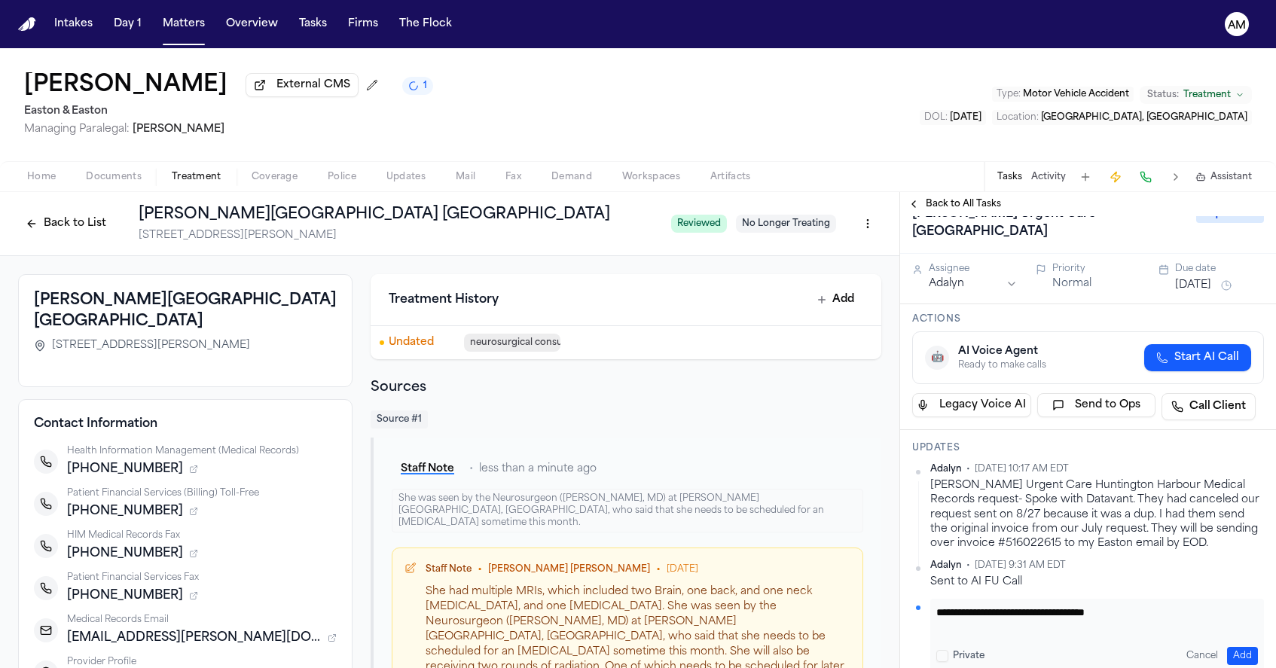
click at [1237, 647] on button "Add" at bounding box center [1242, 656] width 31 height 18
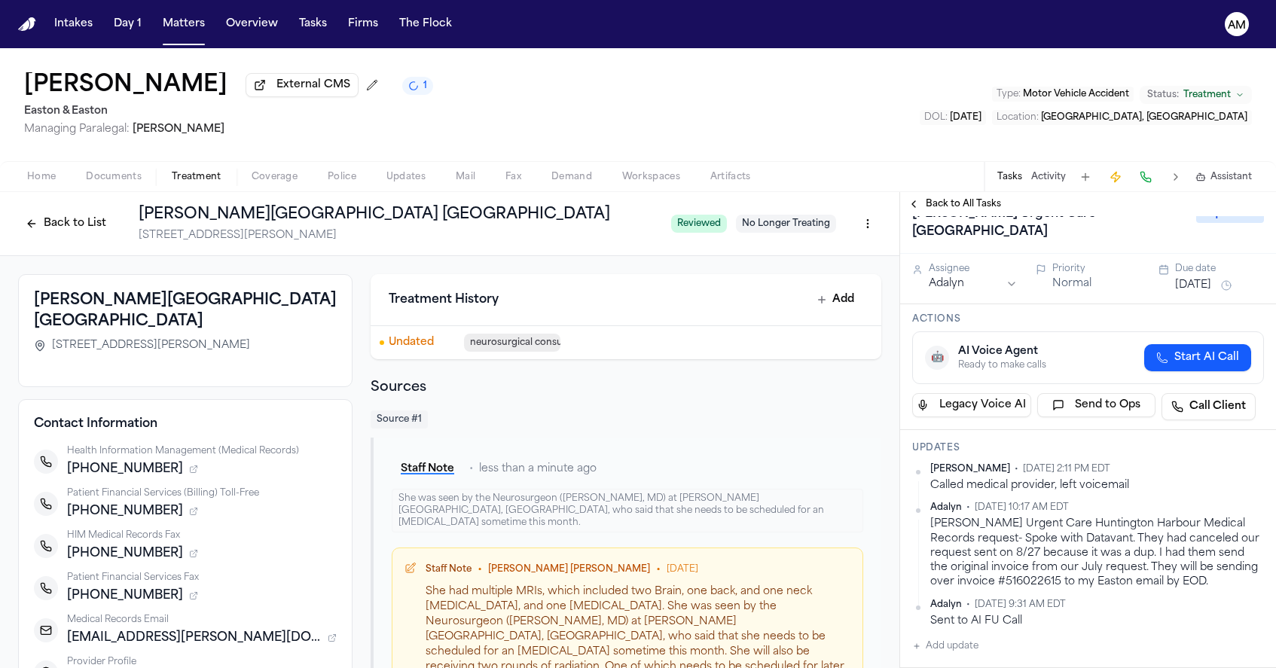
click at [38, 176] on span "Home" at bounding box center [41, 177] width 29 height 12
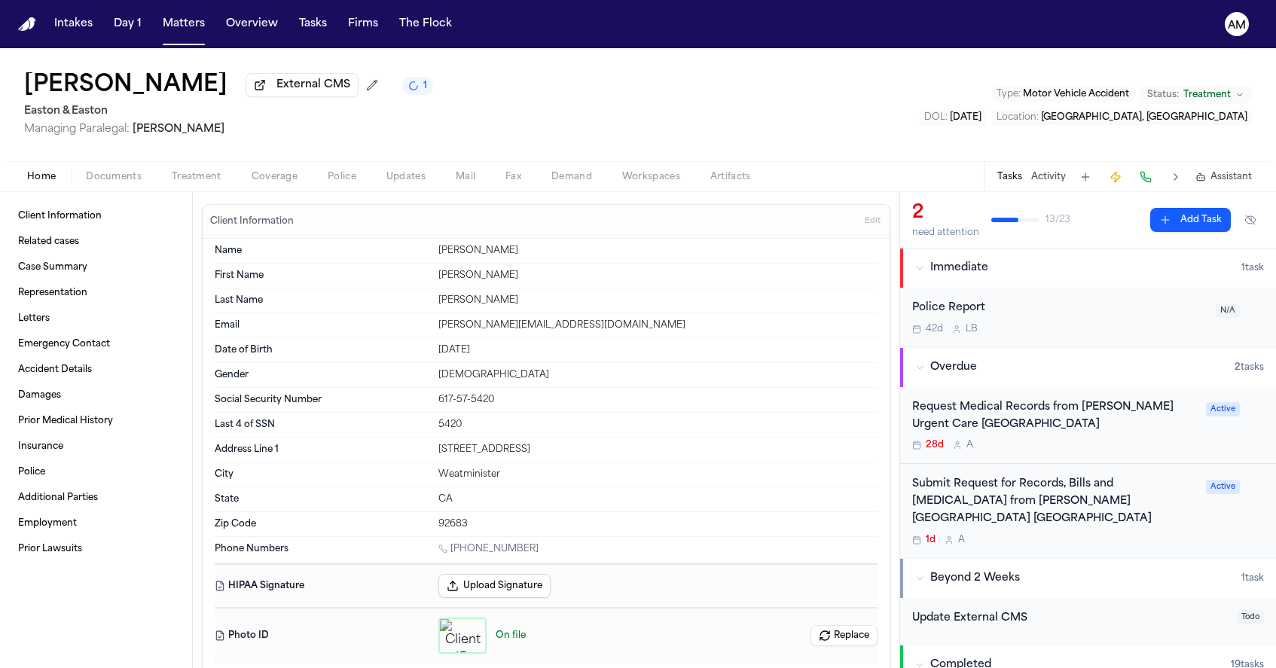
click at [1134, 450] on div "28d A" at bounding box center [1054, 445] width 285 height 12
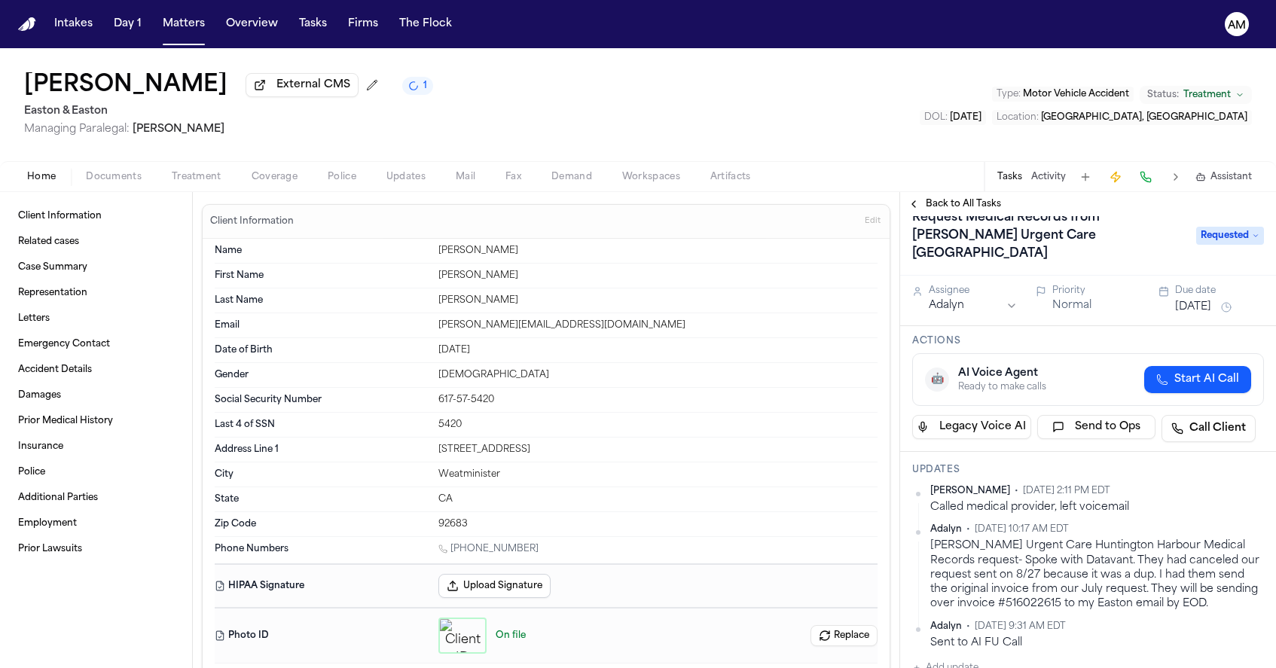
scroll to position [23, 0]
